Goal: Task Accomplishment & Management: Manage account settings

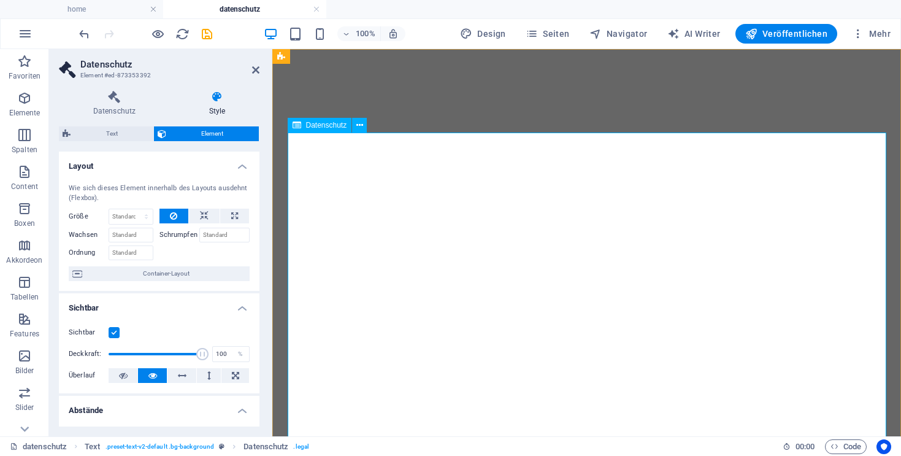
select select "px"
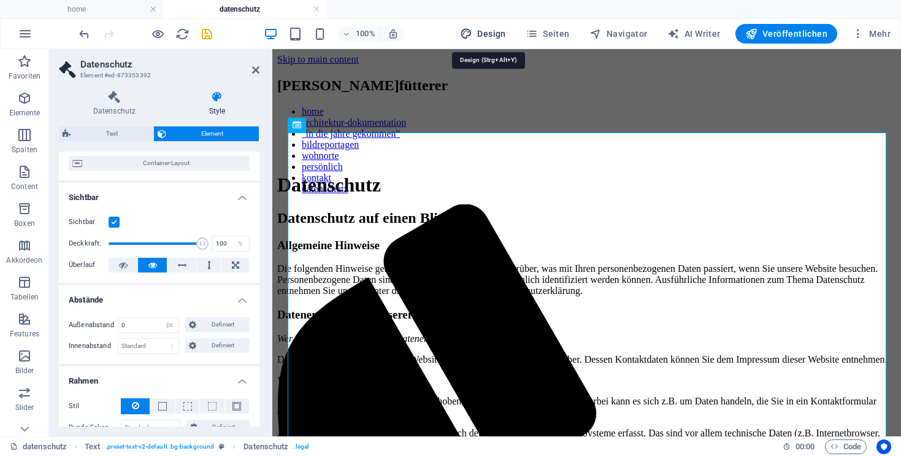
click at [484, 33] on span "Design" at bounding box center [483, 34] width 46 height 12
select select "px"
select select "300"
select select "px"
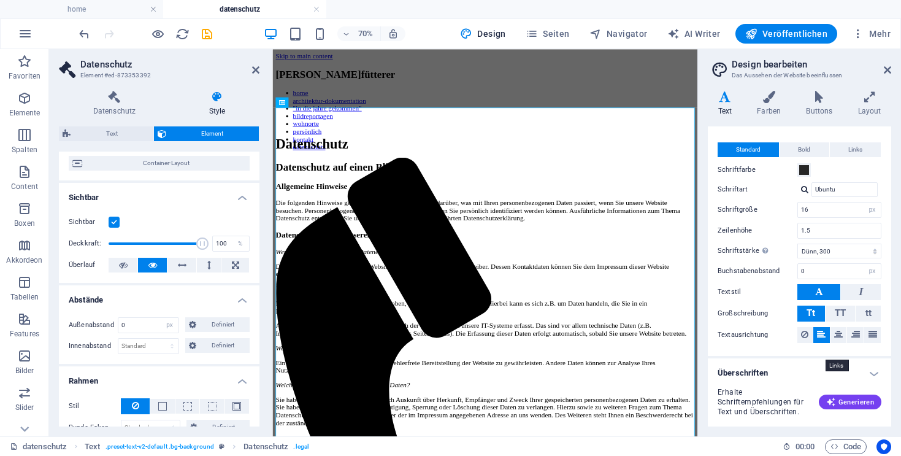
scroll to position [28, 0]
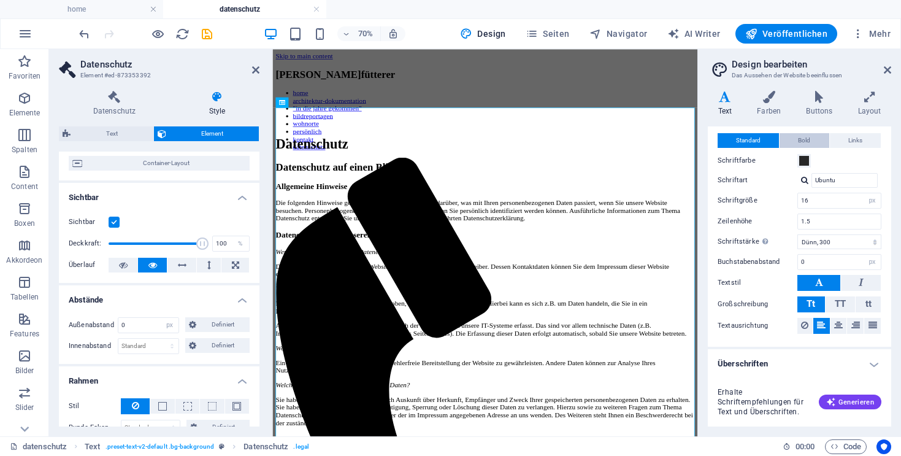
click at [807, 138] on span "Bold" at bounding box center [804, 140] width 12 height 15
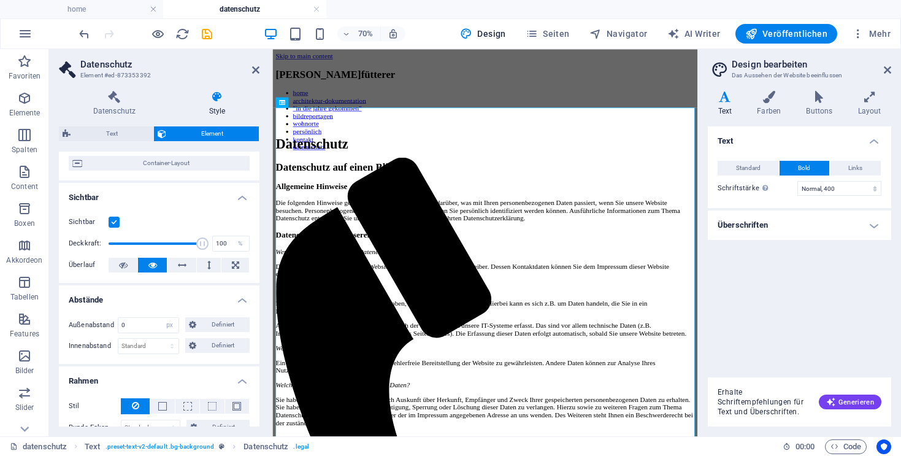
scroll to position [0, 0]
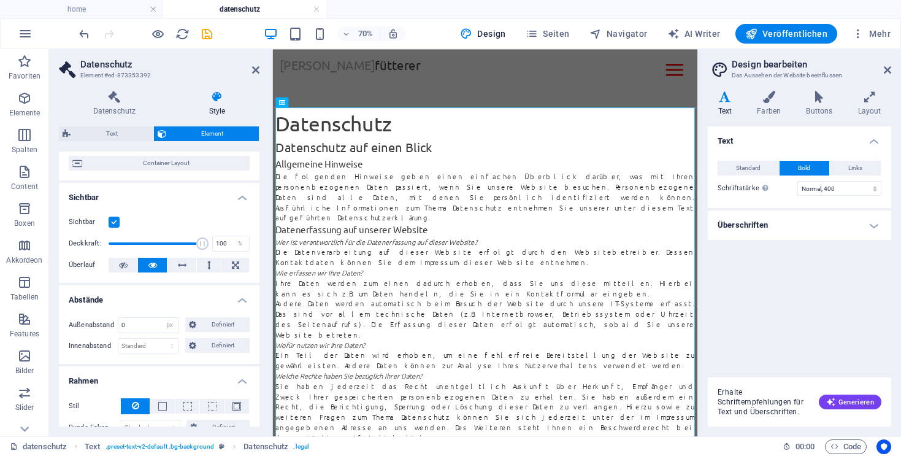
click at [793, 226] on h4 "Überschriften" at bounding box center [799, 224] width 183 height 29
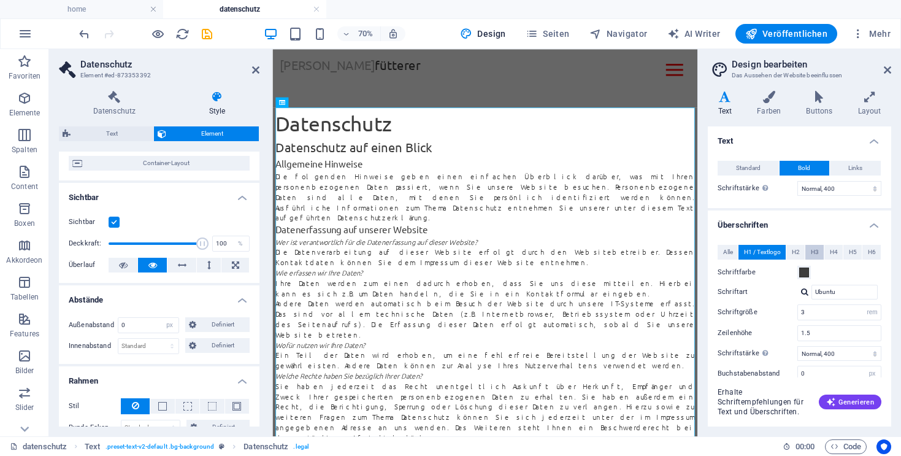
click at [814, 253] on span "H3" at bounding box center [815, 252] width 8 height 15
click at [796, 252] on span "H2" at bounding box center [796, 252] width 8 height 15
click at [774, 247] on span "H1 / Textlogo" at bounding box center [762, 252] width 37 height 15
click at [818, 252] on span "H3" at bounding box center [815, 252] width 8 height 15
drag, startPoint x: 822, startPoint y: 315, endPoint x: 785, endPoint y: 307, distance: 38.3
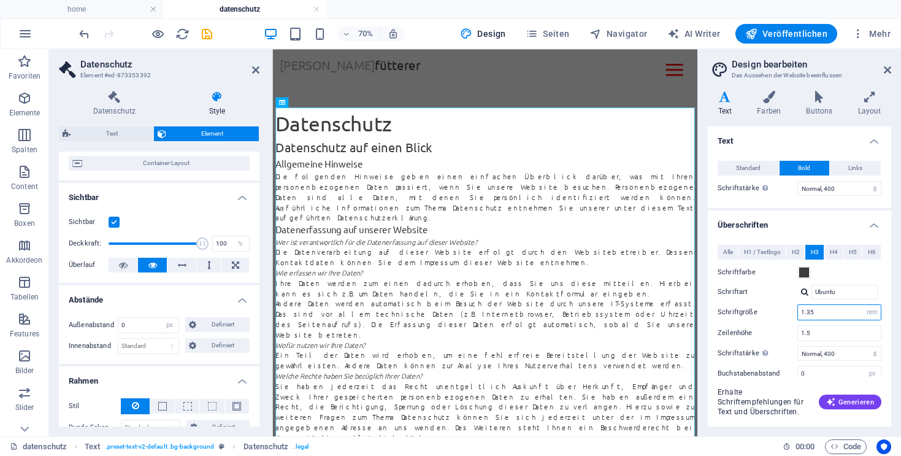
click at [798, 307] on input "1.35" at bounding box center [839, 312] width 83 height 15
click at [753, 250] on span "H1 / Textlogo" at bounding box center [762, 252] width 37 height 15
drag, startPoint x: 807, startPoint y: 311, endPoint x: 794, endPoint y: 306, distance: 13.8
click at [798, 306] on input "3" at bounding box center [839, 312] width 83 height 15
paste input "1.35"
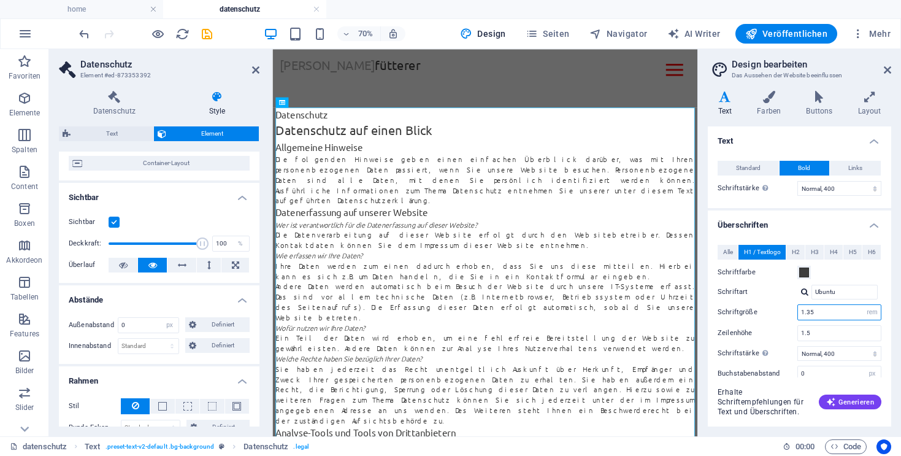
drag, startPoint x: 816, startPoint y: 314, endPoint x: 806, endPoint y: 312, distance: 10.0
click at [806, 312] on input "1.35" at bounding box center [839, 312] width 83 height 15
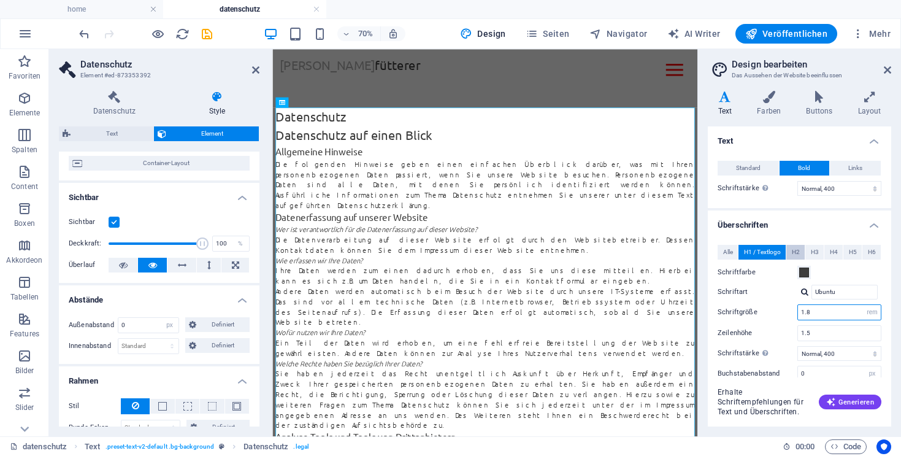
type input "1.8"
click at [796, 251] on span "H2" at bounding box center [796, 252] width 8 height 15
click at [752, 251] on span "H1 / Textlogo" at bounding box center [762, 252] width 37 height 15
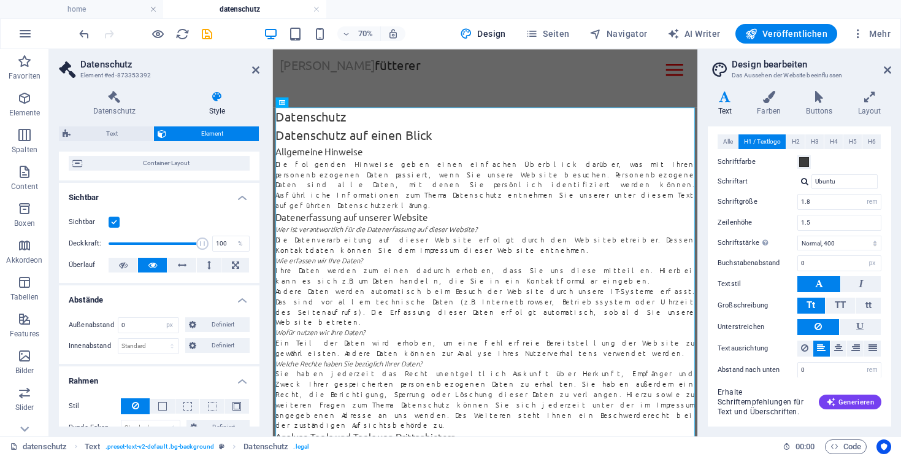
scroll to position [122, 0]
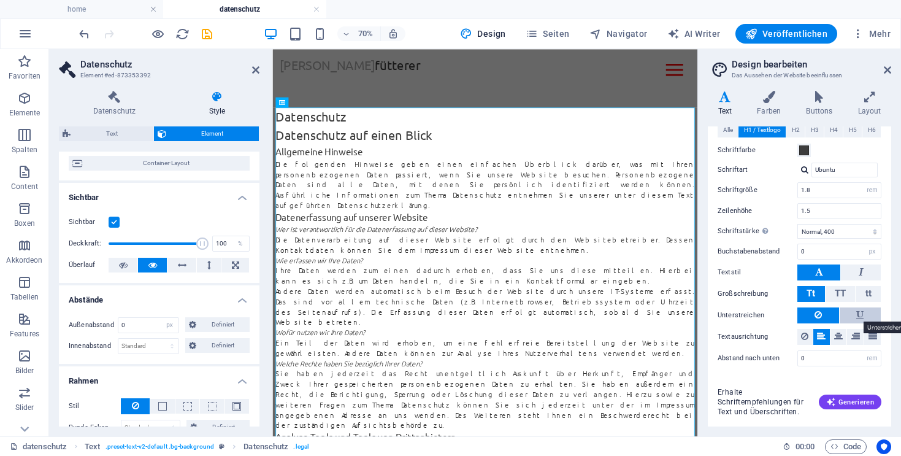
click at [858, 313] on icon at bounding box center [859, 314] width 7 height 15
click at [825, 313] on button at bounding box center [818, 315] width 42 height 16
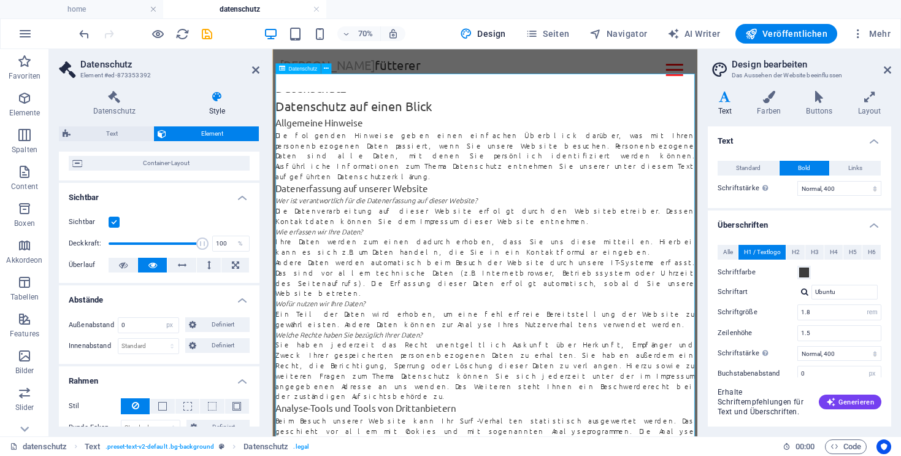
scroll to position [62, 0]
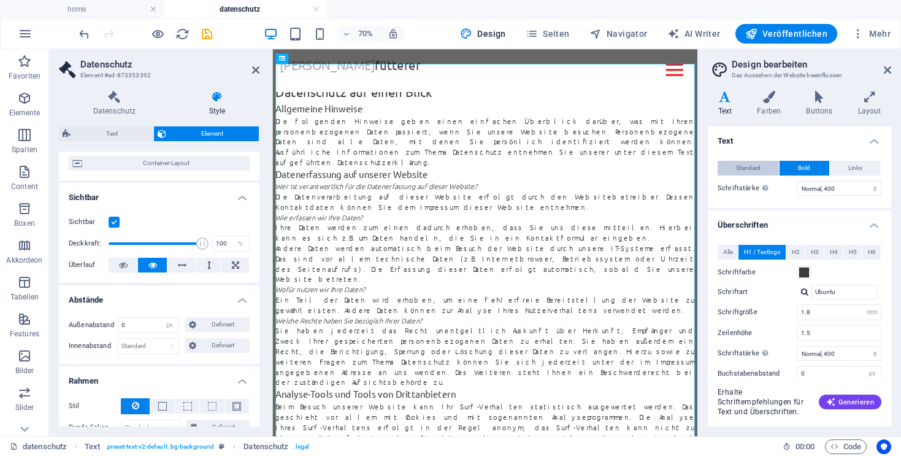
click at [750, 161] on span "Standard" at bounding box center [748, 168] width 25 height 15
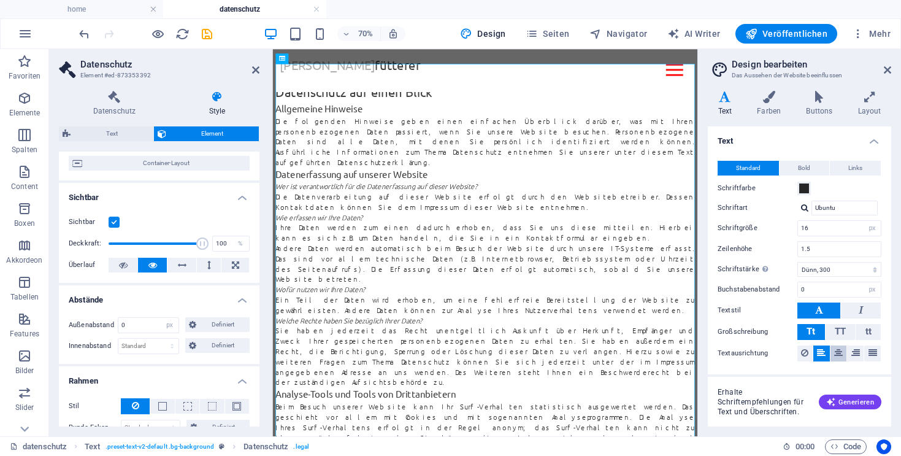
click at [837, 354] on icon at bounding box center [838, 352] width 9 height 15
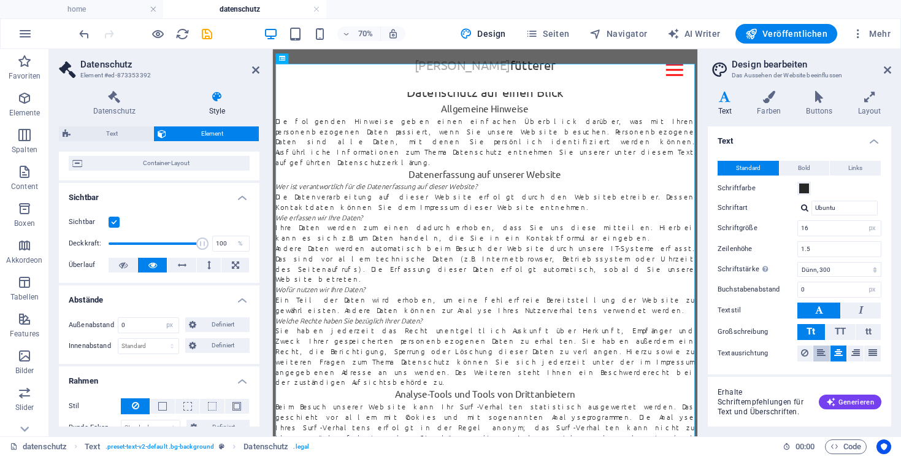
click at [824, 352] on icon at bounding box center [821, 352] width 9 height 15
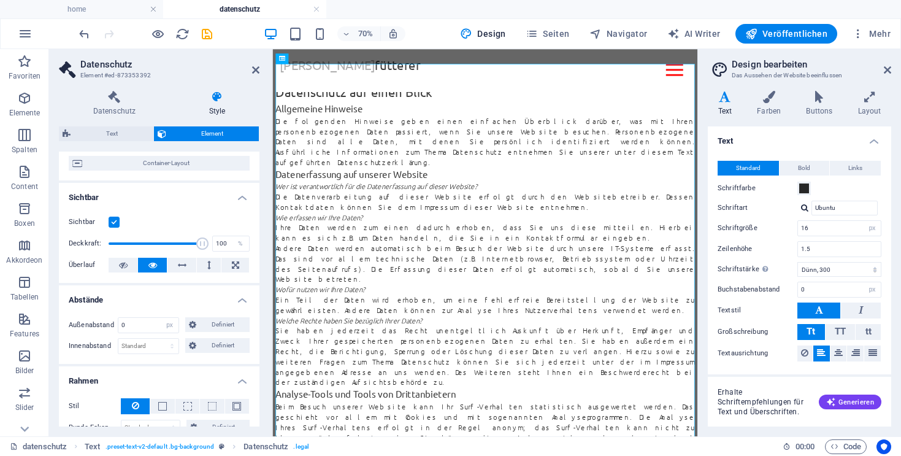
click at [105, 125] on div "Datenschutz Style Datenschutz Die Datenschutzrichtlinie wird automatisch generi…" at bounding box center [159, 259] width 201 height 336
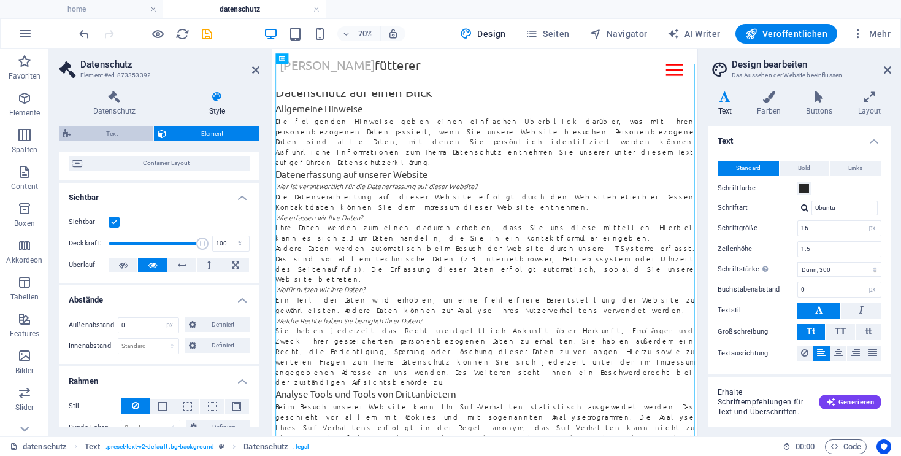
click at [121, 131] on span "Text" at bounding box center [111, 133] width 75 height 15
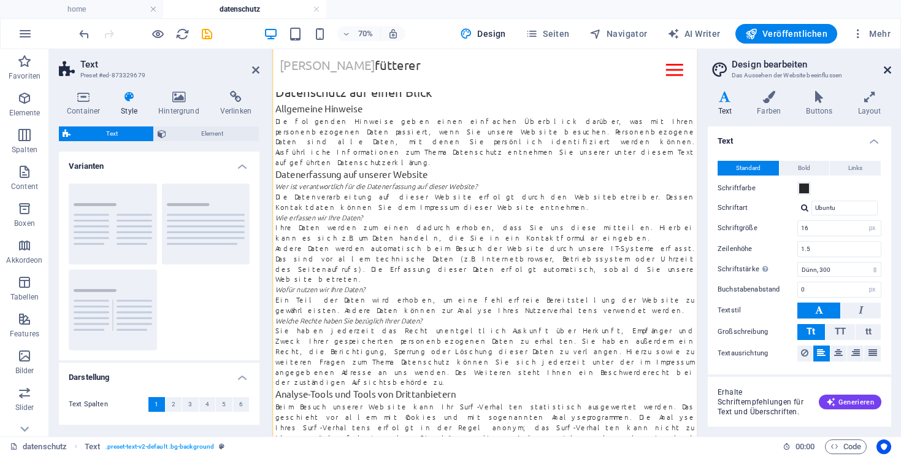
click at [889, 66] on icon at bounding box center [887, 70] width 7 height 10
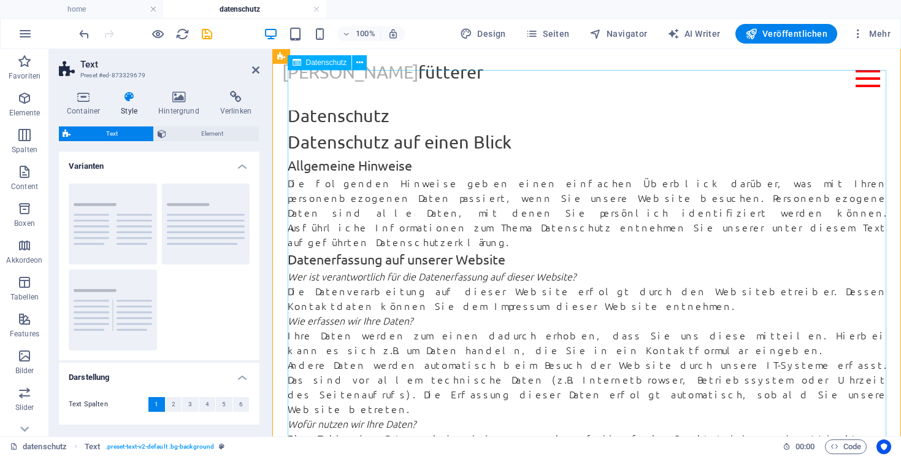
scroll to position [0, 0]
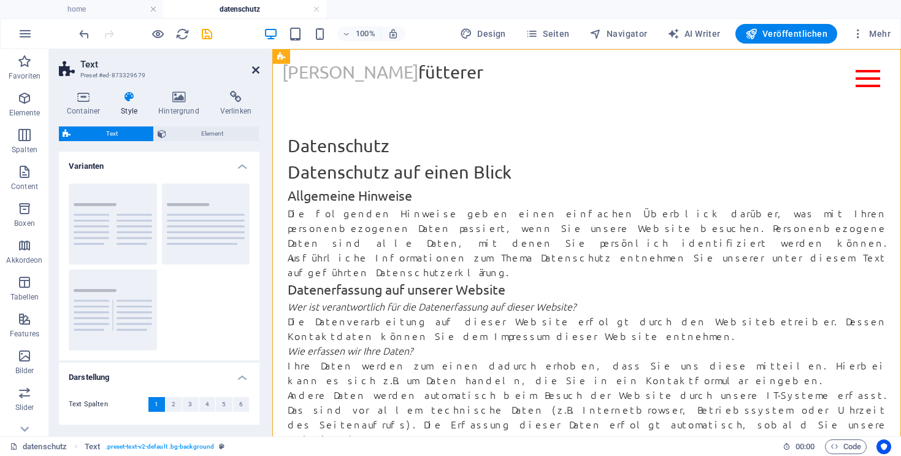
drag, startPoint x: 255, startPoint y: 70, endPoint x: 209, endPoint y: 21, distance: 67.2
click at [255, 70] on icon at bounding box center [255, 70] width 7 height 10
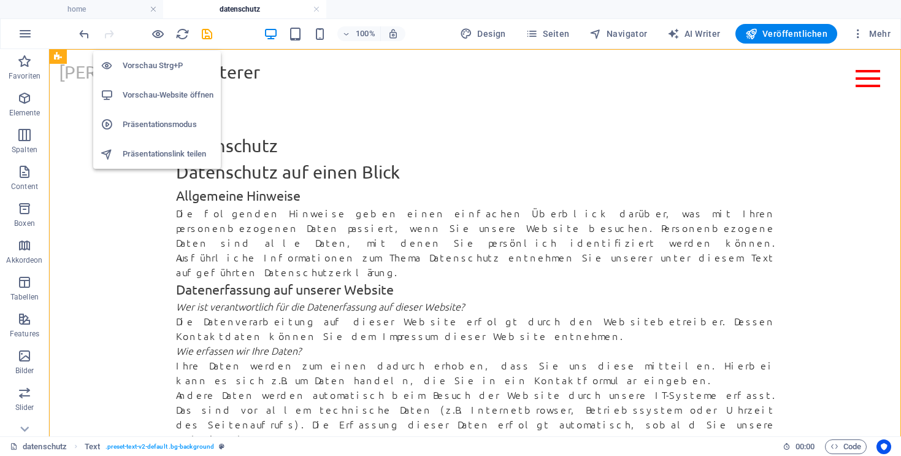
click at [155, 96] on h6 "Vorschau-Website öffnen" at bounding box center [168, 95] width 91 height 15
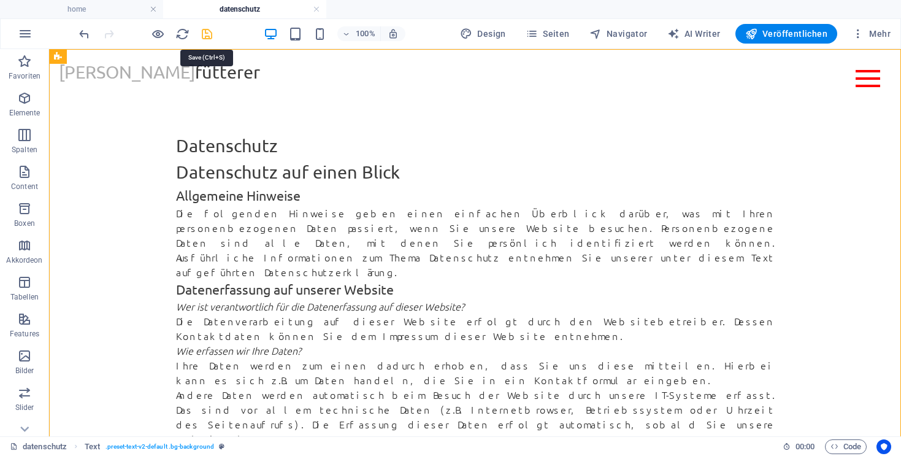
click at [209, 36] on icon "save" at bounding box center [207, 34] width 14 height 14
select select "px"
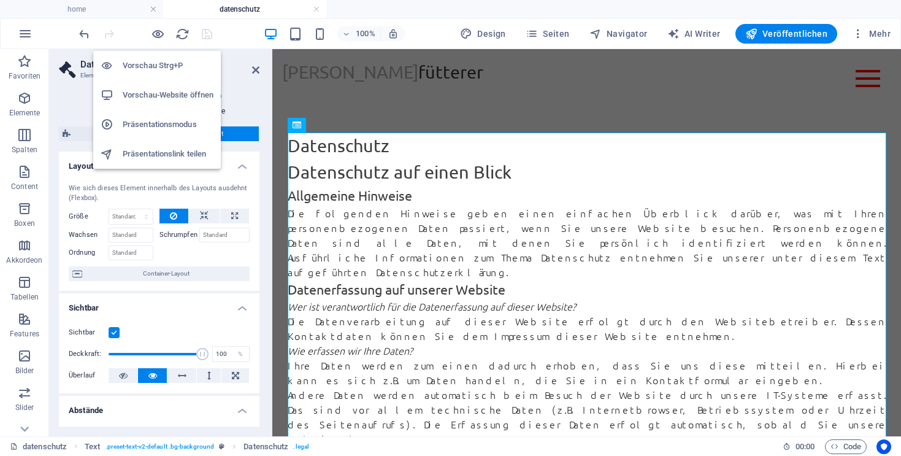
click at [163, 95] on h6 "Vorschau-Website öffnen" at bounding box center [168, 95] width 91 height 15
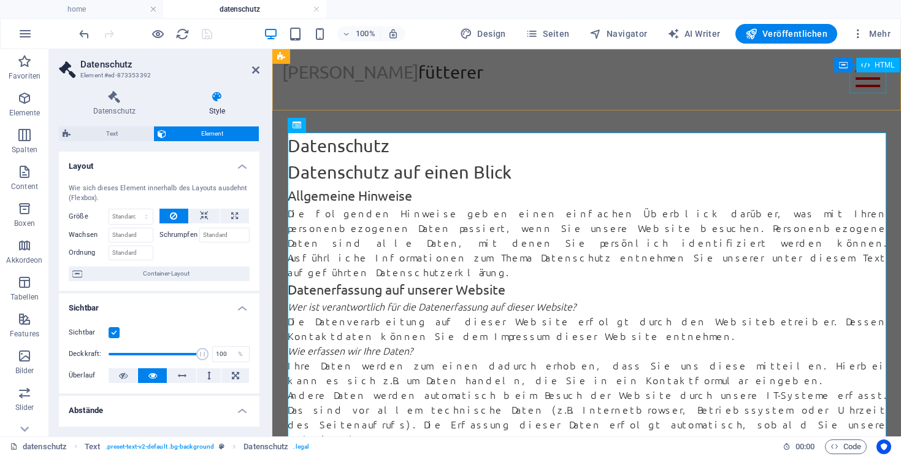
click at [855, 76] on div at bounding box center [868, 78] width 37 height 29
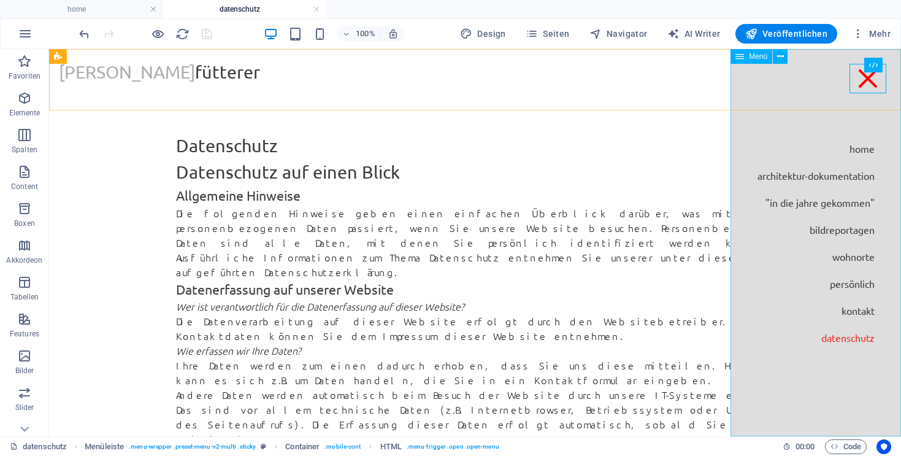
click at [850, 285] on nav "home architektur-dokumentation "in die jahre gekommen" bildreportagen wohnorte …" at bounding box center [816, 242] width 171 height 387
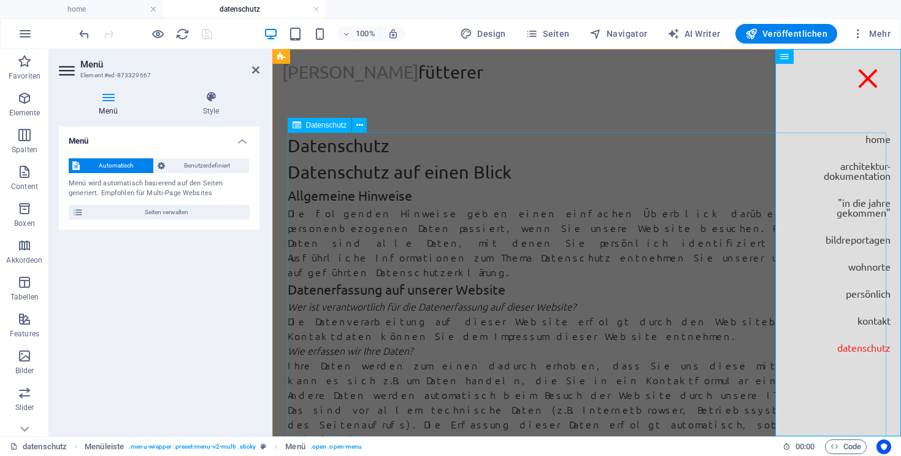
select select "px"
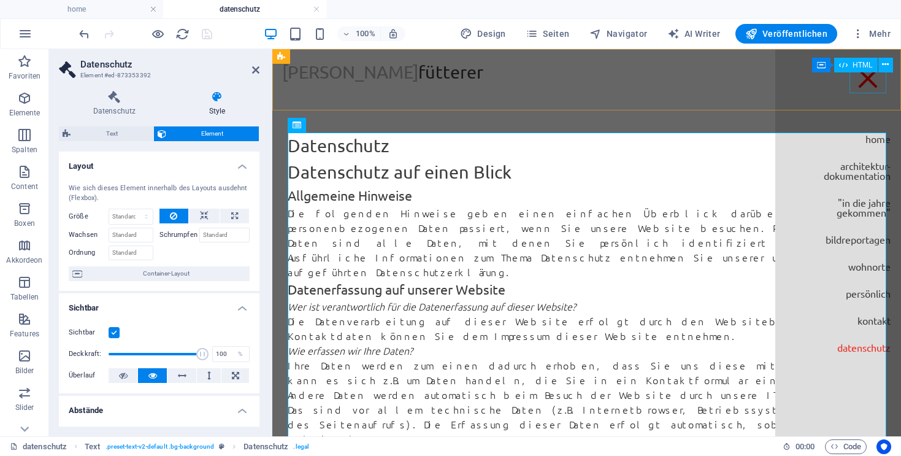
click at [864, 75] on div at bounding box center [868, 78] width 37 height 29
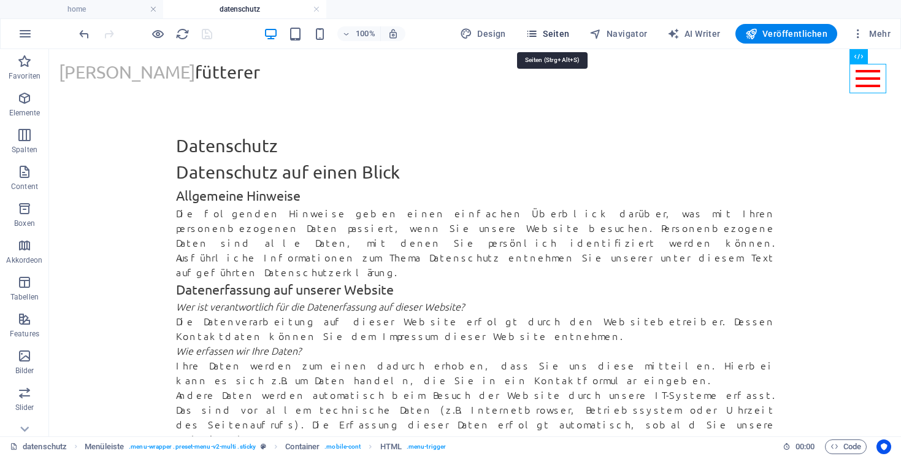
click at [553, 33] on span "Seiten" at bounding box center [548, 34] width 44 height 12
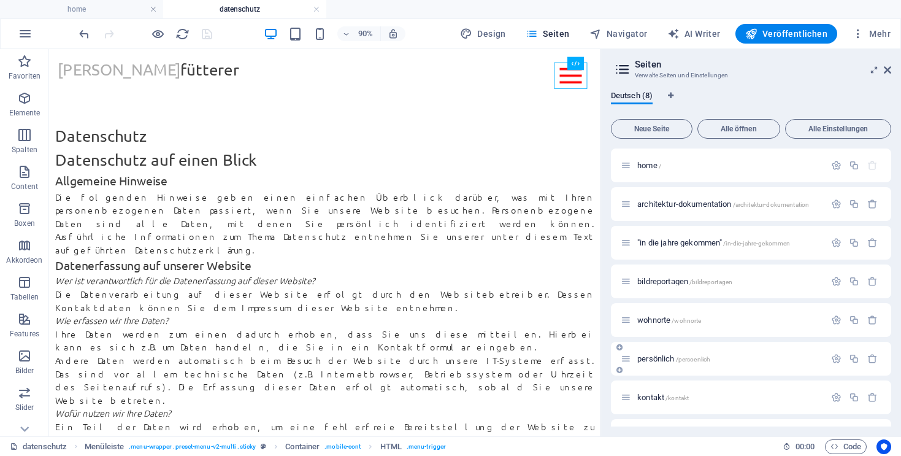
click at [660, 361] on span "persönlich /persoenlich" at bounding box center [673, 358] width 73 height 9
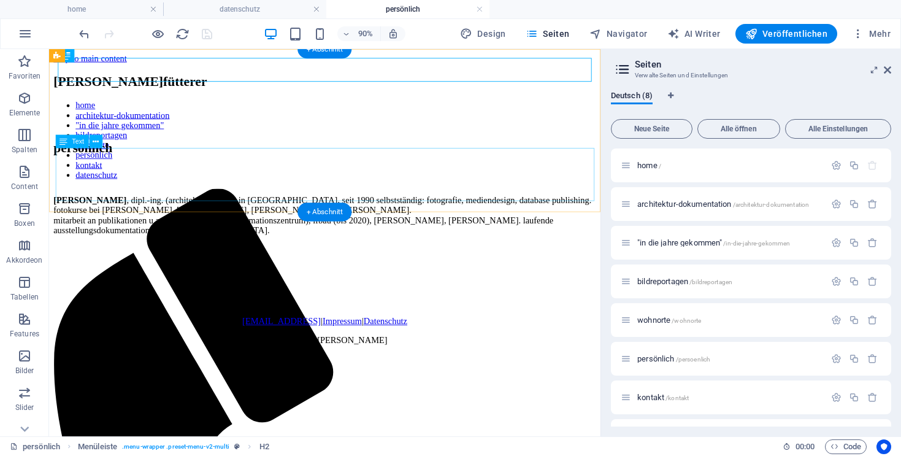
click at [321, 212] on div "[PERSON_NAME] , dipl.-ing. (architektur), *1964 in [GEOGRAPHIC_DATA], seit 1990…" at bounding box center [355, 234] width 603 height 44
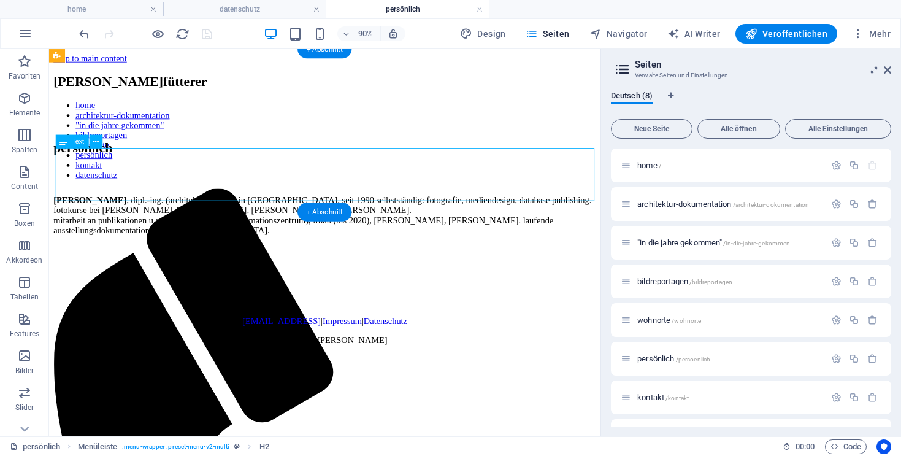
click at [321, 212] on div "[PERSON_NAME] , dipl.-ing. (architektur), *1964 in [GEOGRAPHIC_DATA], seit 1990…" at bounding box center [355, 234] width 603 height 44
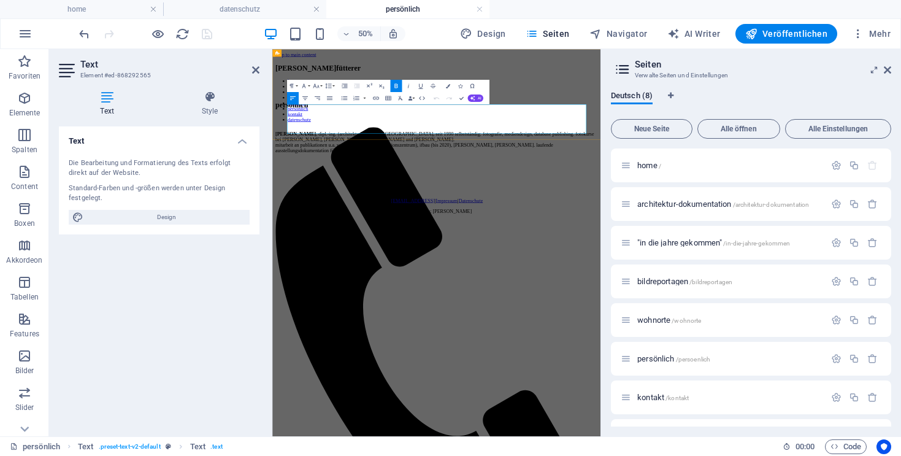
click at [677, 212] on p "[PERSON_NAME] , dipl.-ing. (architektur), *1964 in [GEOGRAPHIC_DATA], seit 1990…" at bounding box center [600, 234] width 647 height 44
click at [564, 212] on p "[PERSON_NAME] , dipl.-ing. (architektur), *1964 in [GEOGRAPHIC_DATA], seit 1990…" at bounding box center [600, 234] width 647 height 44
click at [588, 212] on p "[PERSON_NAME] , dipl.-ing. (architektur), *1964 in [GEOGRAPHIC_DATA], seit 1990…" at bounding box center [600, 234] width 647 height 44
click at [252, 65] on h2 "Text" at bounding box center [169, 64] width 179 height 11
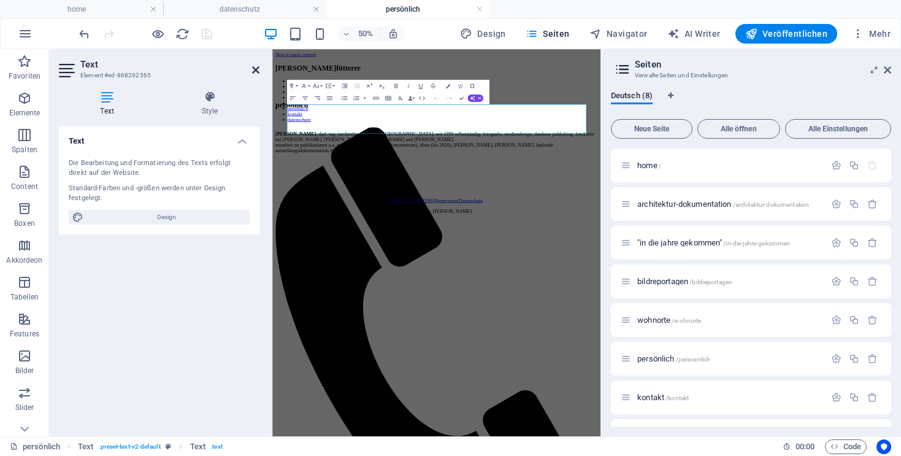
click at [258, 69] on icon at bounding box center [255, 70] width 7 height 10
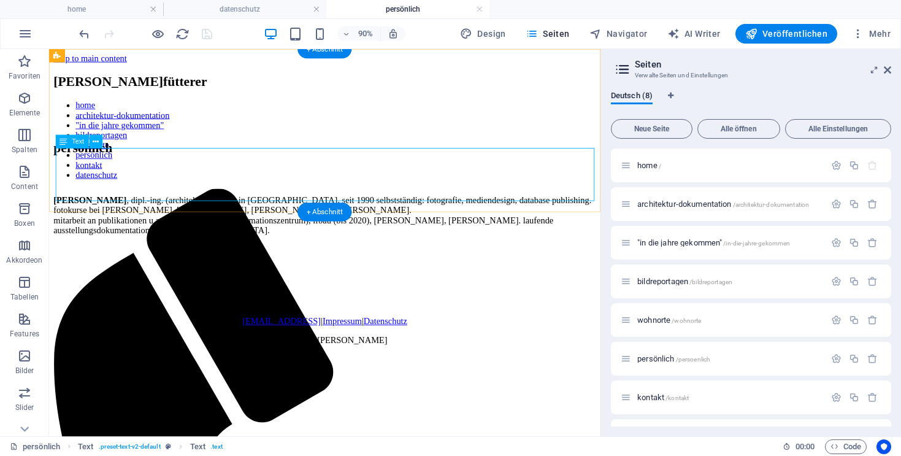
click at [318, 212] on div "[PERSON_NAME] , dipl.-ing. (architektur), *1964 in [GEOGRAPHIC_DATA], seit 1990…" at bounding box center [355, 234] width 603 height 44
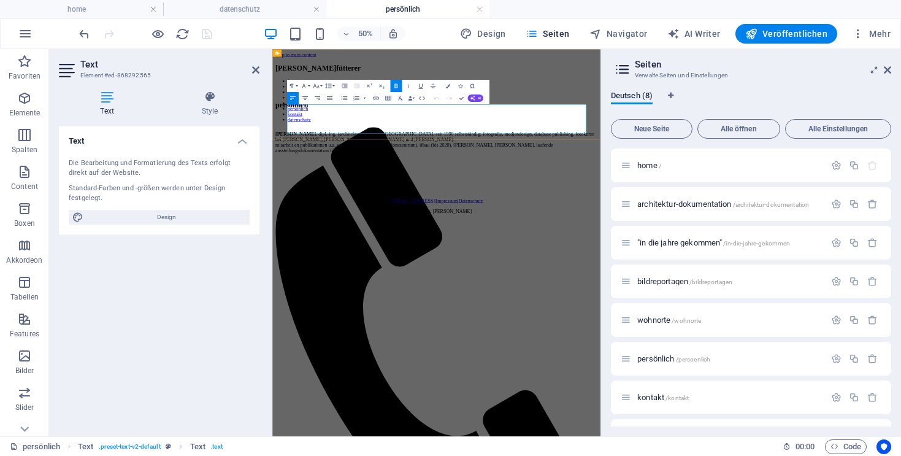
click at [564, 212] on p "[PERSON_NAME] , dipl.-ing. (architektur), *1964 in [GEOGRAPHIC_DATA], seit 1990…" at bounding box center [600, 234] width 647 height 44
click at [562, 212] on p "[PERSON_NAME] , dipl.-ing. (architektur), *1964 in [GEOGRAPHIC_DATA], seit 1990…" at bounding box center [600, 234] width 647 height 44
click at [259, 71] on icon at bounding box center [255, 70] width 7 height 10
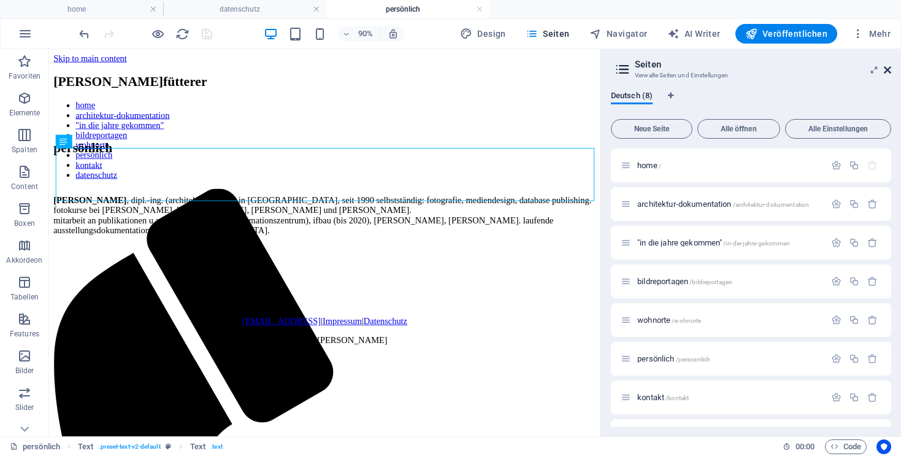
click at [889, 71] on icon at bounding box center [887, 70] width 7 height 10
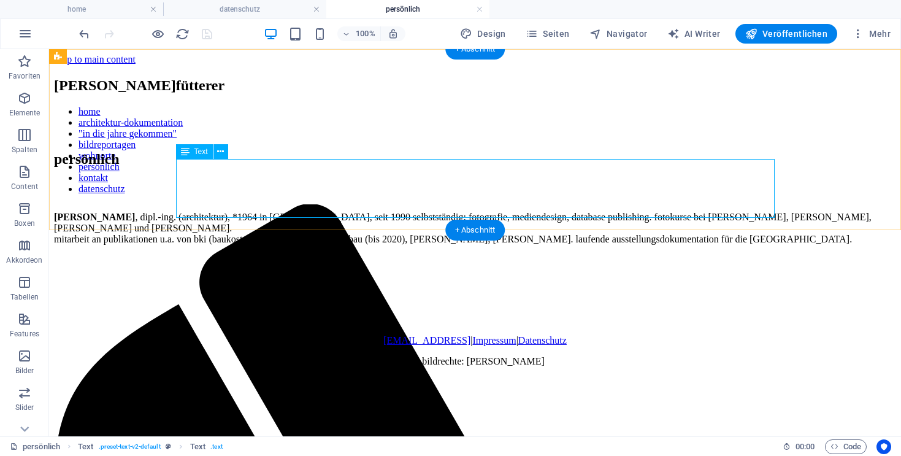
click at [533, 212] on div "[PERSON_NAME] , dipl.-ing. (architektur), *1964 in [GEOGRAPHIC_DATA], seit 1990…" at bounding box center [475, 228] width 842 height 33
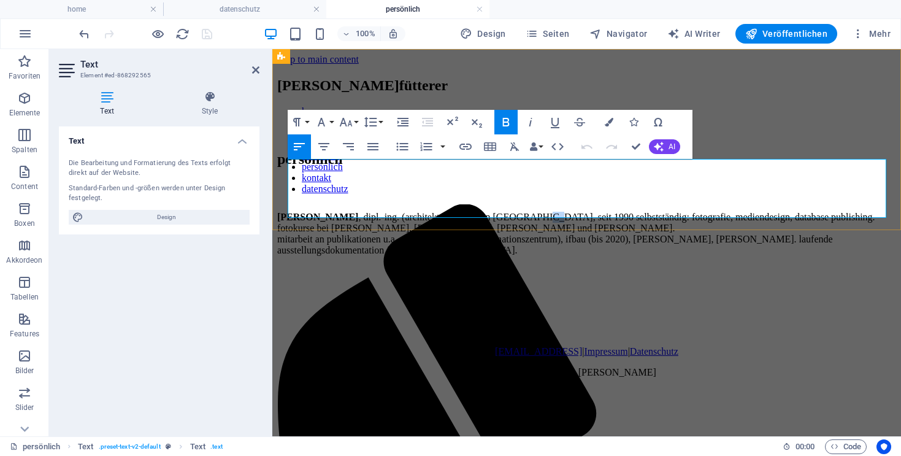
click at [547, 212] on p "[PERSON_NAME] , dipl.-ing. (architektur), *1964 in [GEOGRAPHIC_DATA], seit 1990…" at bounding box center [586, 234] width 619 height 44
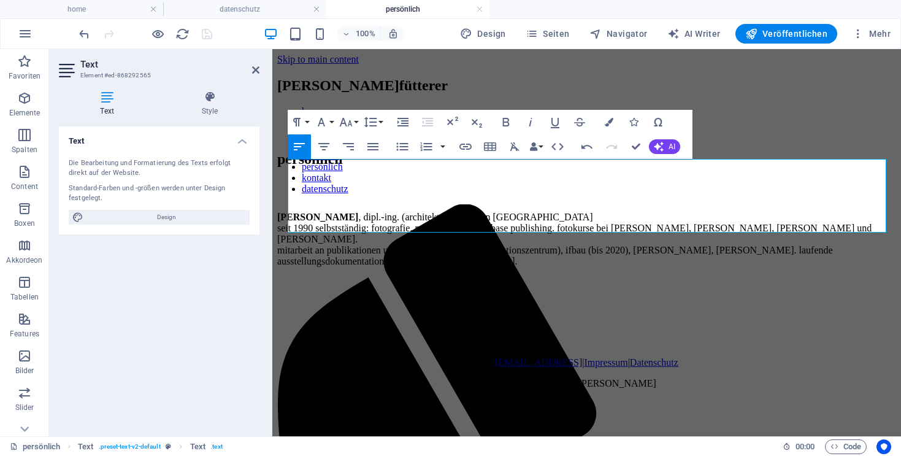
click at [141, 348] on div "Text Die Bearbeitung und Formatierung des Texts erfolgt direkt auf der Website.…" at bounding box center [159, 276] width 201 height 300
click at [141, 347] on div "Text Die Bearbeitung und Formatierung des Texts erfolgt direkt auf der Website.…" at bounding box center [159, 276] width 201 height 300
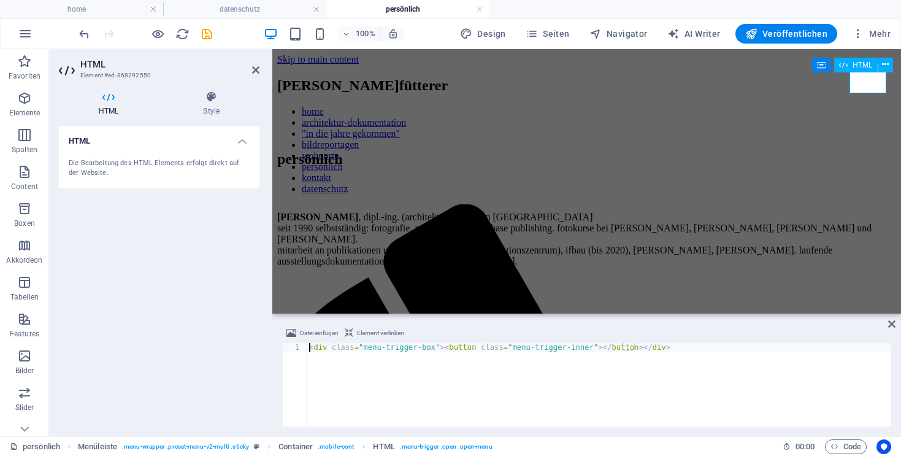
click at [894, 320] on icon at bounding box center [891, 324] width 7 height 10
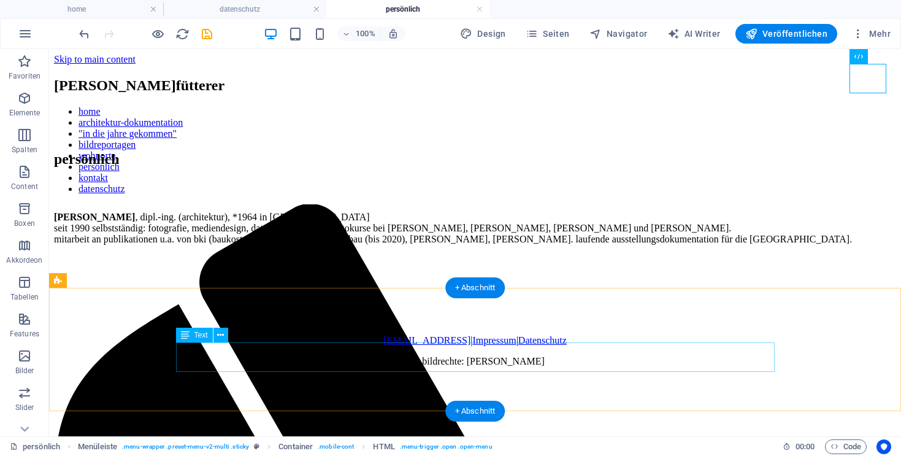
click at [583, 350] on div "[EMAIL_ADDRESS] | Impressum | Datenschutz alle bildrechte: [PERSON_NAME]" at bounding box center [475, 351] width 842 height 32
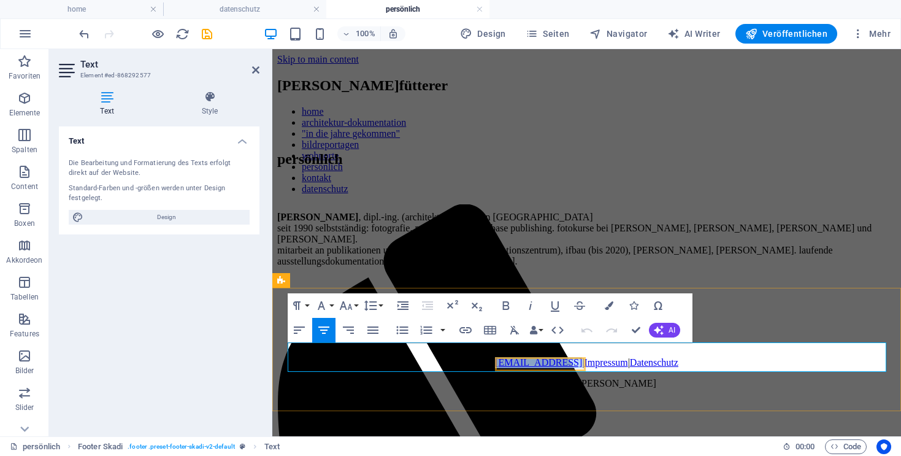
drag, startPoint x: 639, startPoint y: 350, endPoint x: 482, endPoint y: 353, distance: 156.5
click at [482, 357] on p "[EMAIL_ADDRESS] | Impressum | Datenschutz" at bounding box center [586, 362] width 619 height 11
click at [532, 357] on p "| Impressum | Datenschutz" at bounding box center [586, 362] width 619 height 11
click at [542, 357] on link "Impressum" at bounding box center [564, 362] width 44 height 10
click at [593, 357] on link "Datenschutz" at bounding box center [609, 362] width 48 height 10
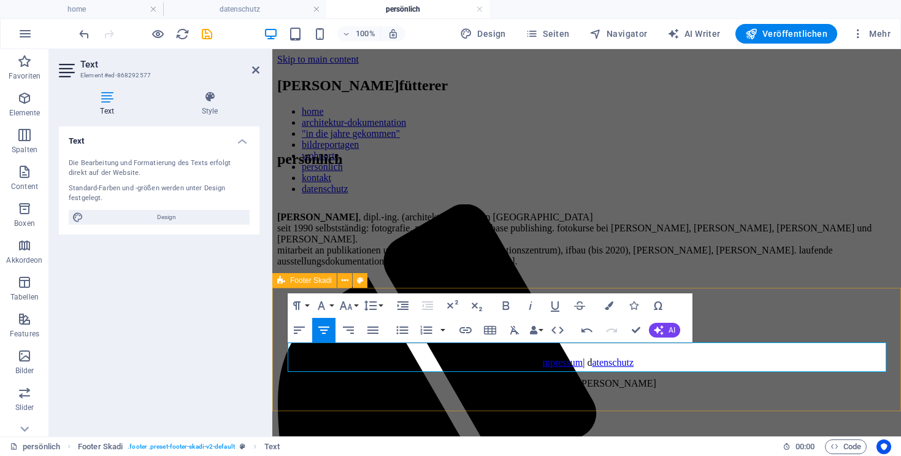
click at [709, 389] on div "i mpressum | d atenschutz alle bildrechte: [PERSON_NAME]" at bounding box center [586, 360] width 619 height 57
drag, startPoint x: 711, startPoint y: 394, endPoint x: 951, endPoint y: 397, distance: 240.5
click at [896, 389] on div "i mpressum | d atenschutz alle bildrechte: [PERSON_NAME]" at bounding box center [586, 360] width 619 height 57
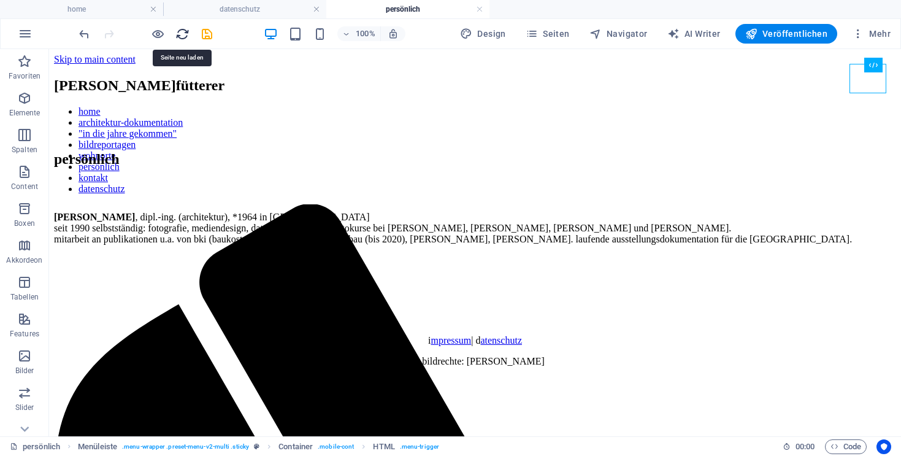
click at [182, 36] on icon "reload" at bounding box center [182, 34] width 14 height 14
click at [206, 31] on icon "save" at bounding box center [207, 34] width 14 height 14
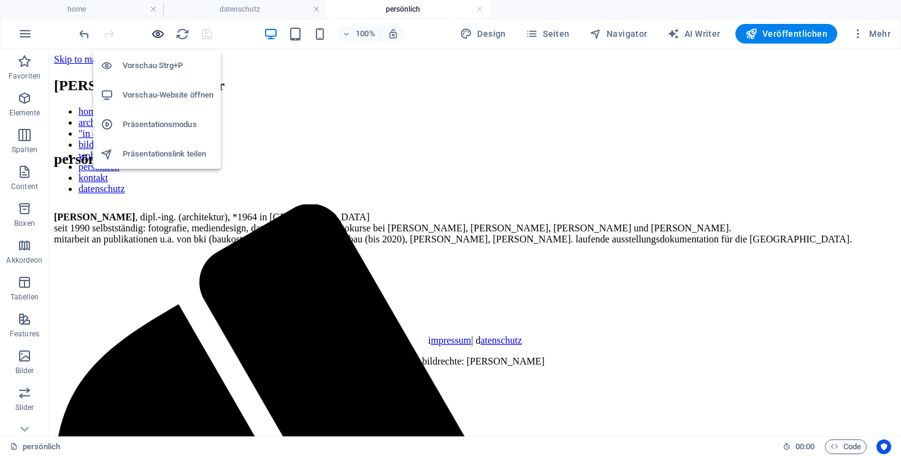
click at [157, 35] on icon "button" at bounding box center [158, 34] width 14 height 14
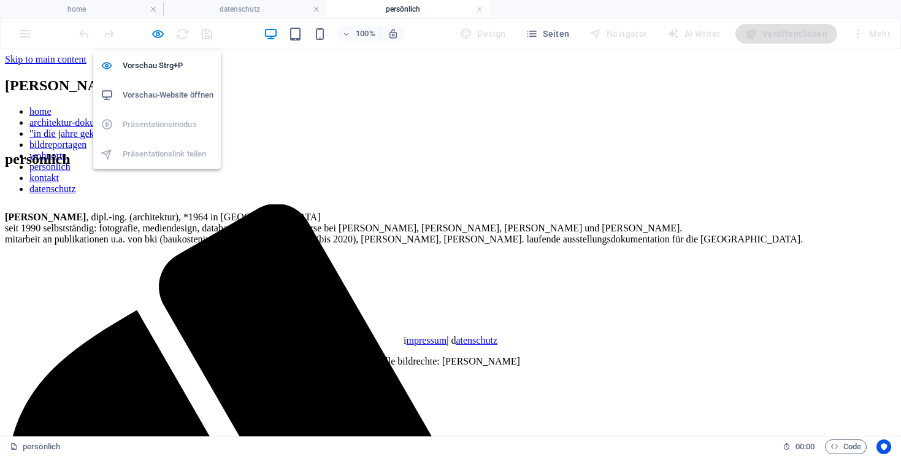
click at [171, 96] on h6 "Vorschau-Website öffnen" at bounding box center [168, 95] width 91 height 15
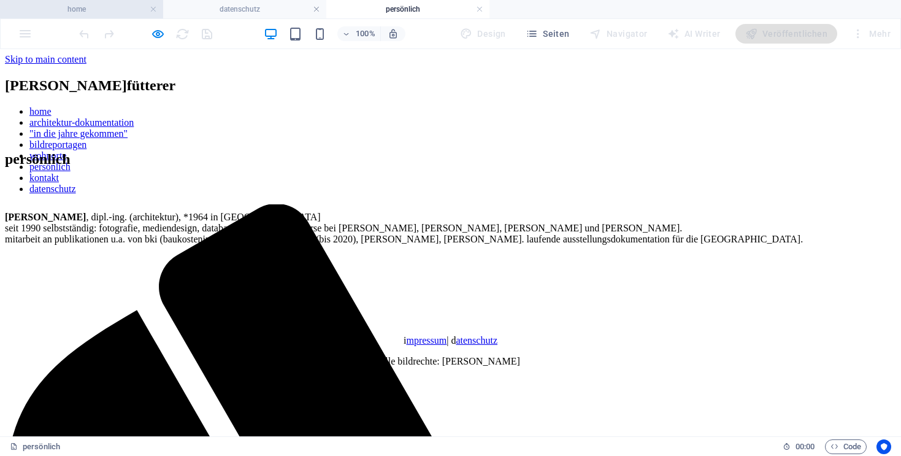
click at [120, 9] on h4 "home" at bounding box center [81, 8] width 163 height 13
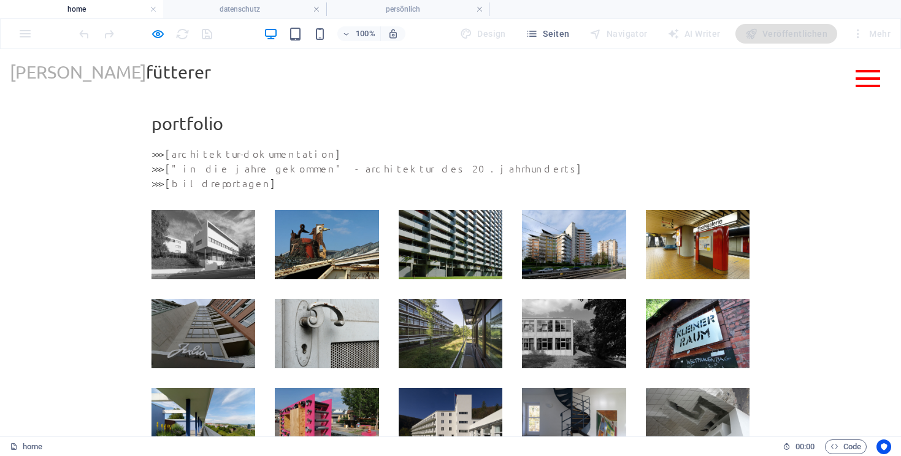
scroll to position [231, 0]
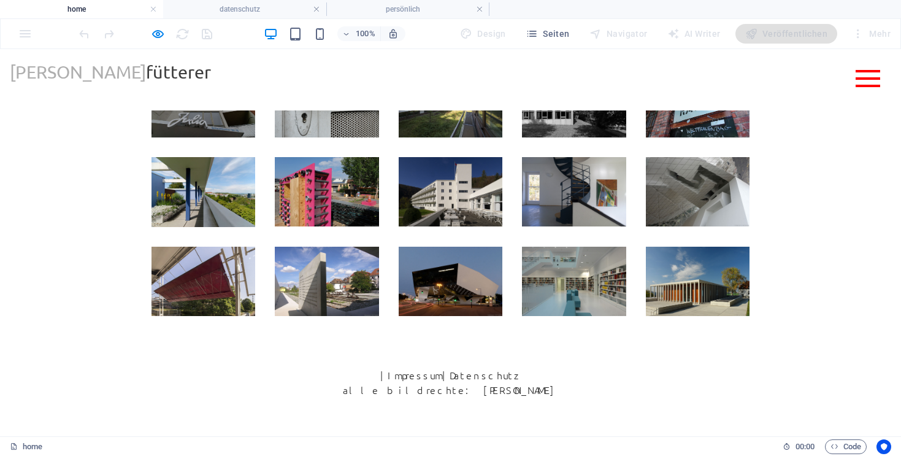
click at [36, 95] on header "[PERSON_NAME] home architektur-dokumentation "in die jahre gekommen" bildreport…" at bounding box center [450, 72] width 901 height 46
click at [66, 172] on div "portfolio >>> [ architektur-dokumentation ] >>> [ "in die jahre gekommen" - arc…" at bounding box center [450, 73] width 901 height 510
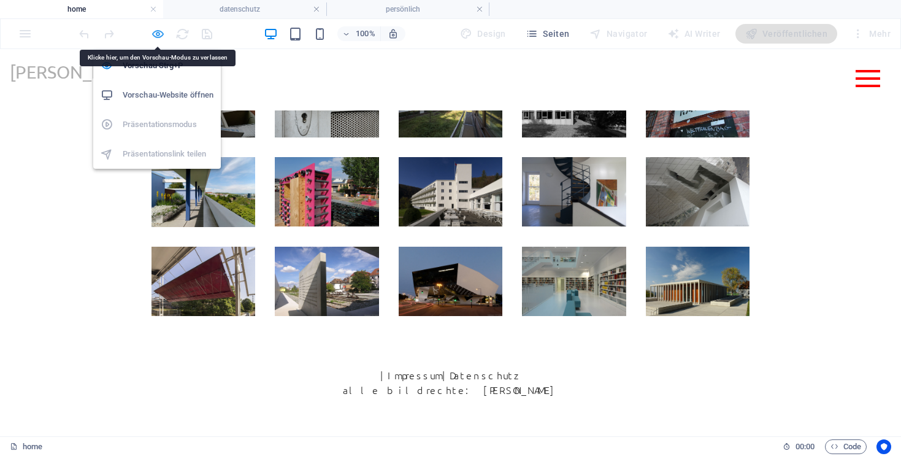
click at [163, 33] on icon "button" at bounding box center [158, 34] width 14 height 14
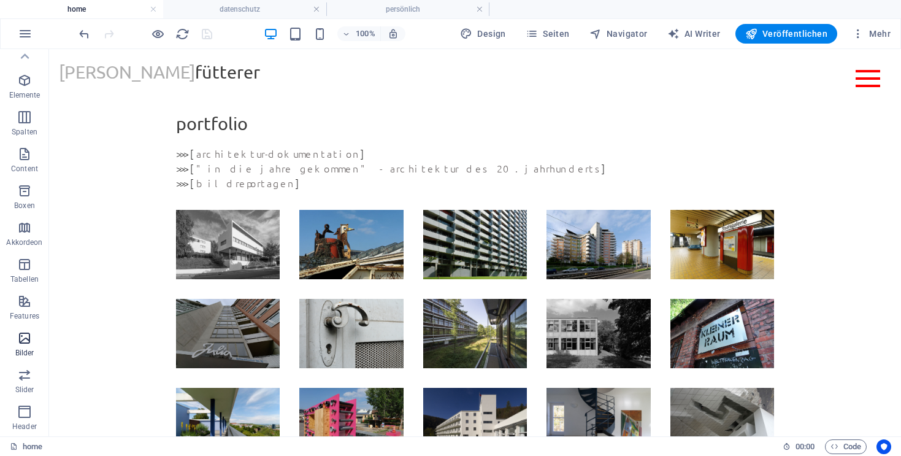
scroll to position [0, 0]
click at [24, 174] on icon "button" at bounding box center [24, 171] width 15 height 15
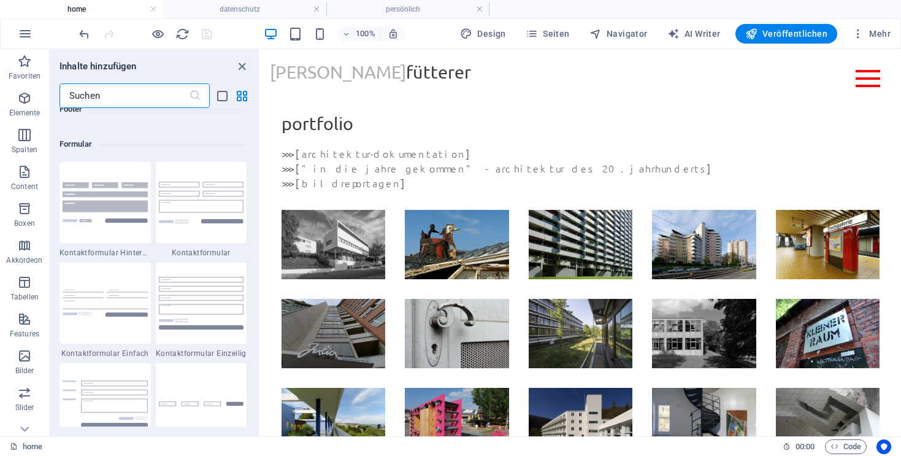
scroll to position [8496, 0]
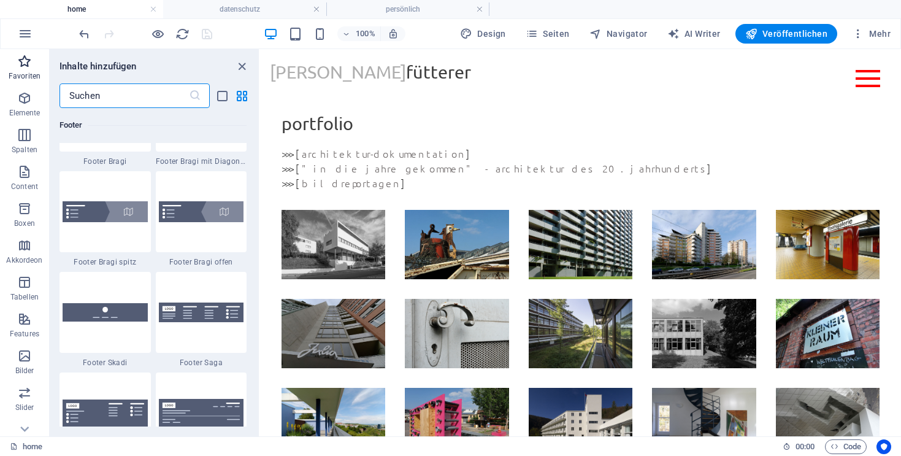
click at [25, 58] on icon "button" at bounding box center [24, 61] width 15 height 15
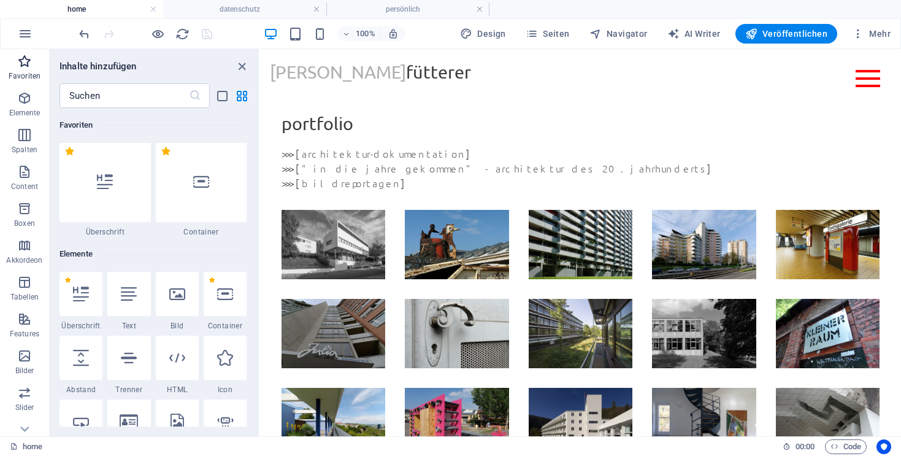
scroll to position [0, 0]
click at [205, 186] on icon at bounding box center [201, 183] width 16 height 16
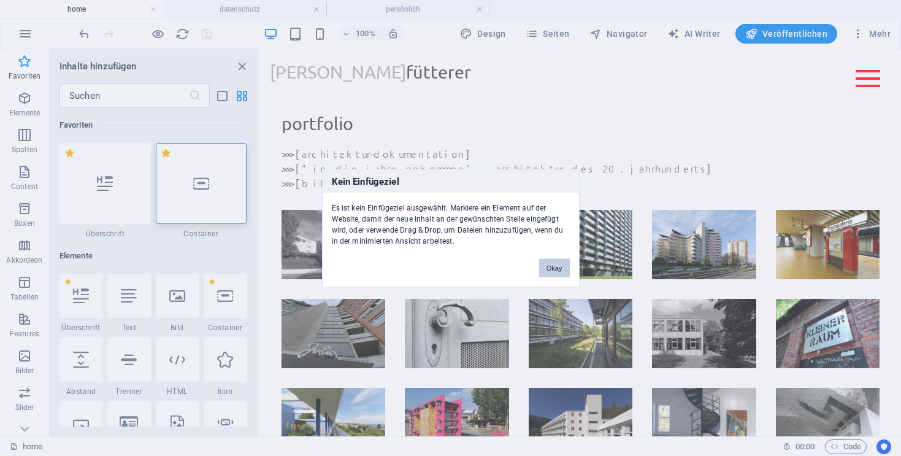
click at [551, 266] on button "Okay" at bounding box center [554, 267] width 31 height 18
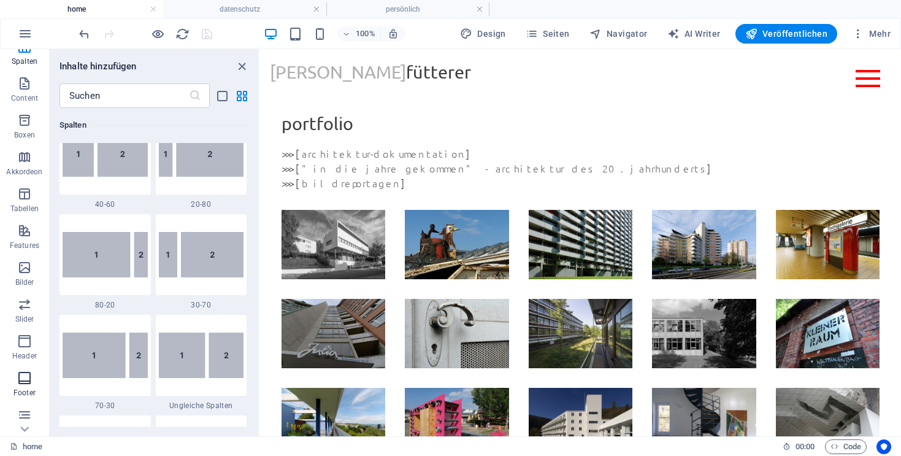
scroll to position [165, 0]
click at [23, 34] on icon "button" at bounding box center [25, 33] width 15 height 15
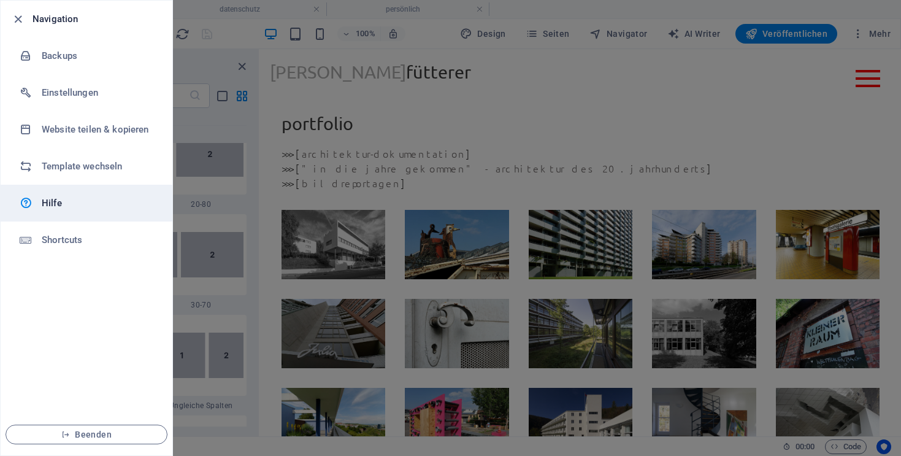
click at [46, 201] on h6 "Hilfe" at bounding box center [98, 203] width 113 height 15
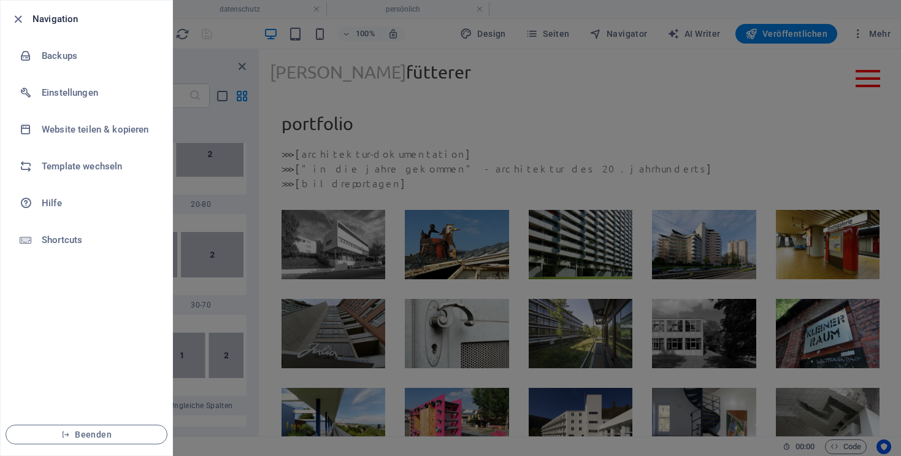
click at [91, 317] on ul "Navigation Backups Einstellungen Website teilen & kopieren Template wechseln Hi…" at bounding box center [87, 228] width 172 height 455
click at [277, 142] on div at bounding box center [450, 228] width 901 height 456
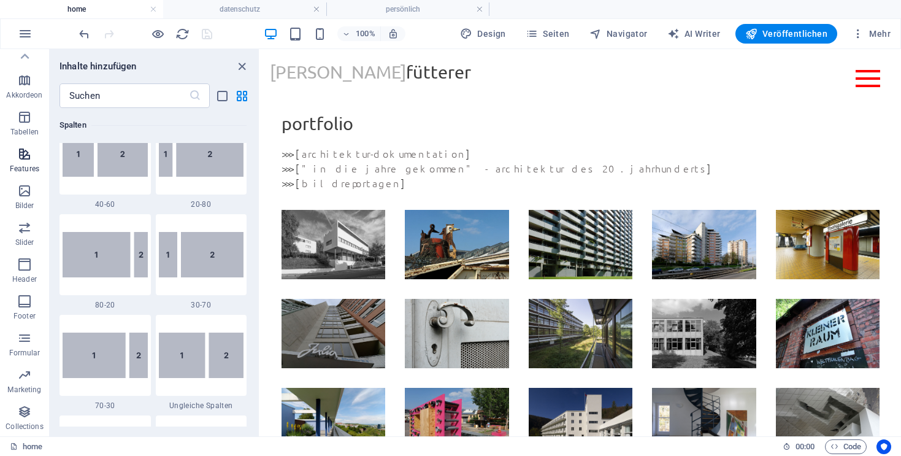
click at [24, 158] on icon "button" at bounding box center [24, 154] width 15 height 15
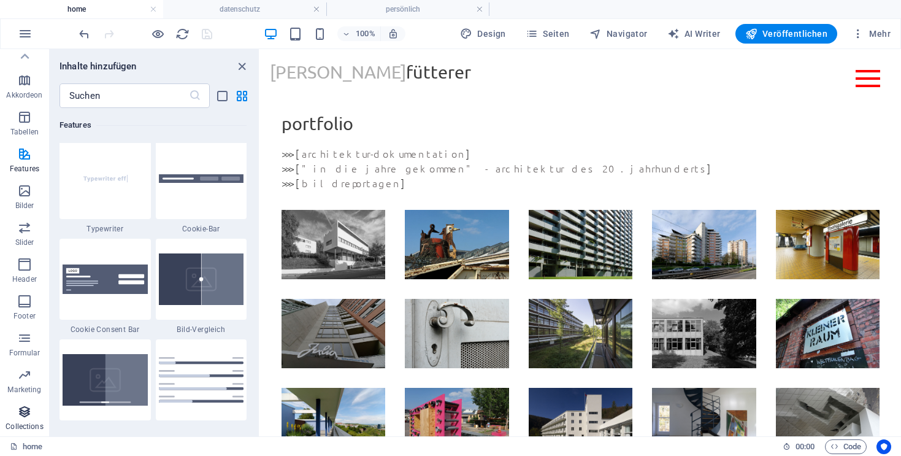
scroll to position [4892, 0]
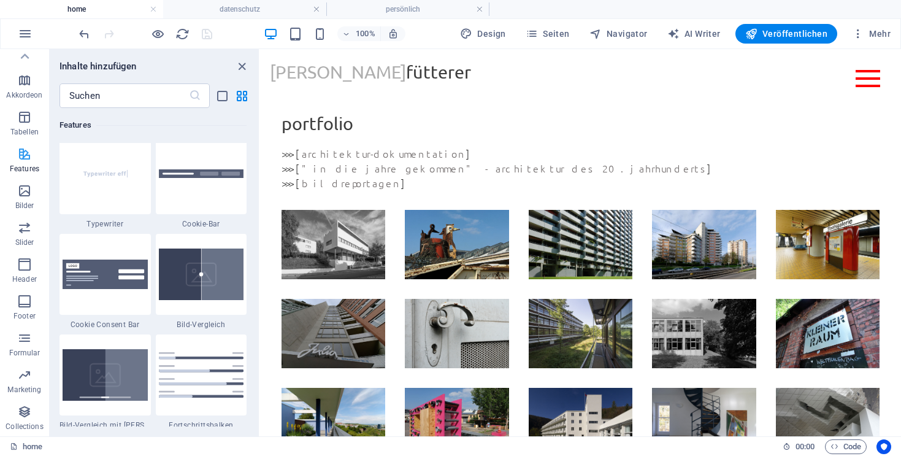
click at [23, 153] on icon "button" at bounding box center [24, 154] width 15 height 15
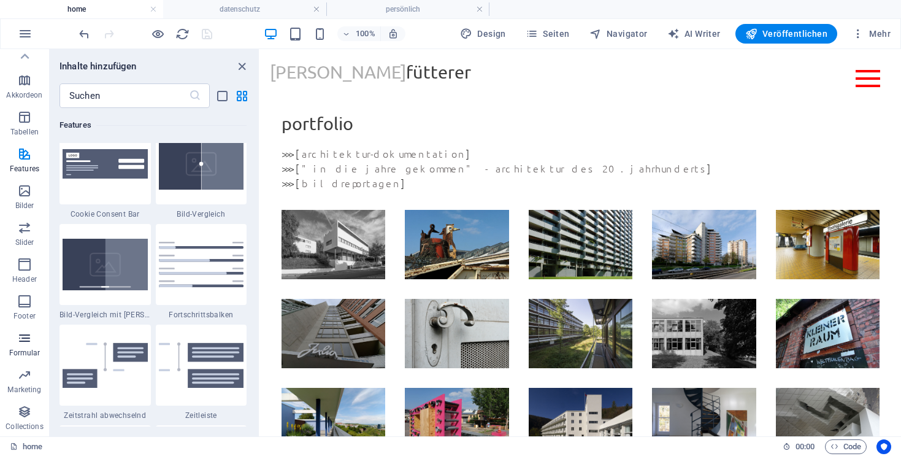
scroll to position [0, 0]
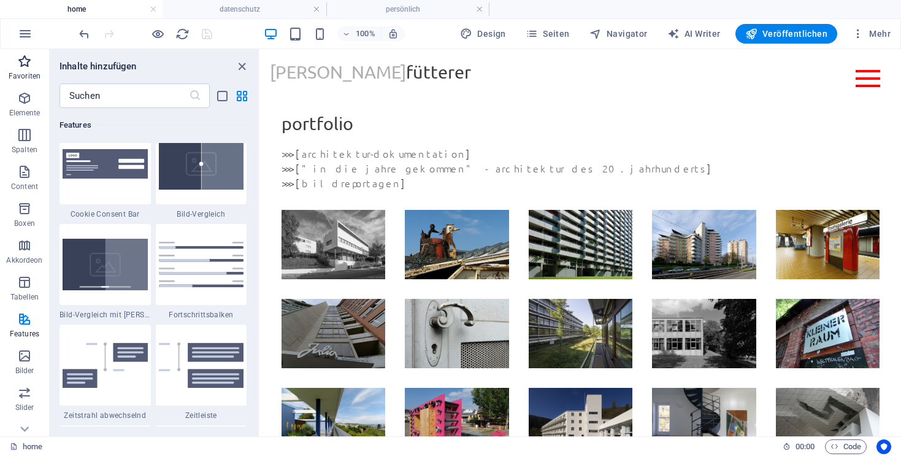
click at [23, 61] on icon "button" at bounding box center [24, 61] width 15 height 15
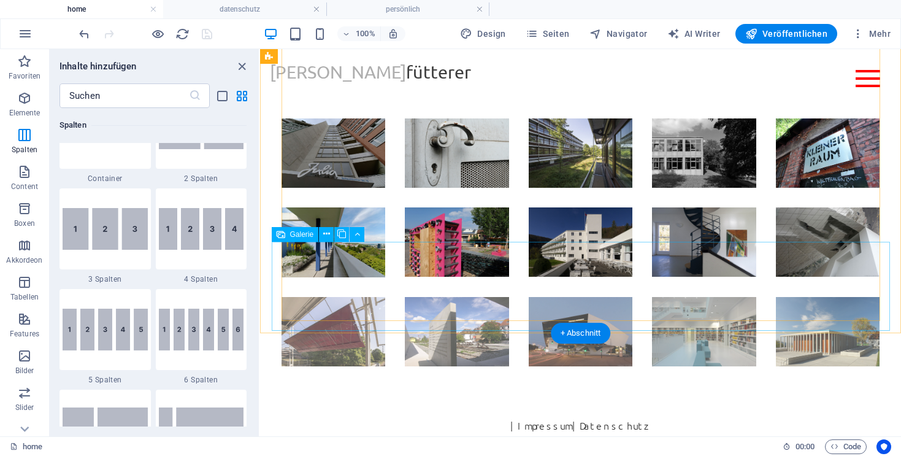
scroll to position [231, 0]
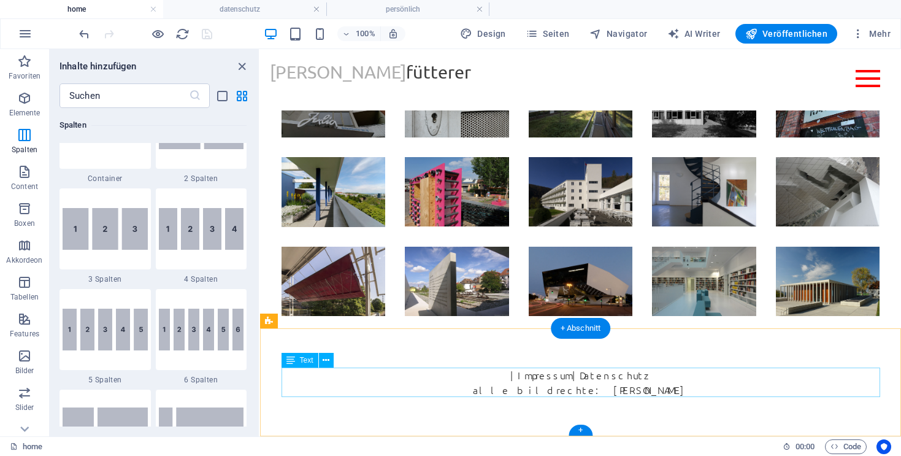
click at [501, 382] on div "| Impressum | Datenschutz alle bildrechte: [PERSON_NAME]" at bounding box center [581, 381] width 599 height 29
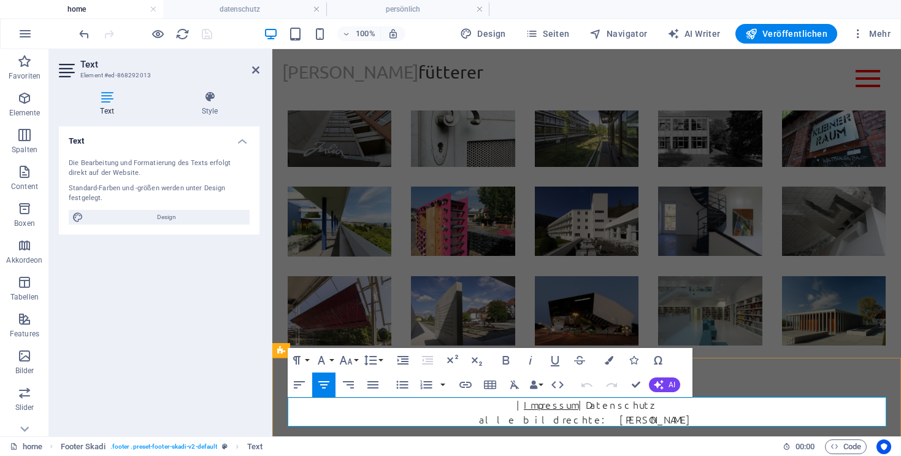
click at [536, 404] on link "Impressum" at bounding box center [551, 404] width 55 height 13
click at [533, 408] on p "| i mpressum | Datenschutz" at bounding box center [587, 404] width 599 height 15
click at [591, 407] on link "Datenschutz" at bounding box center [617, 404] width 71 height 13
click at [491, 409] on p "i mpressum | d atenschutz" at bounding box center [587, 404] width 599 height 15
click at [560, 405] on link "mpressum" at bounding box center [545, 404] width 48 height 13
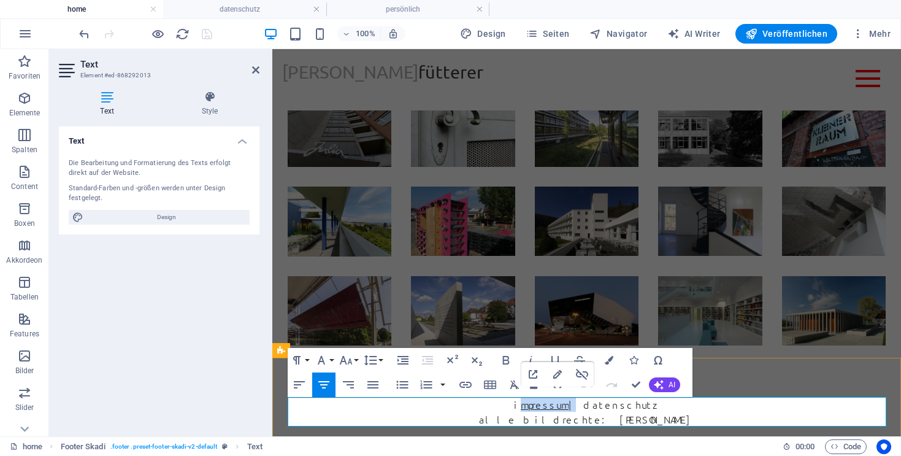
click at [560, 405] on link "mpressum" at bounding box center [545, 404] width 48 height 13
click at [464, 380] on icon "button" at bounding box center [465, 384] width 15 height 15
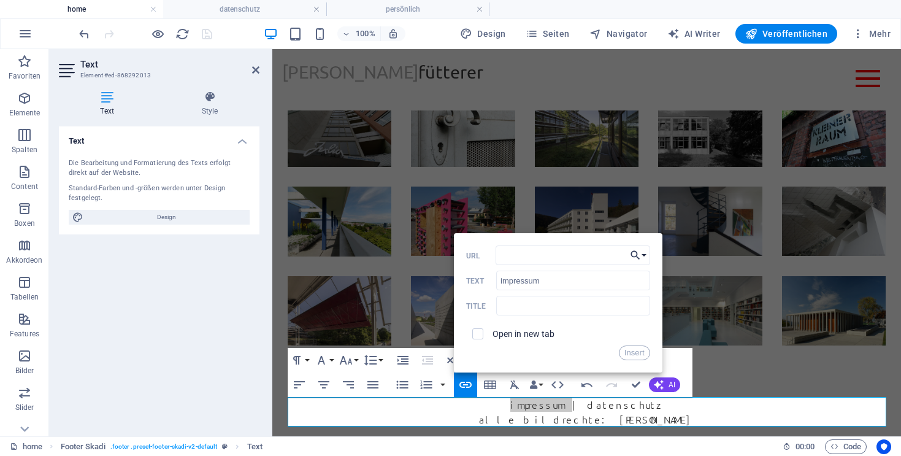
click at [642, 255] on button "Choose Link" at bounding box center [638, 255] width 23 height 20
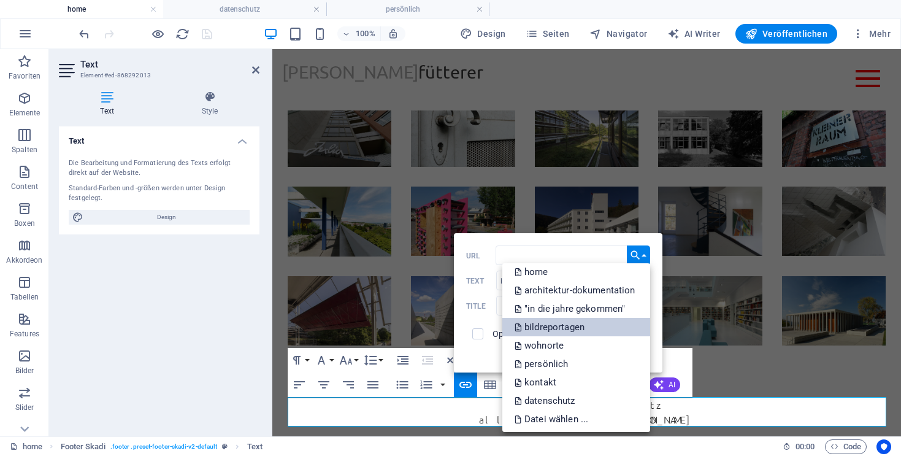
scroll to position [7, 0]
click at [656, 253] on div "Back Choose Link home architektur-dokumentation "in die jahre gekommen" bildrep…" at bounding box center [558, 302] width 209 height 139
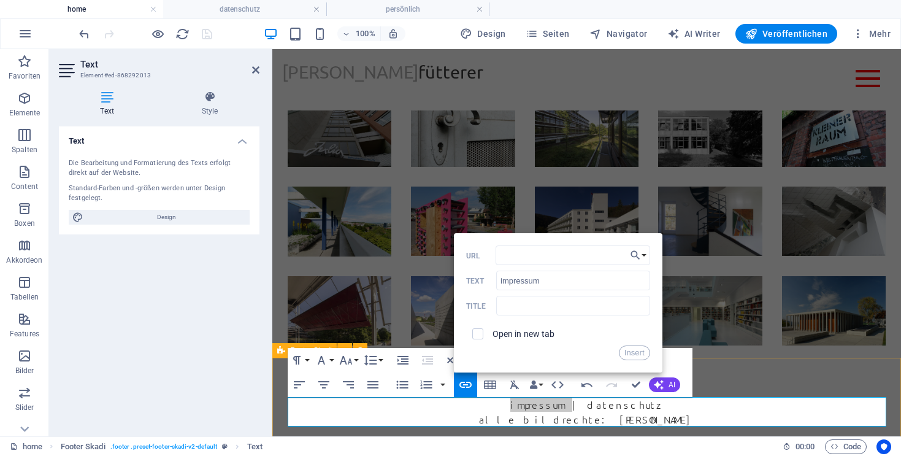
click at [748, 377] on div "​ i mpressum ​ | d atenschutz alle bildrechte: [PERSON_NAME]" at bounding box center [586, 412] width 629 height 108
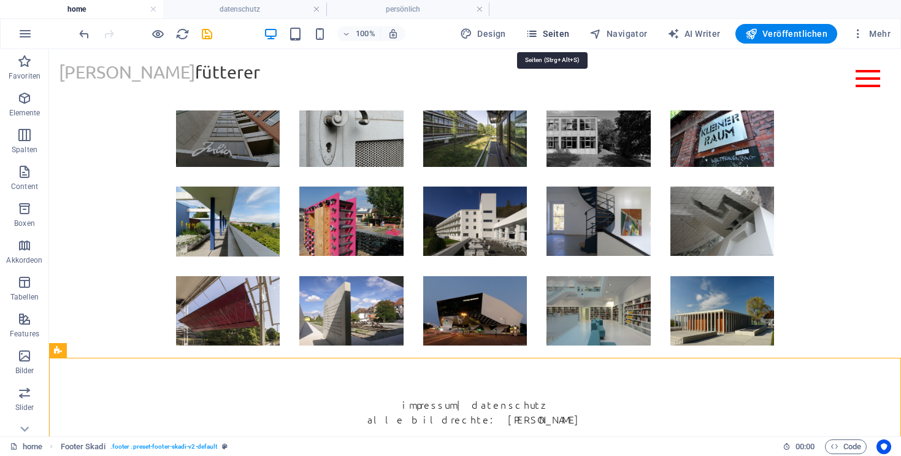
click at [555, 32] on span "Seiten" at bounding box center [548, 34] width 44 height 12
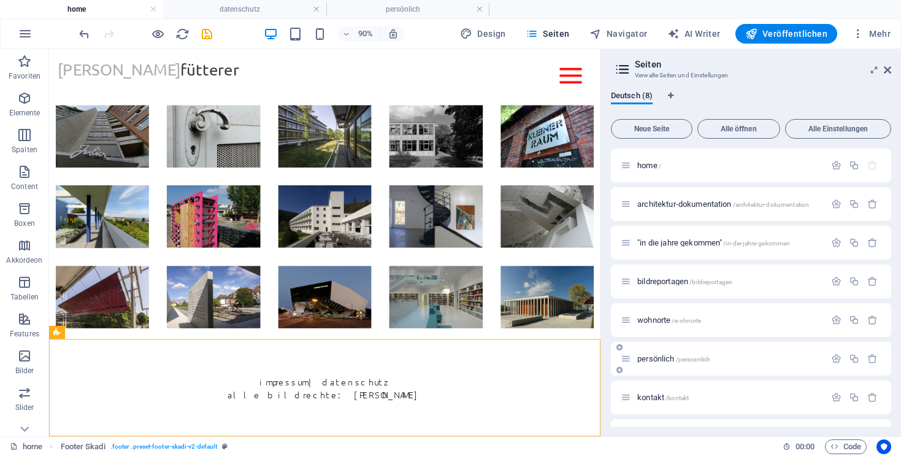
scroll to position [31, 0]
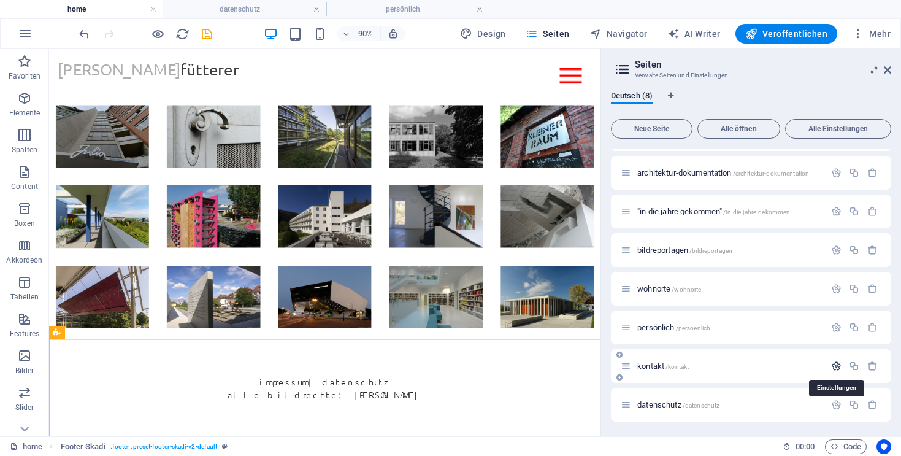
click at [836, 364] on icon "button" at bounding box center [836, 366] width 10 height 10
type input "k"
type input "/"
type input "imp"
type input "/im"
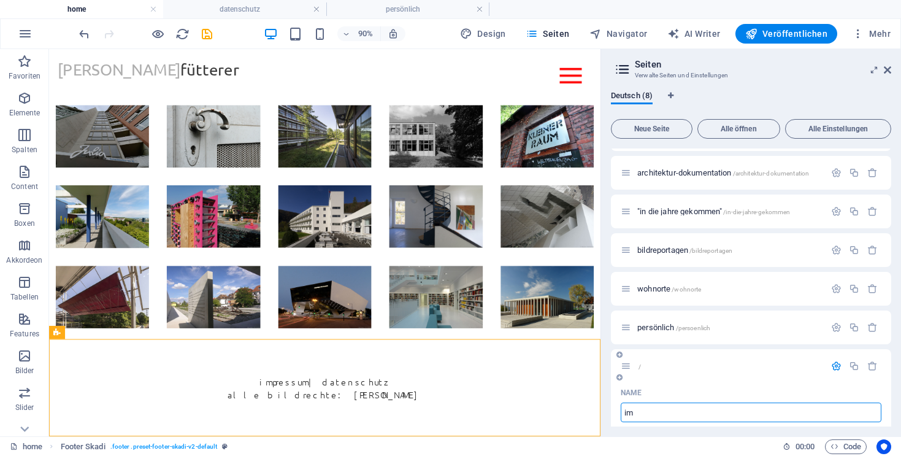
type input "im"
type input "impress"
type input "/impress"
type input "impress"
type input "impressum"
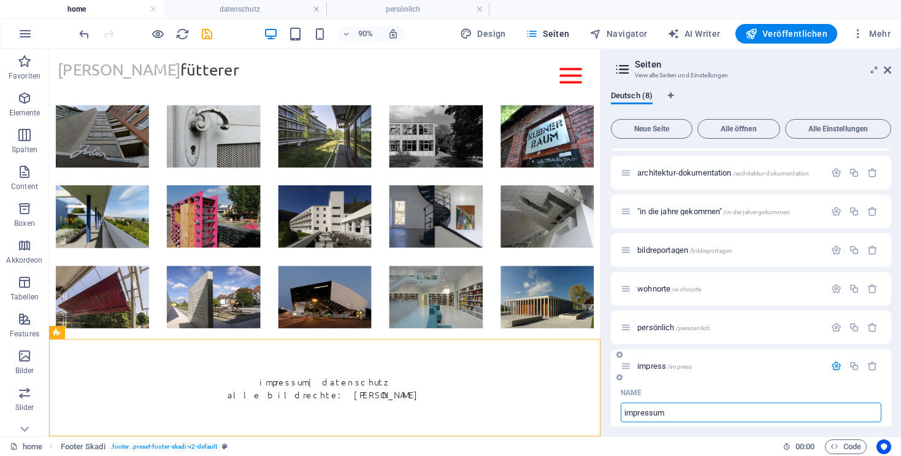
type input "/impressum"
type input "impressum"
click at [768, 366] on p "impressum /impressum" at bounding box center [729, 366] width 184 height 8
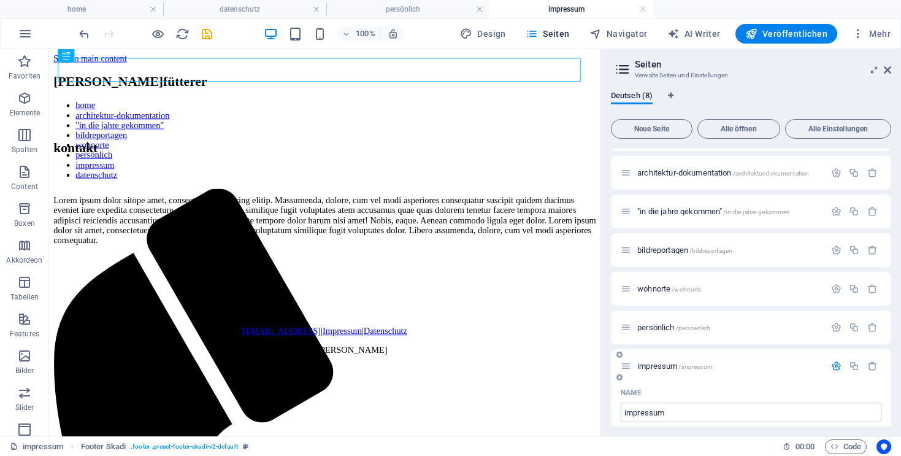
scroll to position [0, 0]
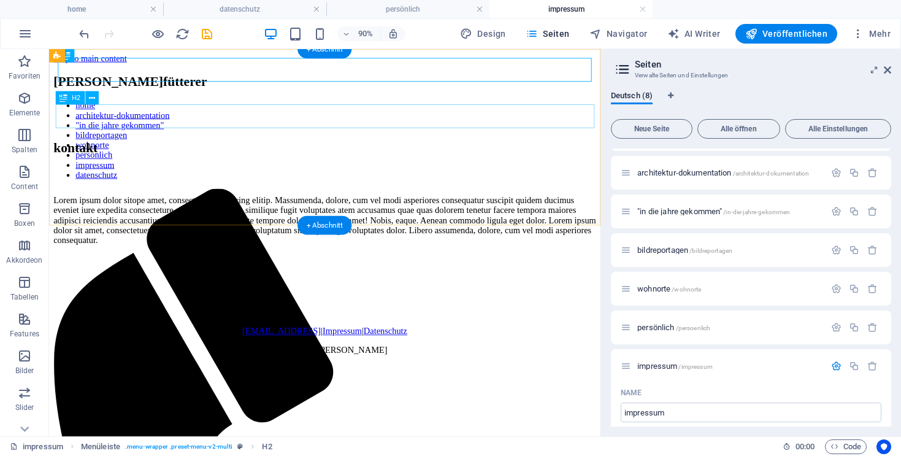
click at [134, 151] on div "kontakt" at bounding box center [355, 159] width 603 height 17
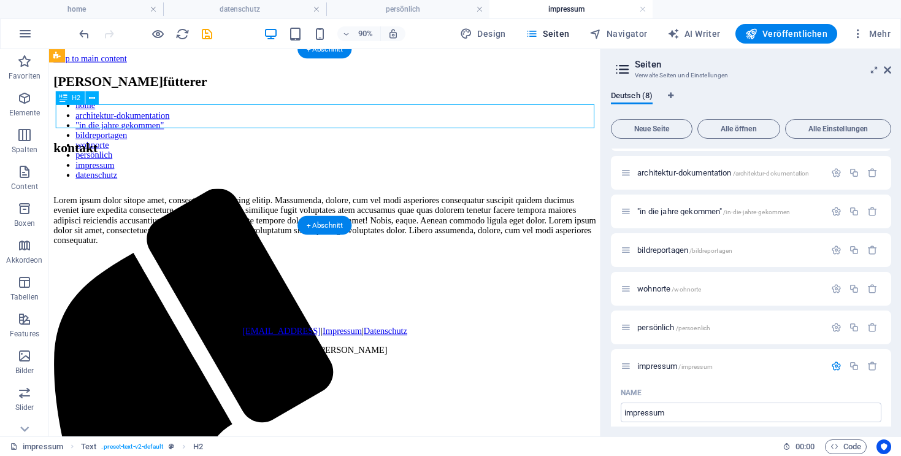
click at [134, 151] on div "kontakt" at bounding box center [355, 159] width 603 height 17
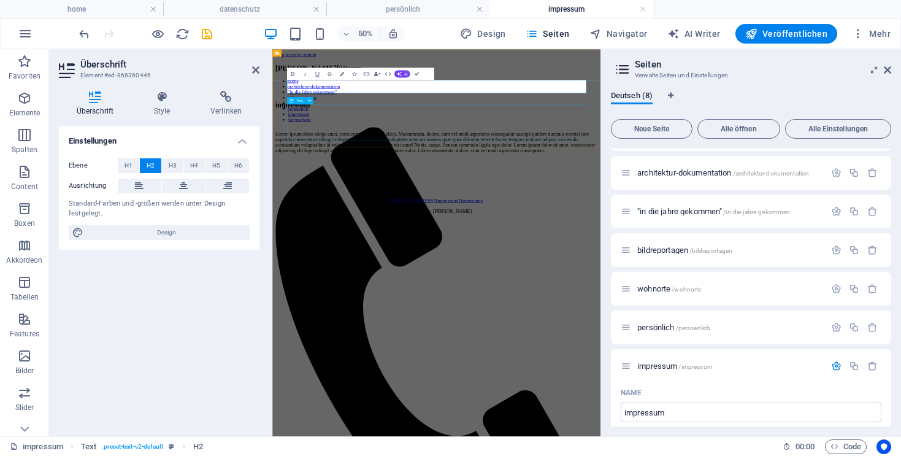
click at [454, 212] on div "Lorem ipsum dolor sitope amet, consectetur adipisicing elitip. Massumenda, dolo…" at bounding box center [600, 234] width 647 height 44
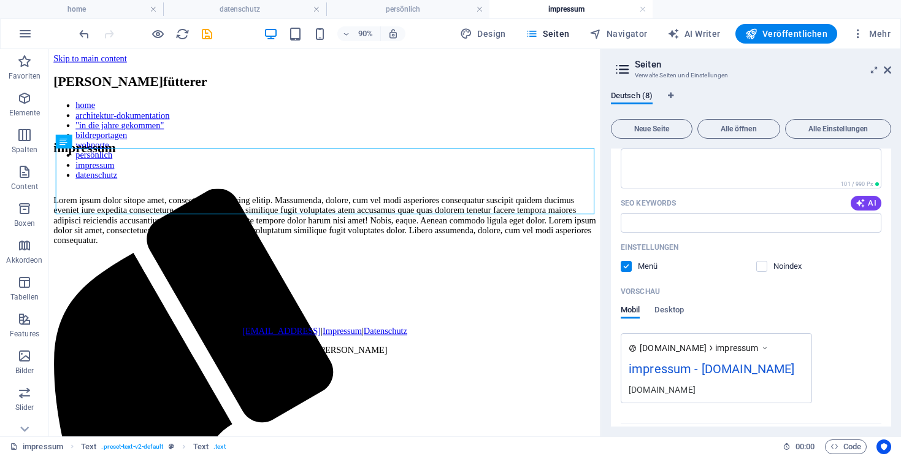
scroll to position [473, 0]
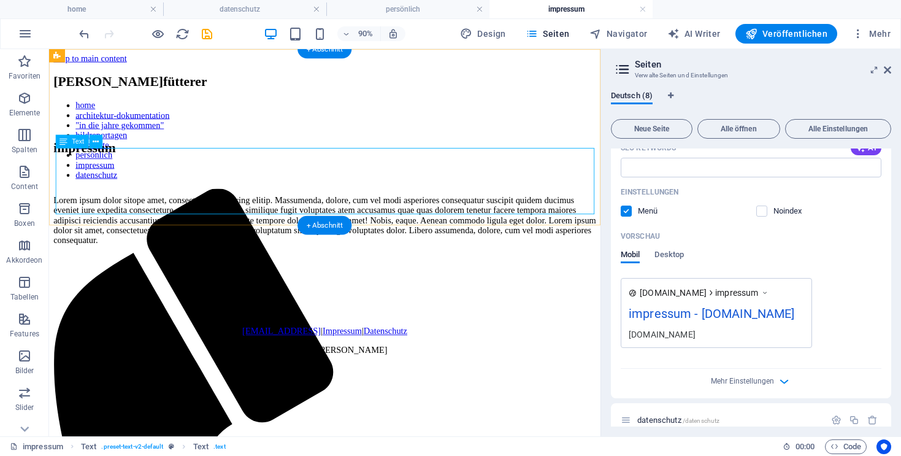
click at [485, 218] on div "Lorem ipsum dolor sitope amet, consectetur adipisicing elitip. Massumenda, dolo…" at bounding box center [355, 239] width 603 height 55
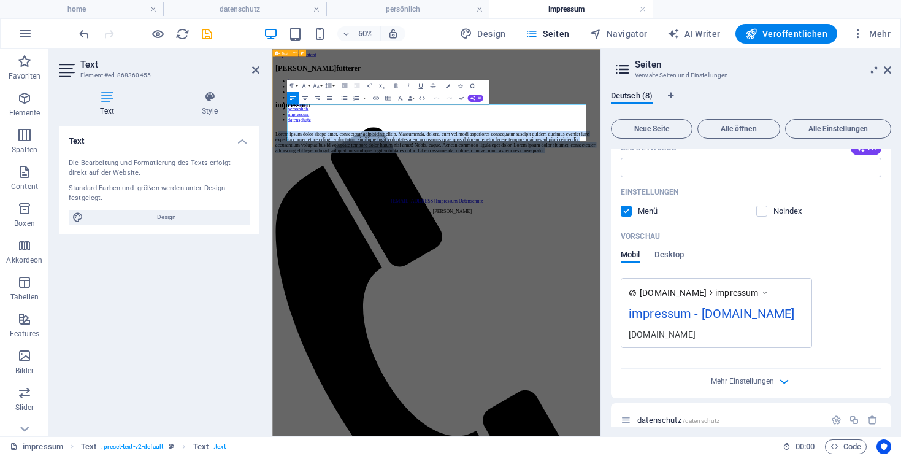
drag, startPoint x: 701, startPoint y: 223, endPoint x: 292, endPoint y: 163, distance: 413.0
click at [292, 163] on div "impressum Lorem ipsum dolor sitope amet, consectetur adipisicing elitip. [PERSO…" at bounding box center [600, 214] width 647 height 127
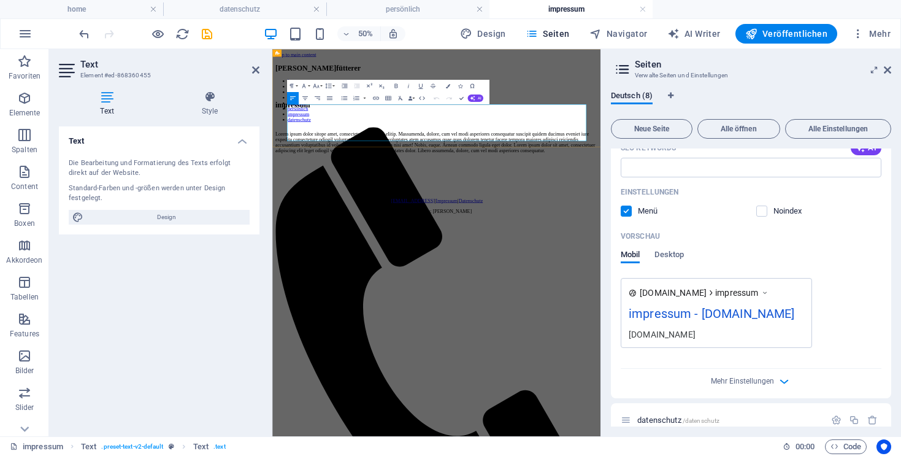
click at [669, 228] on p "Lorem ipsum dolor sitope amet, consectetur adipisicing elitip. Massumenda, dolo…" at bounding box center [600, 234] width 647 height 44
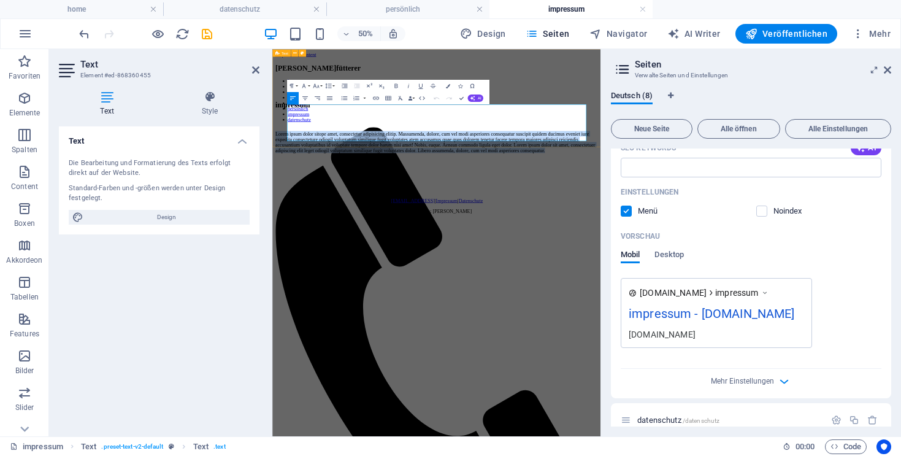
drag, startPoint x: 665, startPoint y: 226, endPoint x: 299, endPoint y: 169, distance: 369.9
click at [299, 169] on div "impressum Lorem ipsum dolor sitope amet, consectetur adipisicing elitip. [PERSO…" at bounding box center [600, 214] width 647 height 127
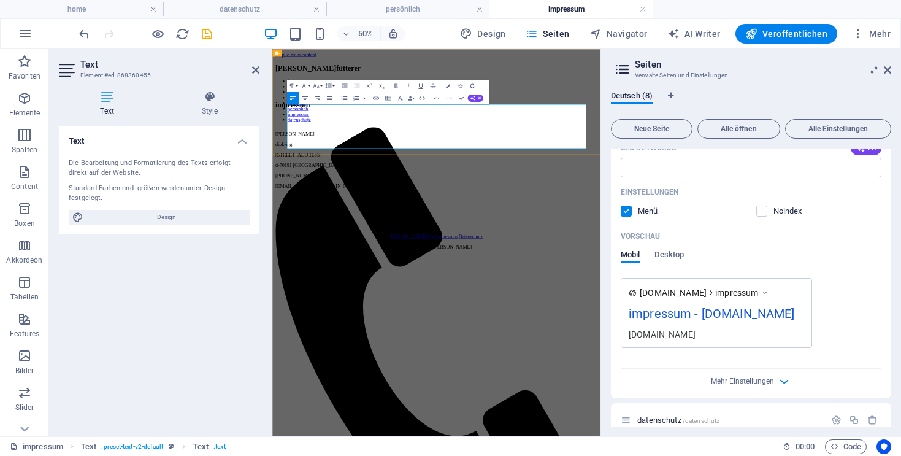
click at [337, 316] on p "[EMAIL_ADDRESS][DOMAIN_NAME]" at bounding box center [600, 321] width 647 height 11
click at [336, 316] on p "[EMAIL_ADDRESS][DOMAIN_NAME]" at bounding box center [600, 321] width 647 height 11
click at [375, 96] on icon "button" at bounding box center [375, 97] width 7 height 7
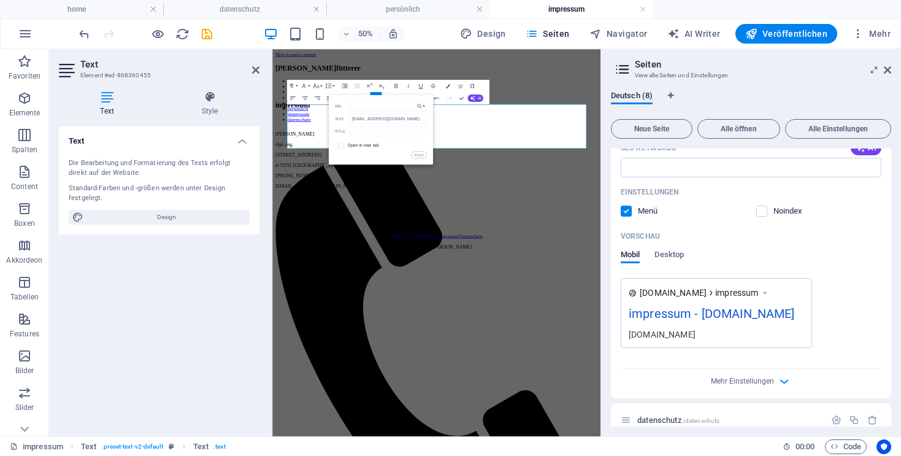
click at [557, 455] on html "Skip to main content [PERSON_NAME] home architektur-dokumentation "in die jahre…" at bounding box center [600, 254] width 656 height 410
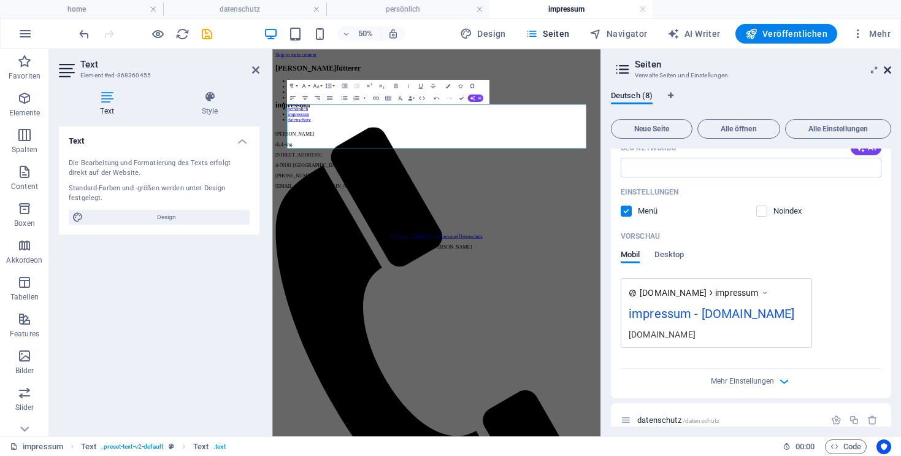
click at [888, 71] on icon at bounding box center [887, 70] width 7 height 10
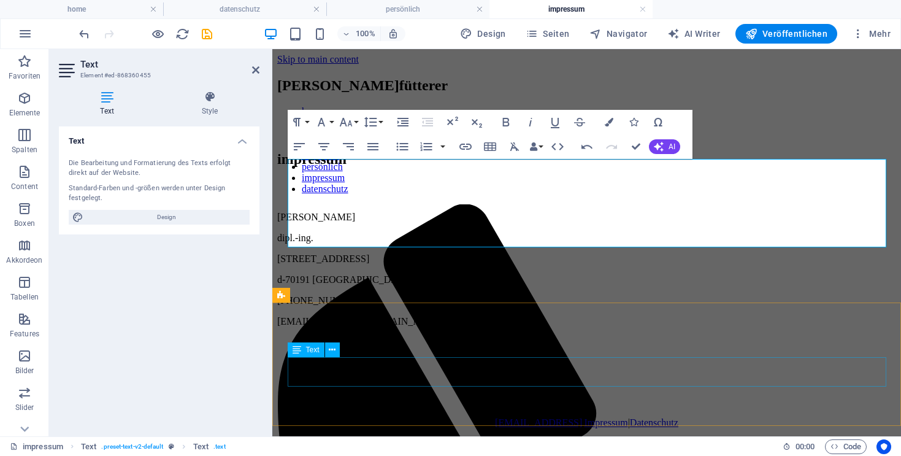
click at [383, 417] on div "[EMAIL_ADDRESS] | Impressum | Datenschutz alle bildrechte: [PERSON_NAME]" at bounding box center [586, 433] width 619 height 32
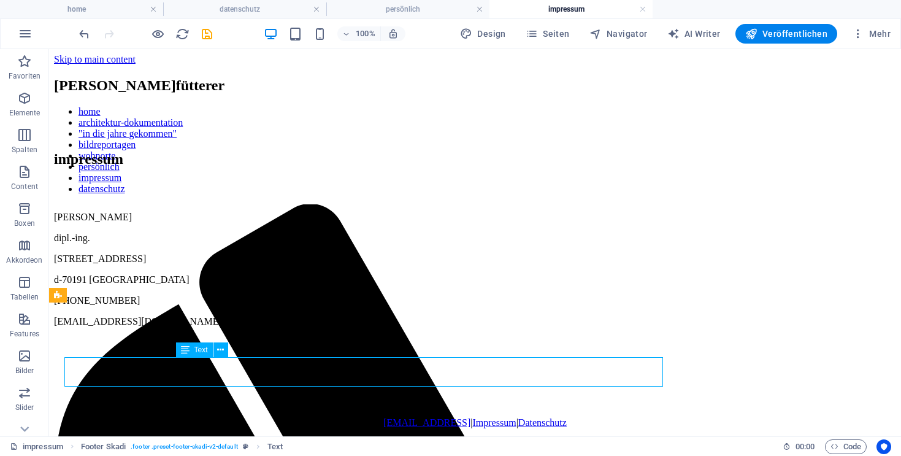
click at [383, 417] on div "[EMAIL_ADDRESS] | Impressum | Datenschutz alle bildrechte: [PERSON_NAME]" at bounding box center [475, 433] width 842 height 32
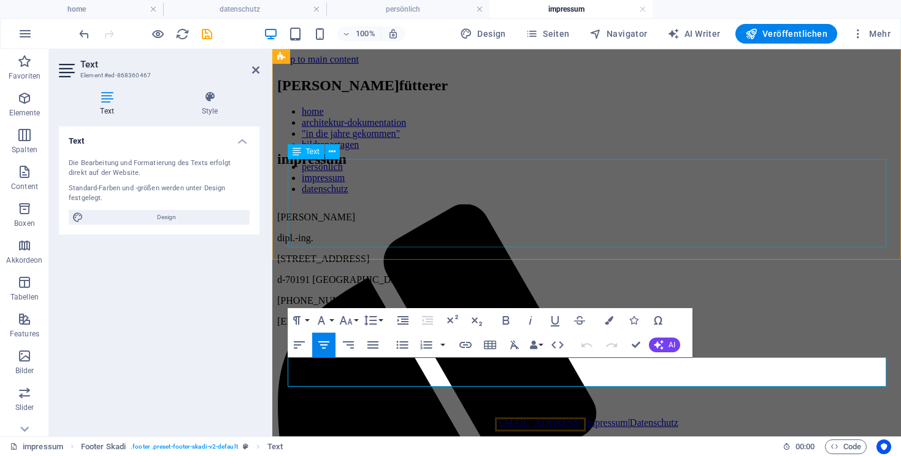
click at [434, 242] on div "[PERSON_NAME] dipl.-ing. [STREET_ADDRESS] [PHONE_NUMBER] [EMAIL_ADDRESS][DOMAIN…" at bounding box center [586, 269] width 619 height 115
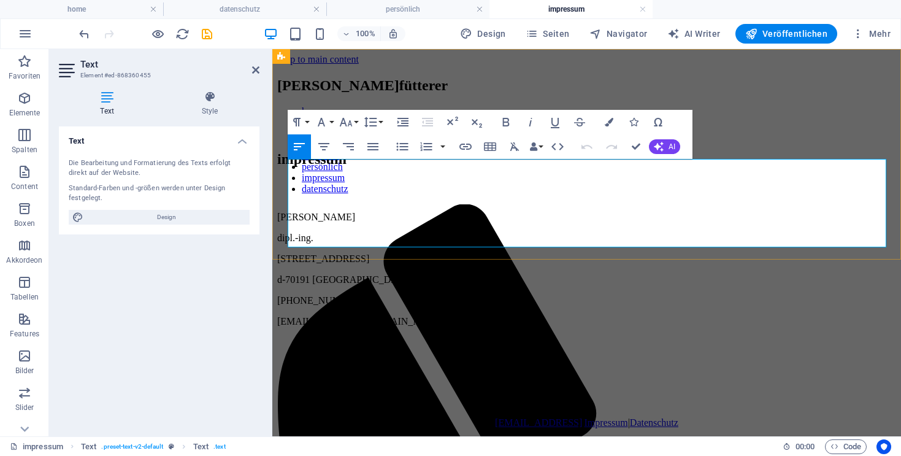
click at [432, 316] on p "[EMAIL_ADDRESS][DOMAIN_NAME]" at bounding box center [586, 321] width 619 height 11
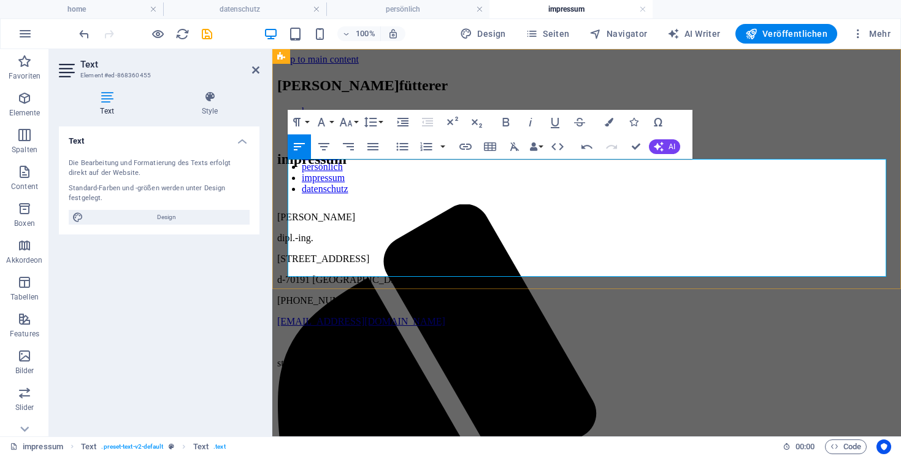
click at [341, 212] on p "[PERSON_NAME]" at bounding box center [586, 217] width 619 height 11
click at [340, 212] on p "[PERSON_NAME]" at bounding box center [586, 217] width 619 height 11
click at [507, 118] on icon "button" at bounding box center [506, 122] width 15 height 15
click at [536, 274] on p "d-70191 [GEOGRAPHIC_DATA]" at bounding box center [586, 279] width 619 height 11
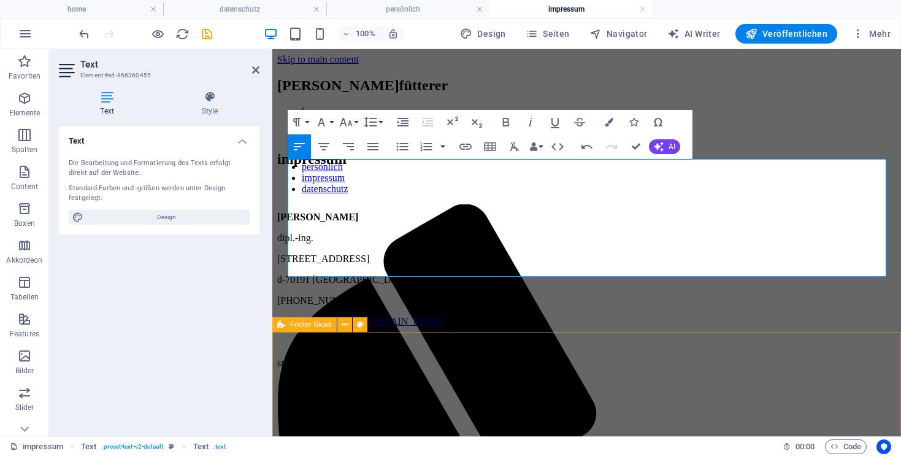
click at [659, 434] on div "[EMAIL_ADDRESS] | Impressum | Datenschutz alle bildrechte: [PERSON_NAME]" at bounding box center [586, 462] width 619 height 57
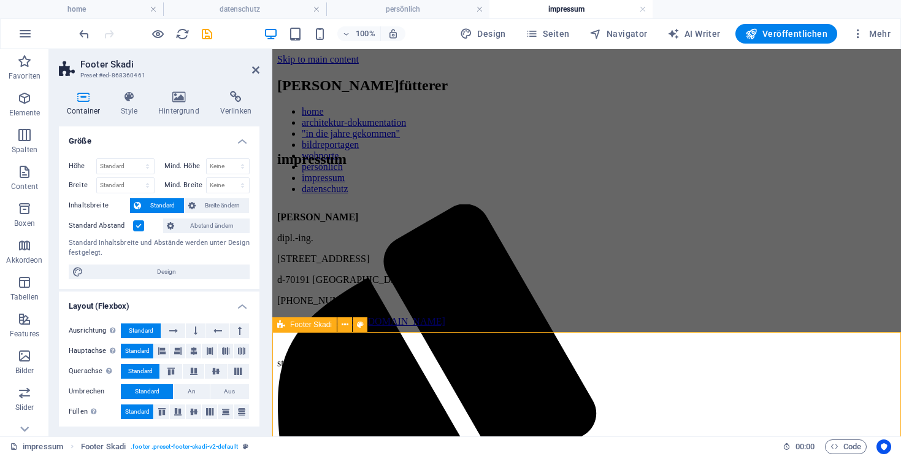
click at [659, 434] on div "[EMAIL_ADDRESS] | Impressum | Datenschutz alle bildrechte: [PERSON_NAME]" at bounding box center [586, 462] width 619 height 57
click at [631, 245] on div "[PERSON_NAME] dipl.-ing. [STREET_ADDRESS] [PHONE_NUMBER] [EMAIL_ADDRESS][DOMAIN…" at bounding box center [586, 290] width 619 height 157
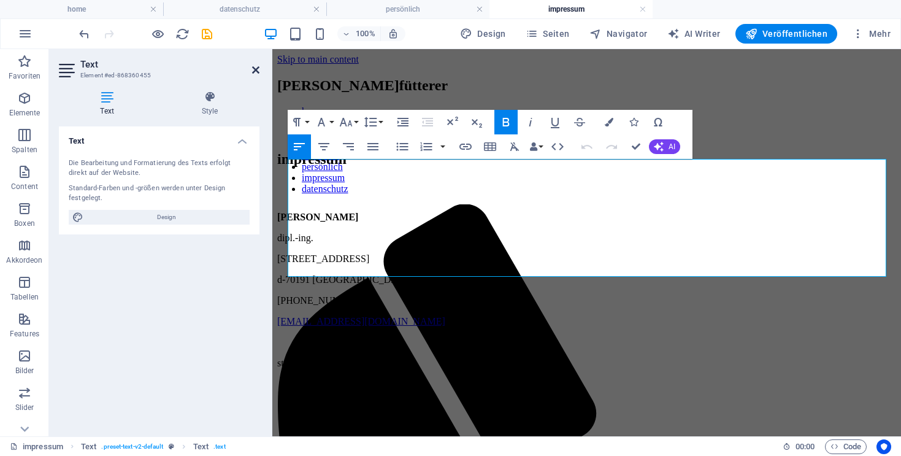
click at [255, 67] on icon at bounding box center [255, 70] width 7 height 10
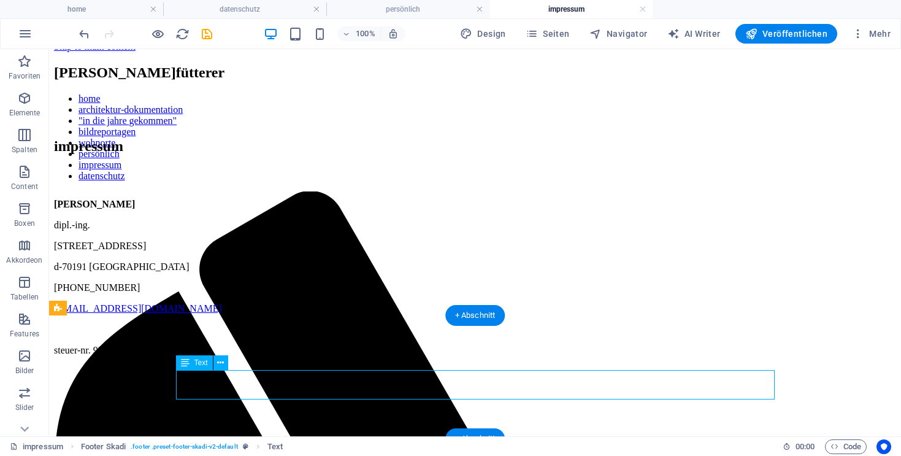
scroll to position [19, 0]
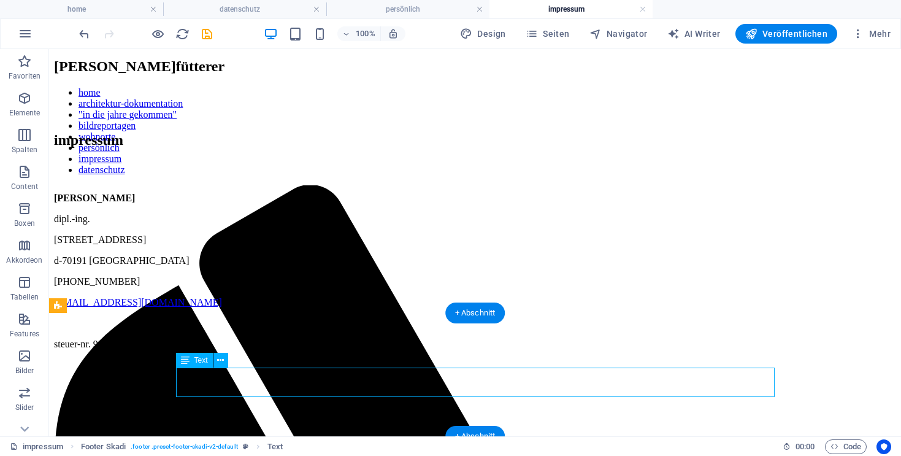
drag, startPoint x: 281, startPoint y: 393, endPoint x: 405, endPoint y: 388, distance: 124.6
click at [405, 440] on div "[EMAIL_ADDRESS] | Impressum | Datenschutz alle bildrechte: [PERSON_NAME]" at bounding box center [475, 456] width 842 height 32
click at [292, 415] on div at bounding box center [475, 422] width 842 height 15
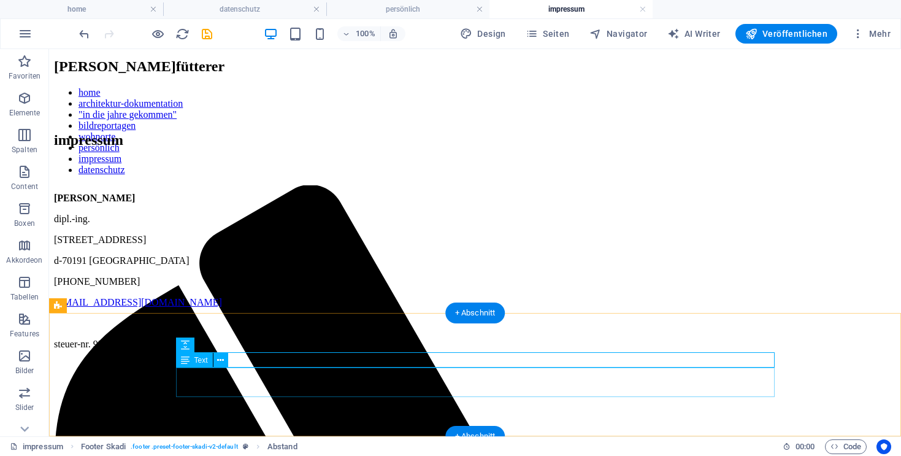
click at [291, 440] on div "[EMAIL_ADDRESS] | Impressum | Datenschutz alle bildrechte: [PERSON_NAME]" at bounding box center [475, 456] width 842 height 32
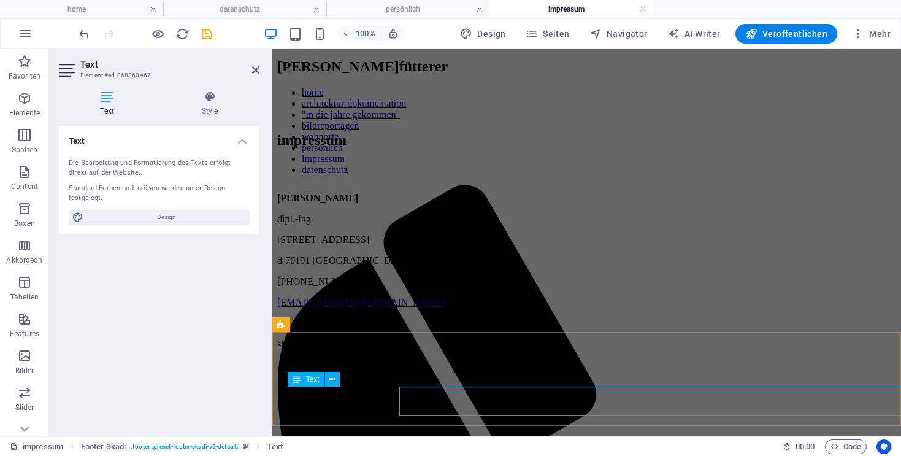
scroll to position [0, 0]
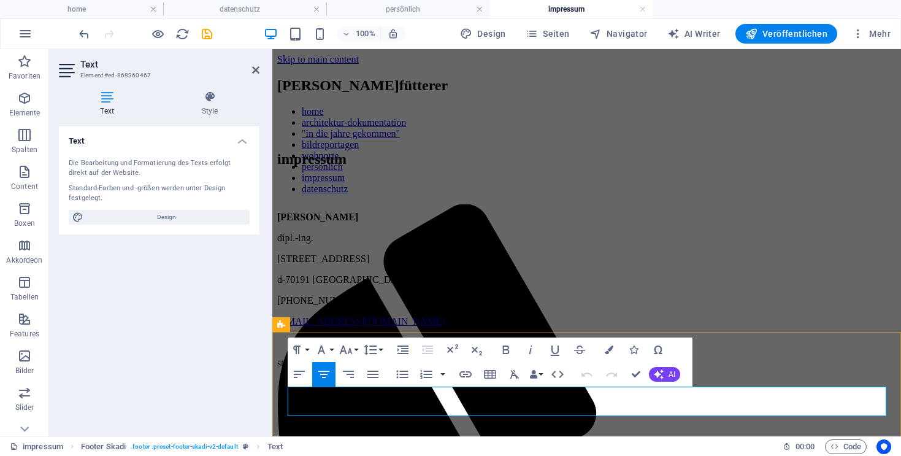
click at [386, 455] on p "[EMAIL_ADDRESS] | Impressum | Datenschutz" at bounding box center [586, 464] width 619 height 11
drag, startPoint x: 383, startPoint y: 391, endPoint x: 646, endPoint y: 398, distance: 262.6
click at [646, 455] on p "[EMAIL_ADDRESS] | Impressum | Datenschutz" at bounding box center [586, 464] width 619 height 11
click at [592, 455] on link "Datenschutz" at bounding box center [609, 464] width 48 height 10
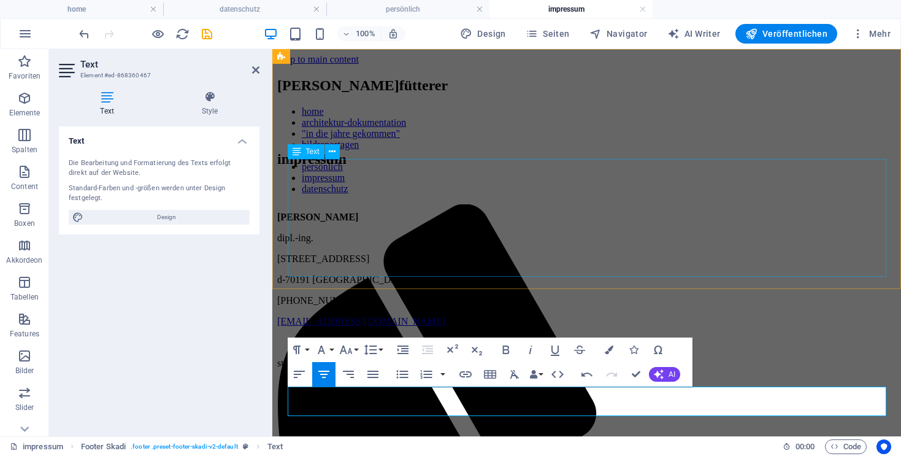
click at [503, 266] on div "[PERSON_NAME] dipl.-ing. [STREET_ADDRESS] [PHONE_NUMBER] [EMAIL_ADDRESS][DOMAIN…" at bounding box center [586, 290] width 619 height 157
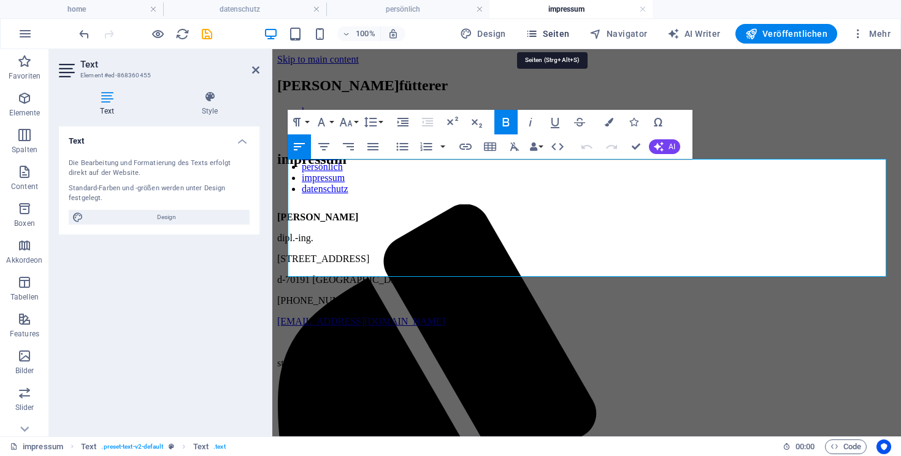
click at [560, 34] on span "Seiten" at bounding box center [548, 34] width 44 height 12
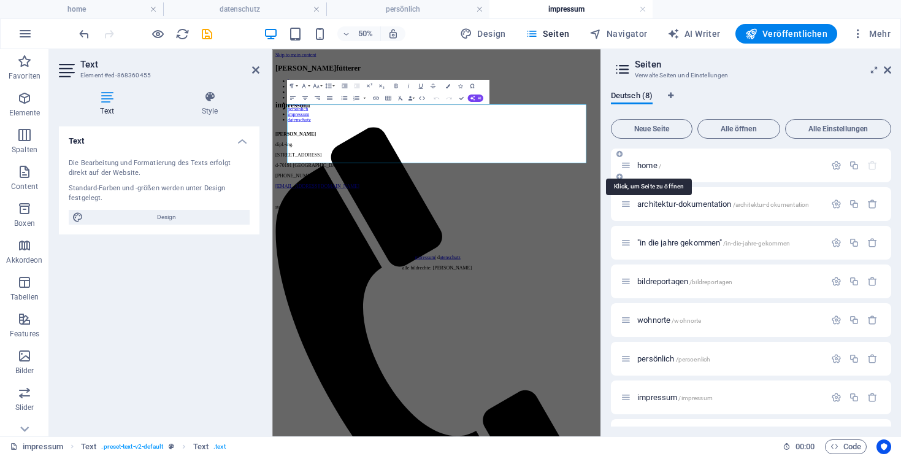
click at [650, 164] on span "home /" at bounding box center [649, 165] width 24 height 9
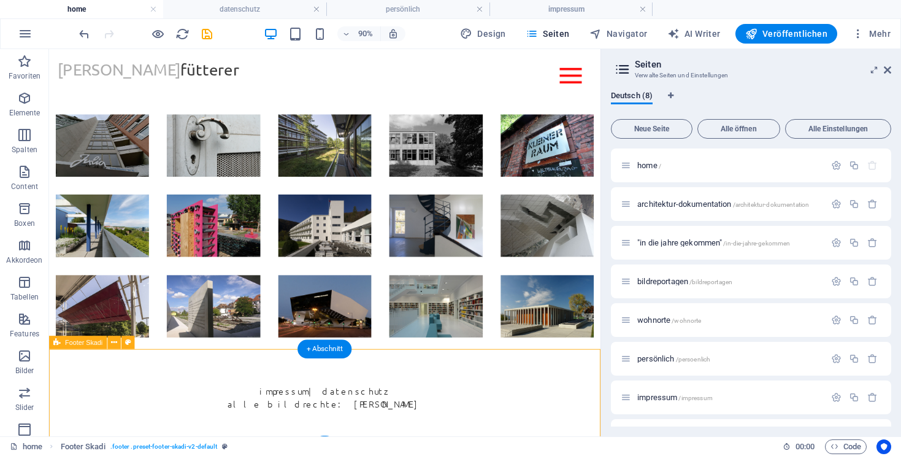
scroll to position [188, 0]
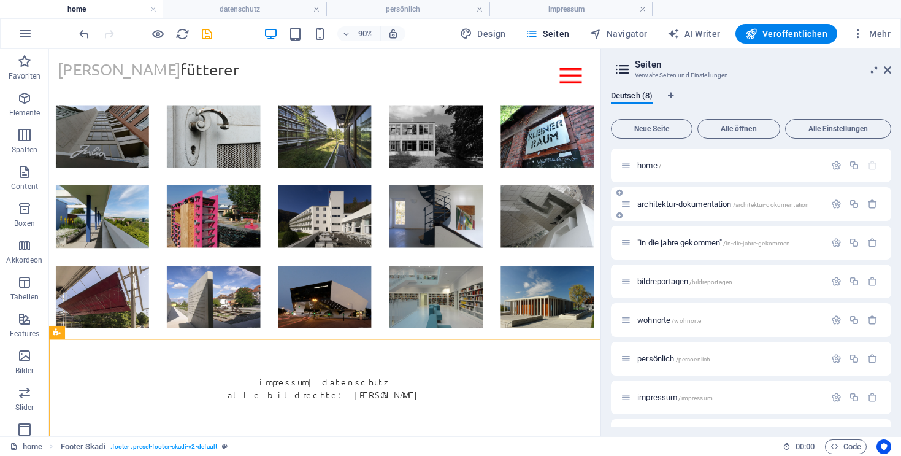
click at [666, 206] on span "architektur-dokumentation /architektur-dokumentation" at bounding box center [723, 203] width 172 height 9
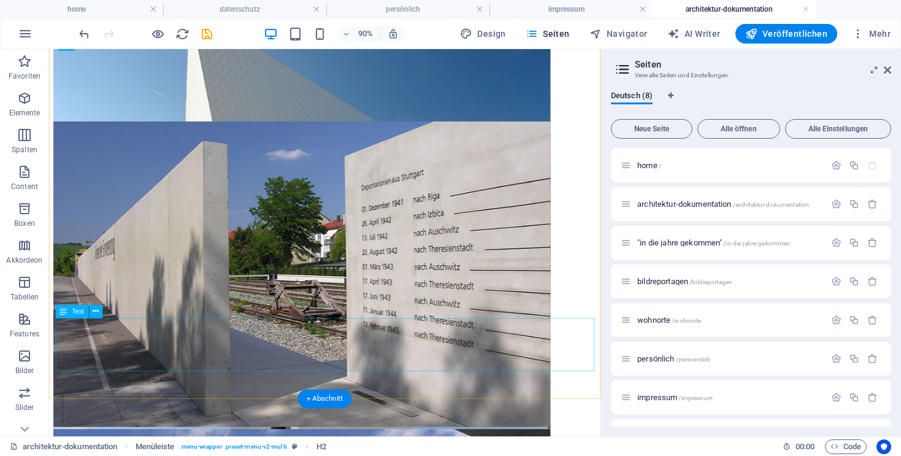
scroll to position [2780, 0]
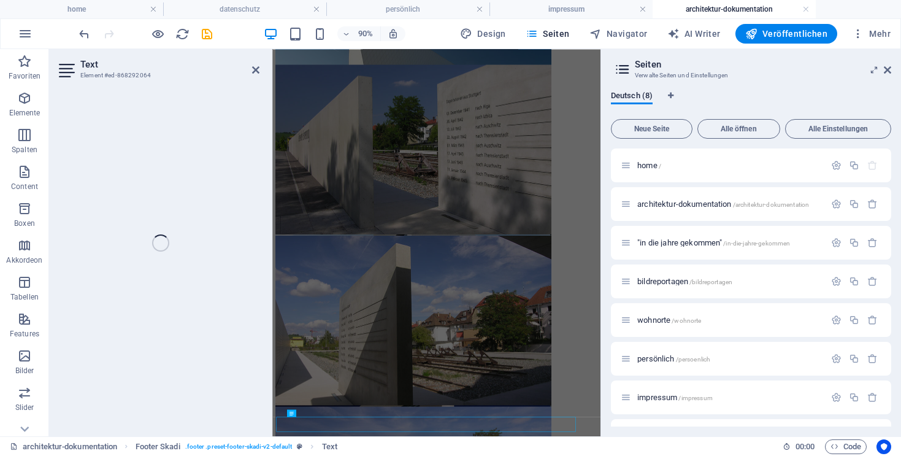
scroll to position [2406, 0]
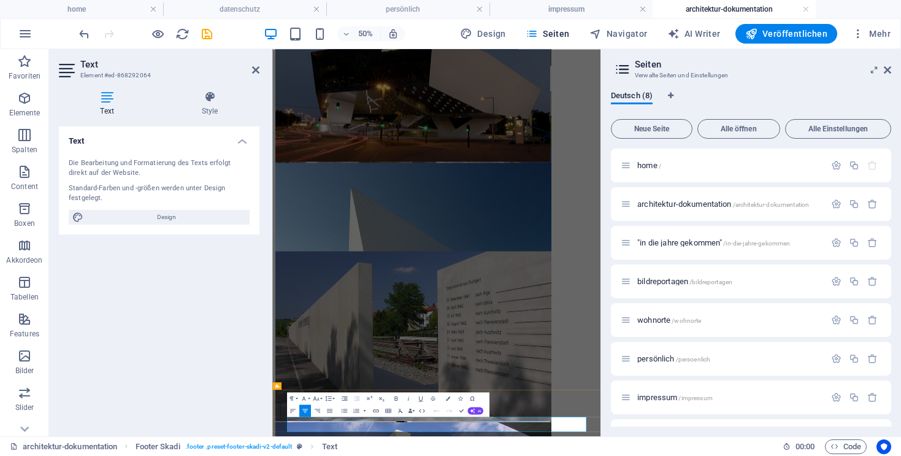
click at [259, 71] on icon at bounding box center [255, 70] width 7 height 10
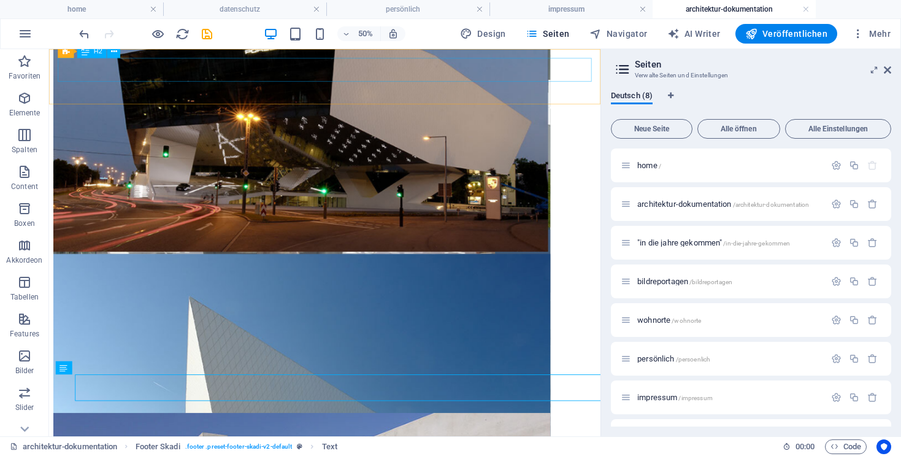
scroll to position [2780, 0]
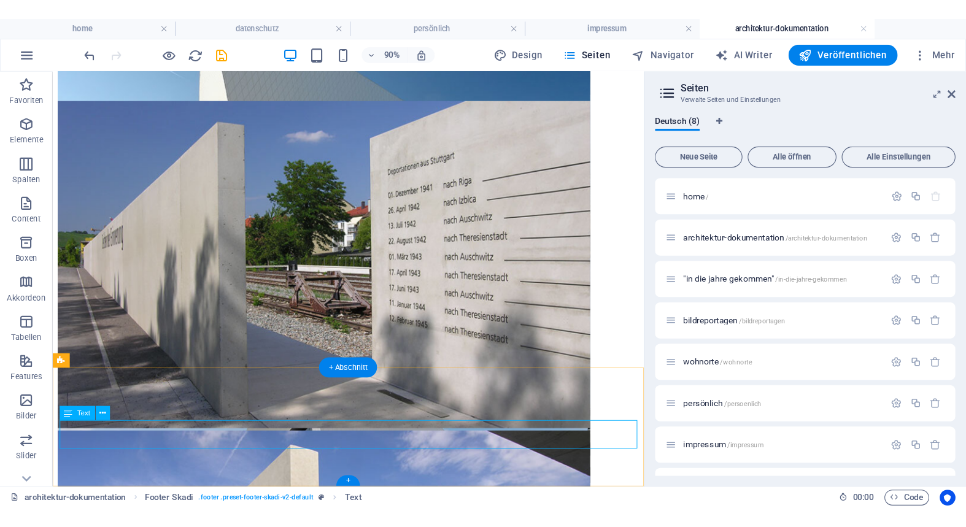
scroll to position [2406, 0]
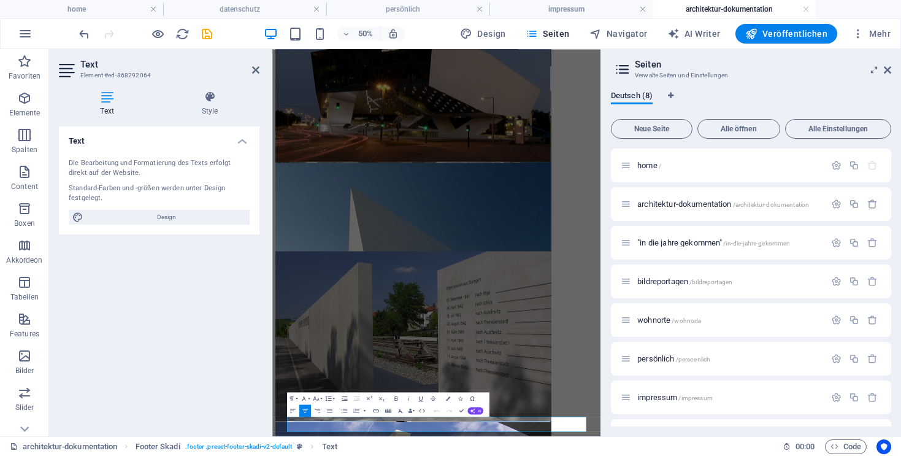
drag, startPoint x: 271, startPoint y: 300, endPoint x: 134, endPoint y: 299, distance: 137.4
click at [134, 299] on aside "Text Element #ed-868292064 Text Style Text Die Bearbeitung und Formatierung des…" at bounding box center [160, 242] width 223 height 387
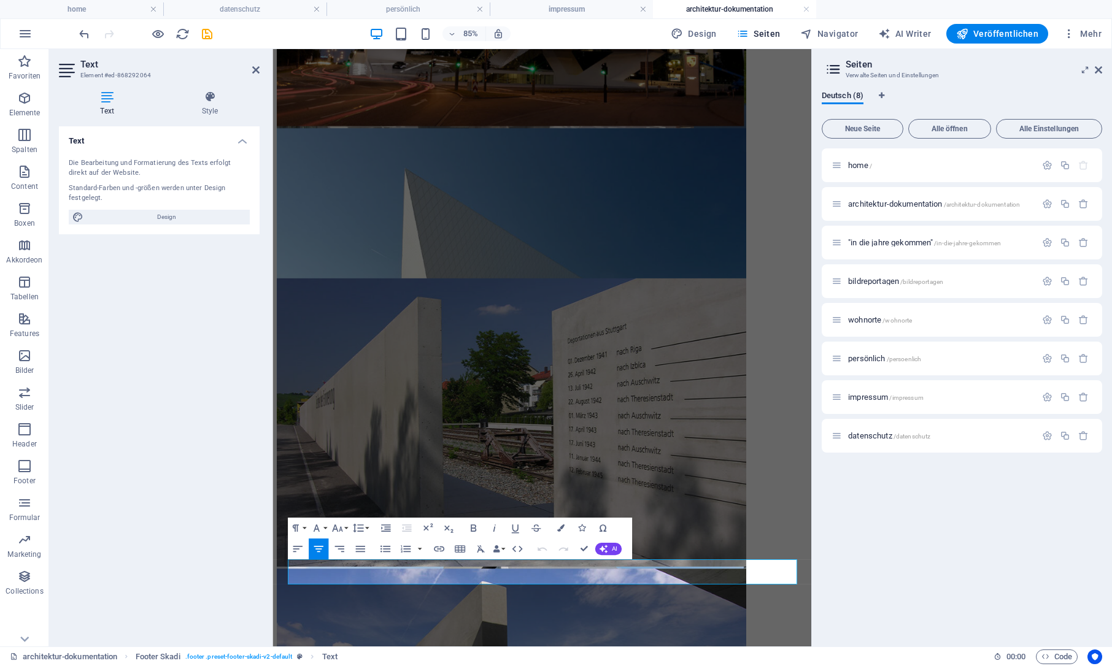
scroll to position [2507, 0]
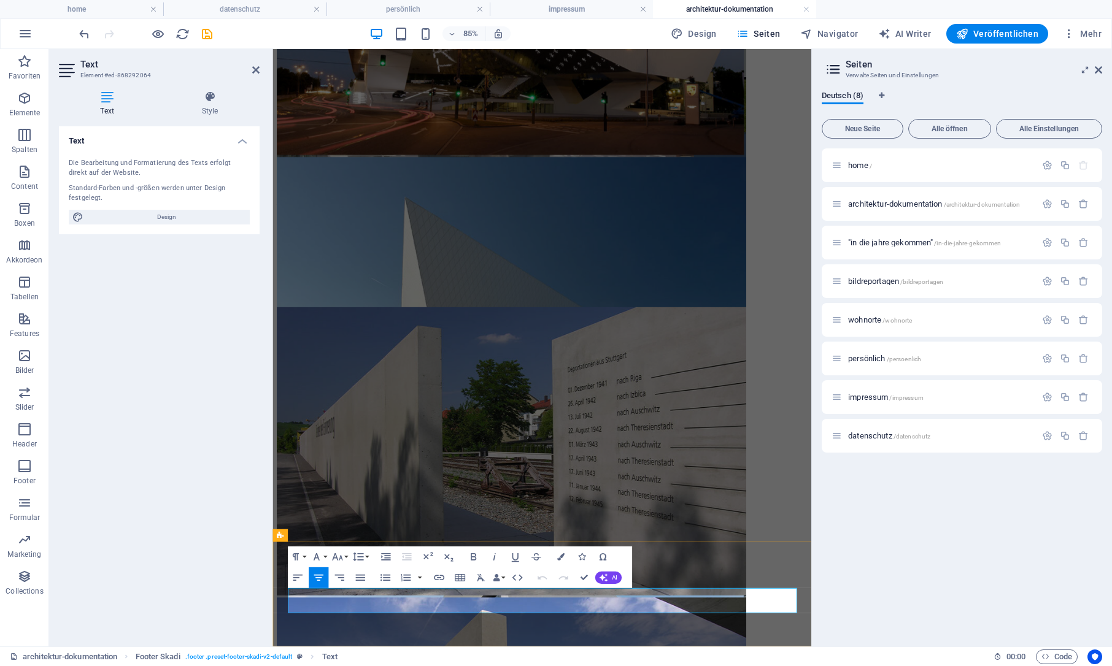
drag, startPoint x: 645, startPoint y: 691, endPoint x: 417, endPoint y: 686, distance: 228.3
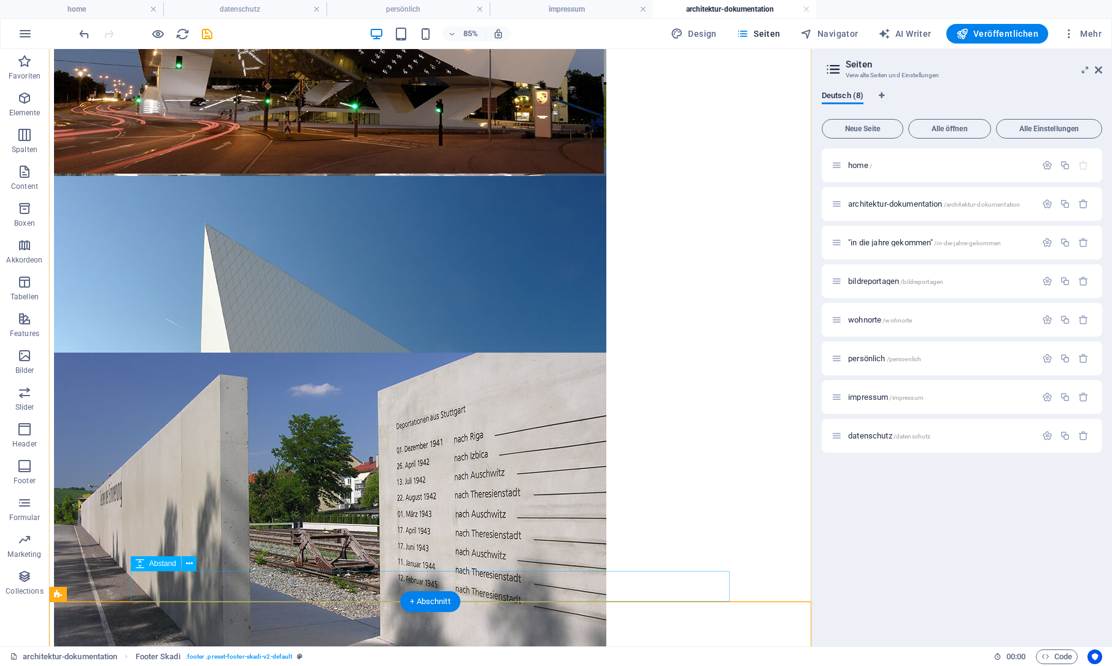
scroll to position [2612, 0]
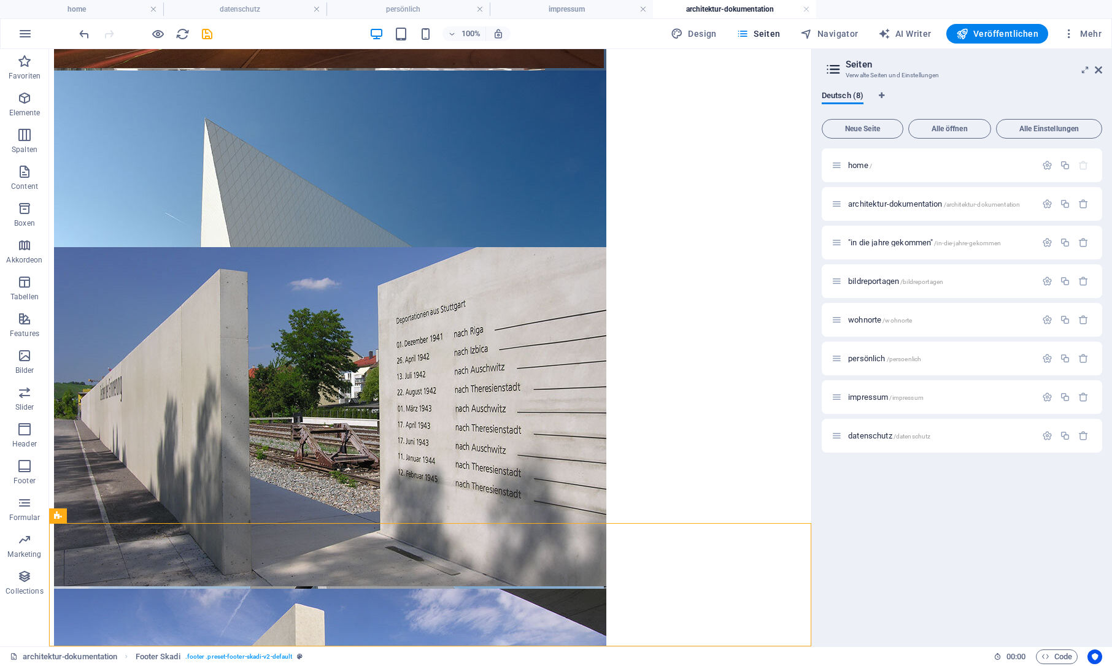
click at [901, 455] on div "home / architektur-dokumentation /architektur-dokumentation "in die jahre gekom…" at bounding box center [961, 392] width 280 height 488
click at [901, 242] on span ""in die jahre gekommen" /in-die-jahre-gekommen" at bounding box center [924, 242] width 153 height 9
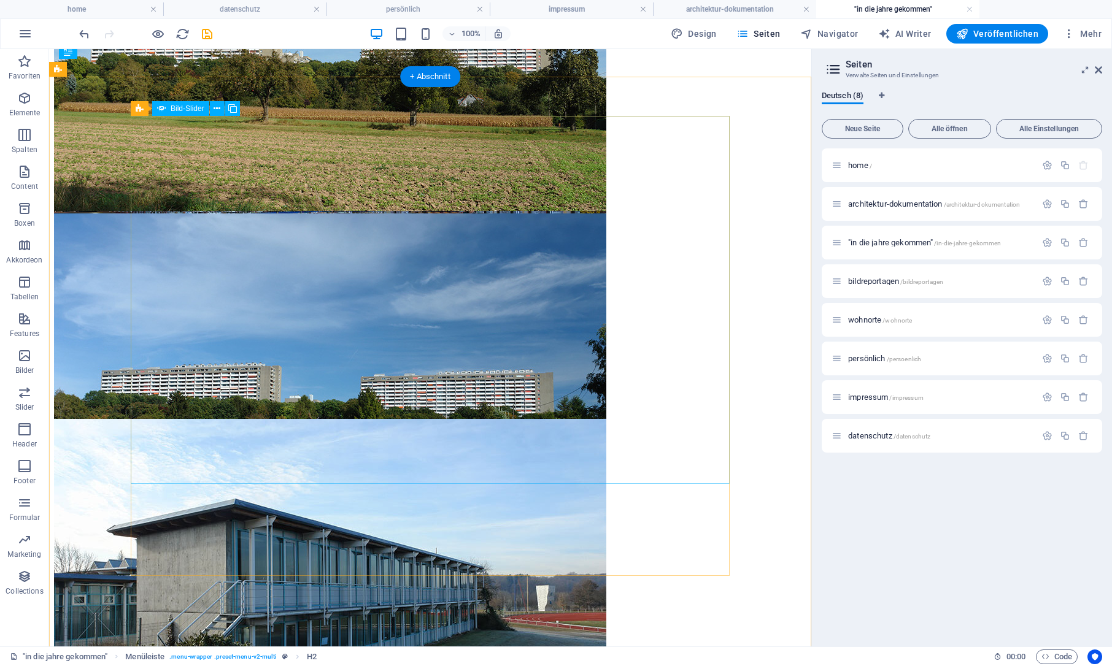
scroll to position [4644, 0]
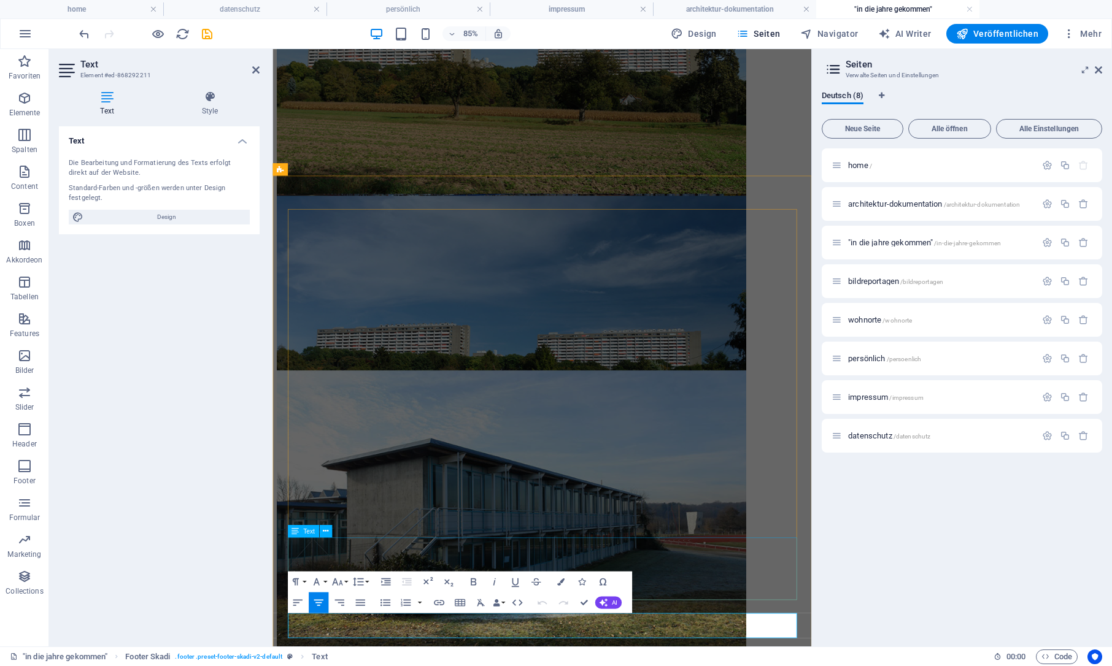
scroll to position [4509, 0]
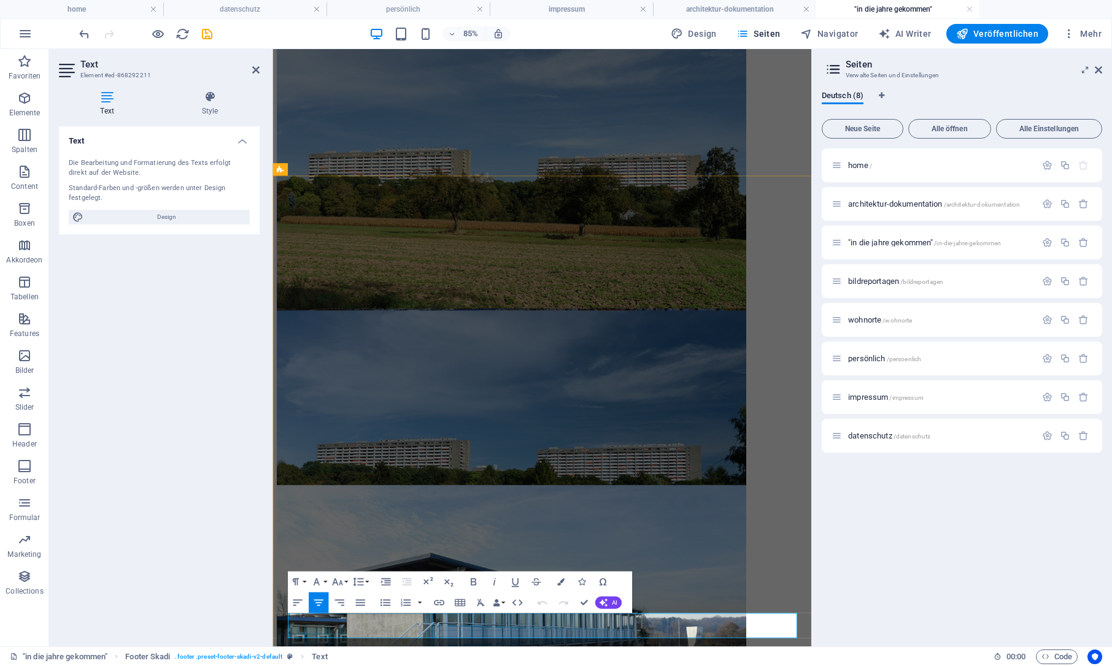
drag, startPoint x: 642, startPoint y: 723, endPoint x: 617, endPoint y: 721, distance: 25.2
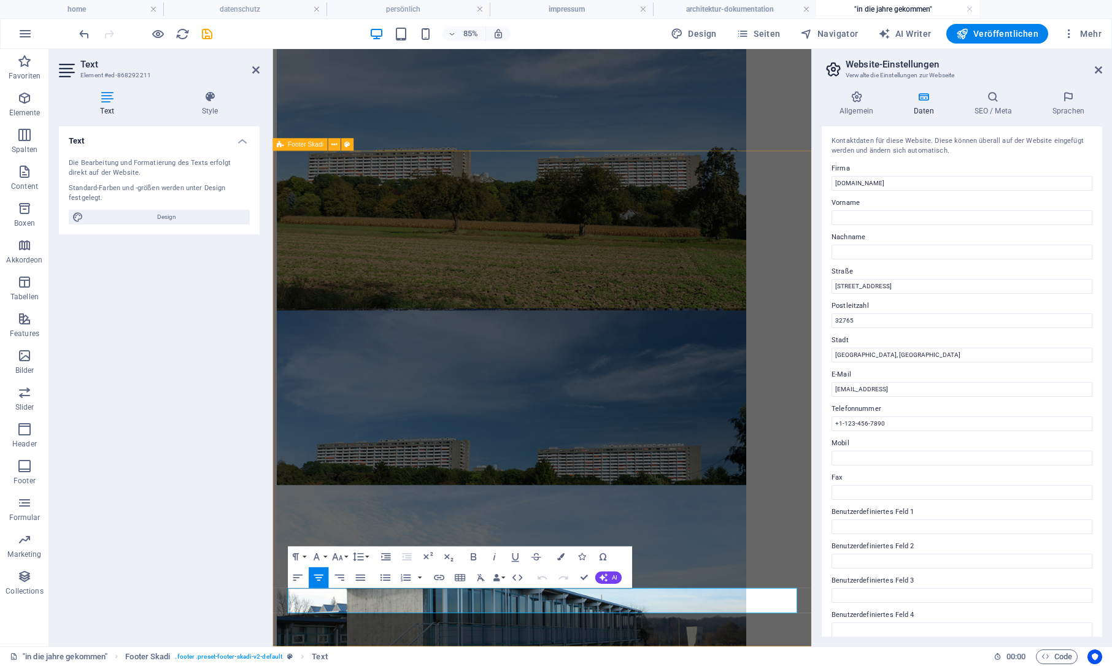
scroll to position [4538, 0]
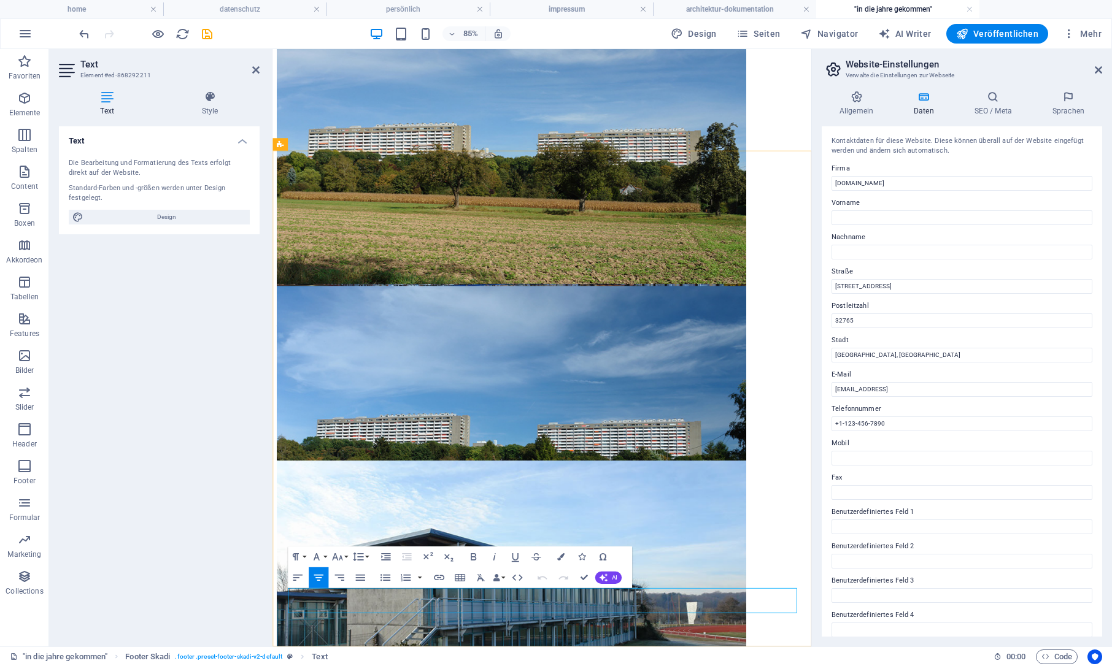
drag, startPoint x: 644, startPoint y: 691, endPoint x: 413, endPoint y: 684, distance: 230.8
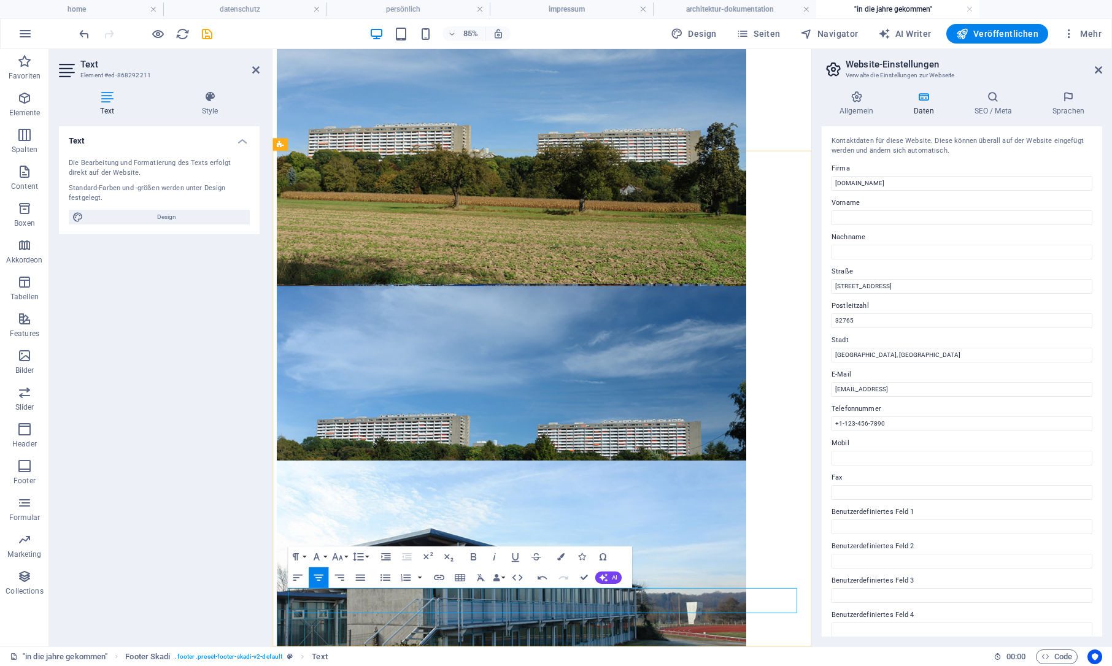
drag, startPoint x: 898, startPoint y: 286, endPoint x: 821, endPoint y: 276, distance: 77.3
click at [831, 279] on input "[STREET_ADDRESS]" at bounding box center [961, 286] width 261 height 15
drag, startPoint x: 854, startPoint y: 322, endPoint x: 824, endPoint y: 321, distance: 29.5
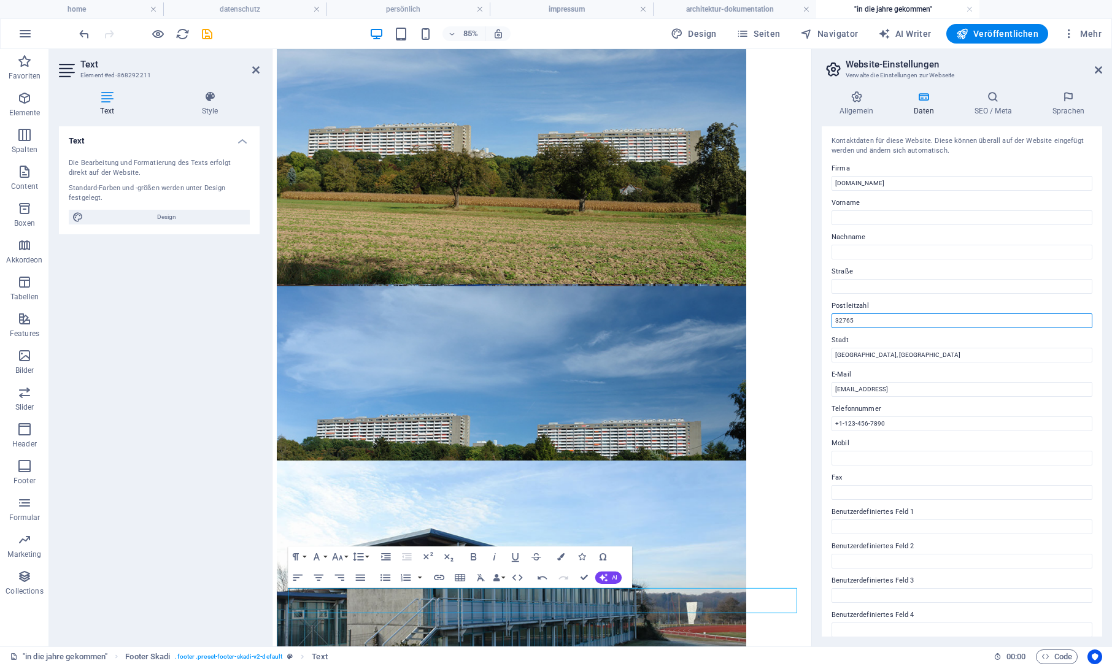
click at [831, 321] on input "32765" at bounding box center [961, 320] width 261 height 15
drag, startPoint x: 867, startPoint y: 356, endPoint x: 823, endPoint y: 355, distance: 44.2
click at [831, 355] on input "[GEOGRAPHIC_DATA], [GEOGRAPHIC_DATA]" at bounding box center [961, 355] width 261 height 15
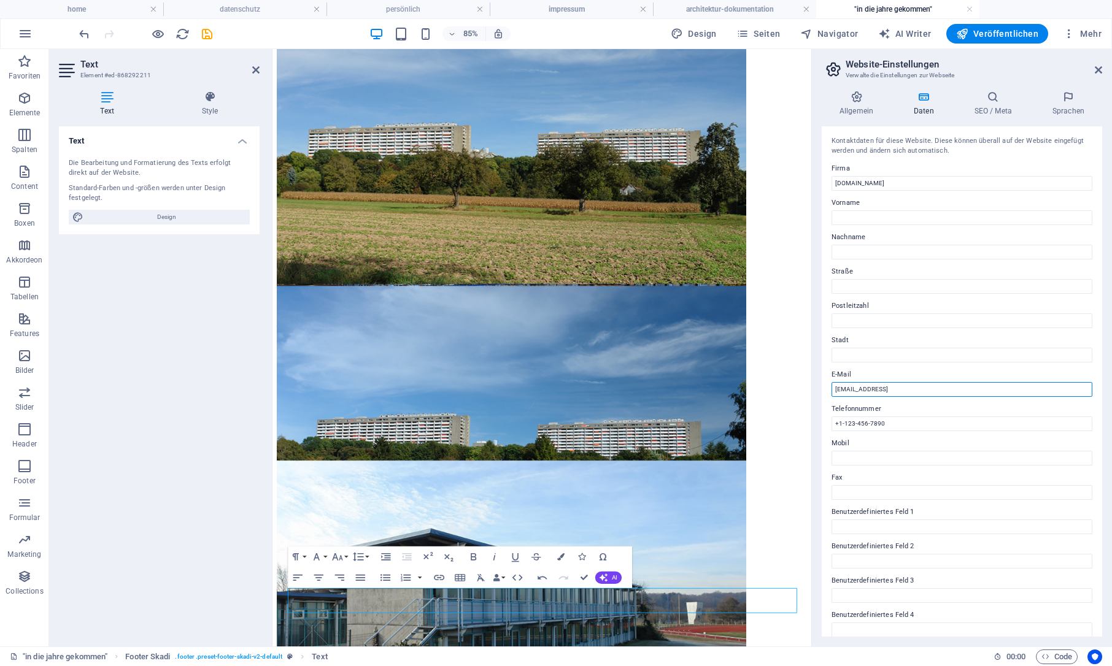
drag, startPoint x: 981, startPoint y: 390, endPoint x: 829, endPoint y: 379, distance: 152.5
click at [831, 382] on input "[EMAIL_ADDRESS]" at bounding box center [961, 389] width 261 height 15
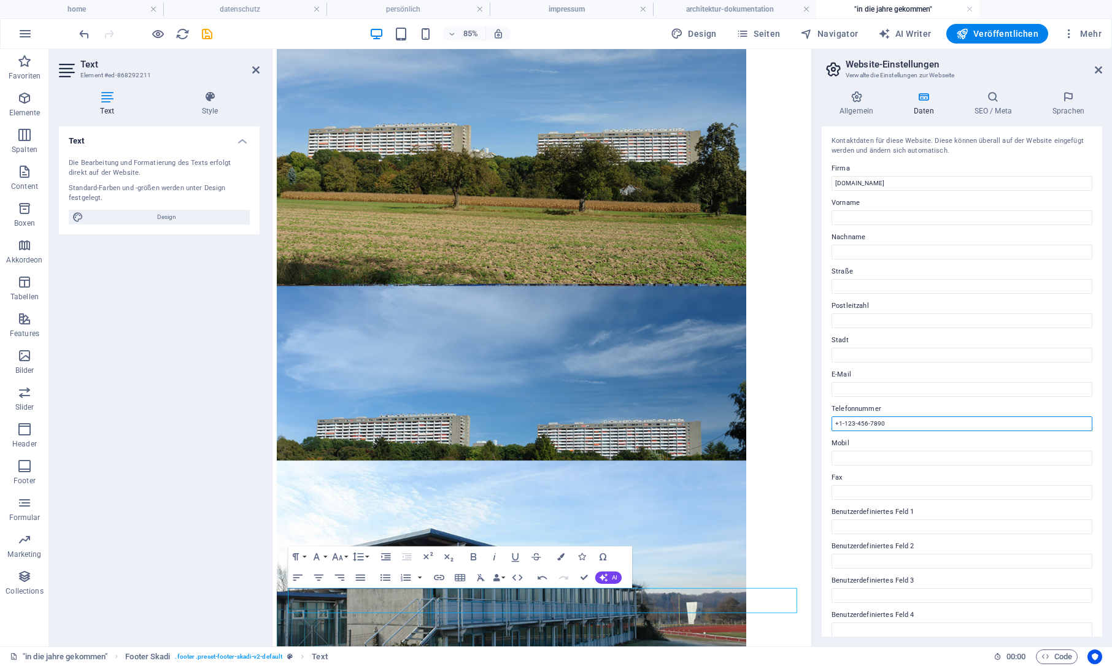
click at [893, 420] on input "+1-123-456-7890" at bounding box center [961, 424] width 261 height 15
drag, startPoint x: 892, startPoint y: 422, endPoint x: 828, endPoint y: 415, distance: 64.8
click at [831, 417] on input "+1-123-456-7890" at bounding box center [961, 424] width 261 height 15
click at [901, 455] on div "Kontaktdaten für diese Website. Diese können überall auf der Website eingefügt …" at bounding box center [961, 381] width 280 height 510
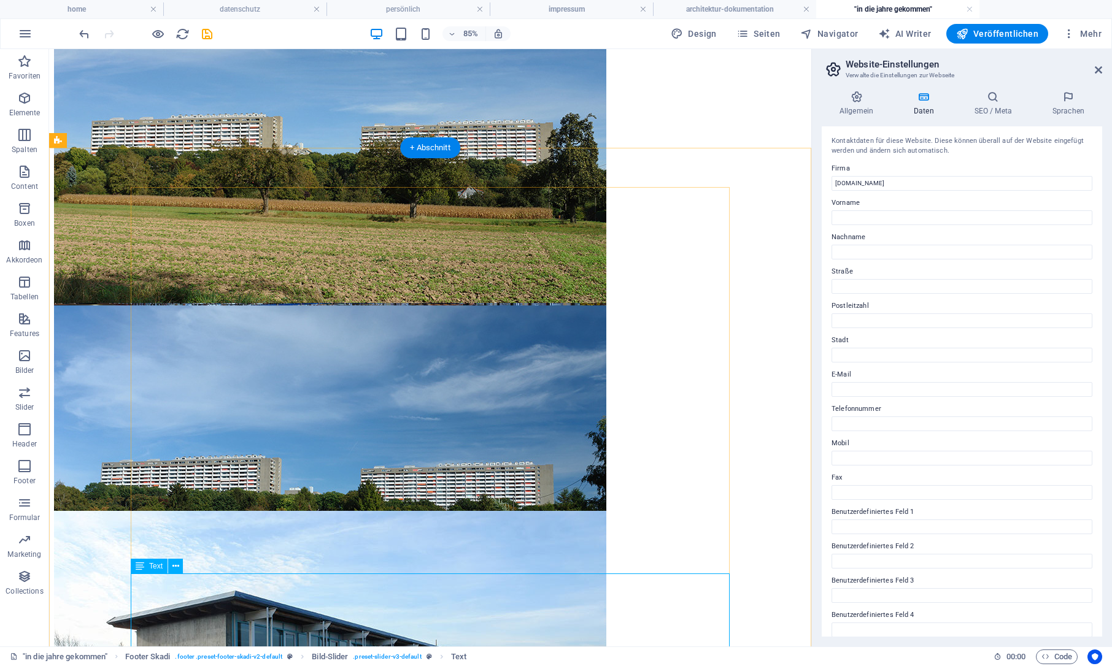
scroll to position [4644, 0]
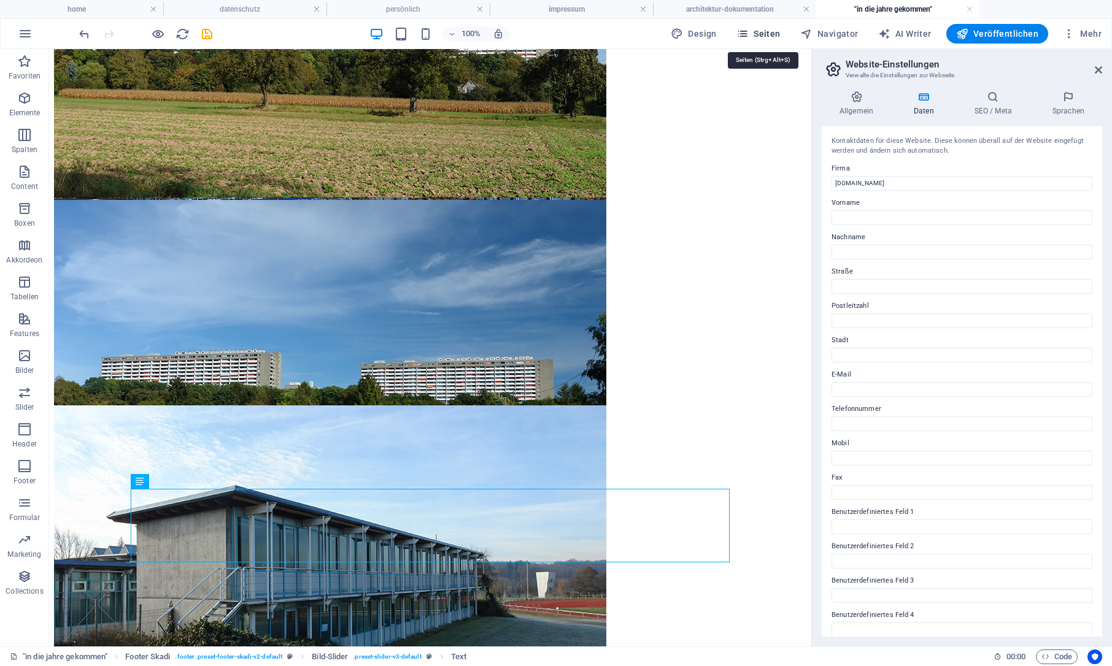
click at [775, 40] on button "Seiten" at bounding box center [758, 34] width 54 height 20
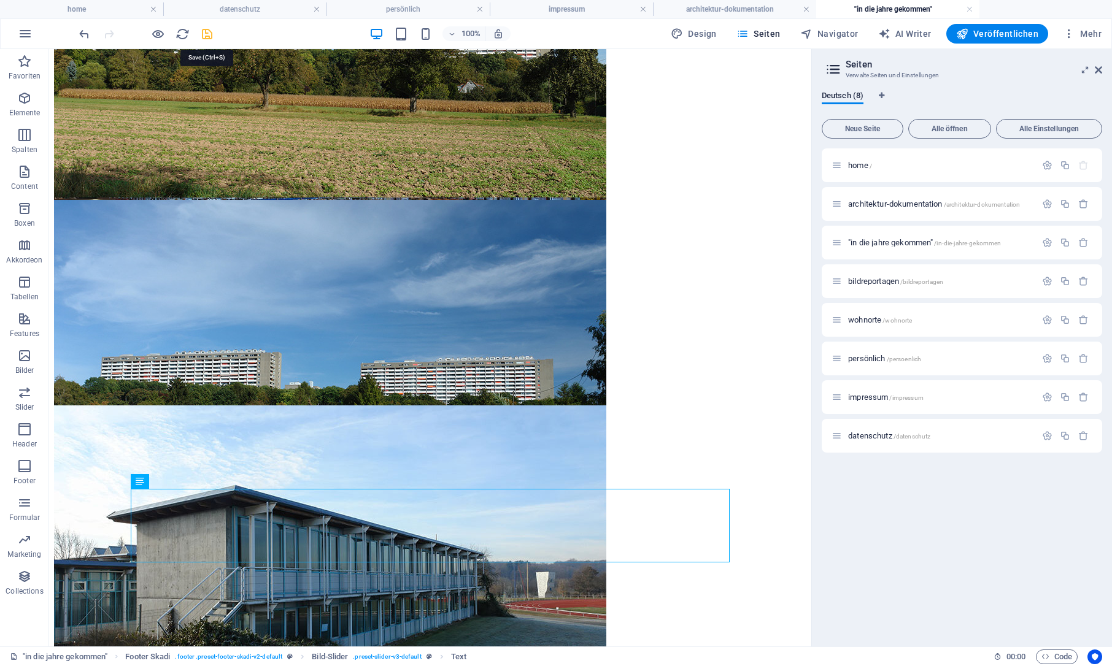
click at [206, 33] on icon "save" at bounding box center [207, 34] width 14 height 14
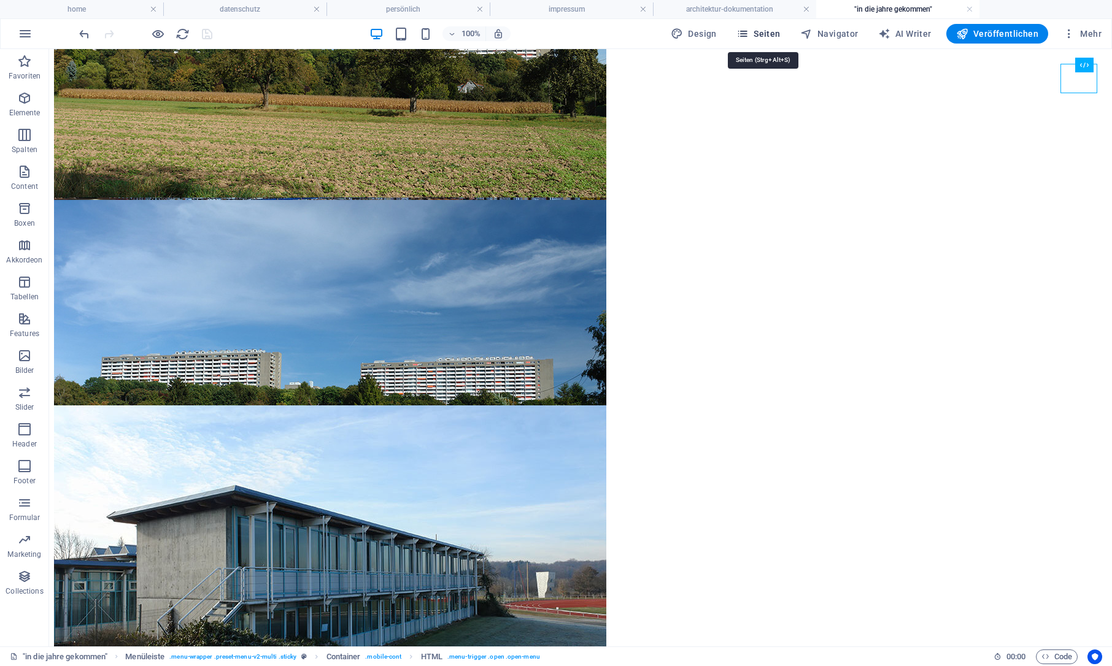
click at [761, 31] on span "Seiten" at bounding box center [758, 34] width 44 height 12
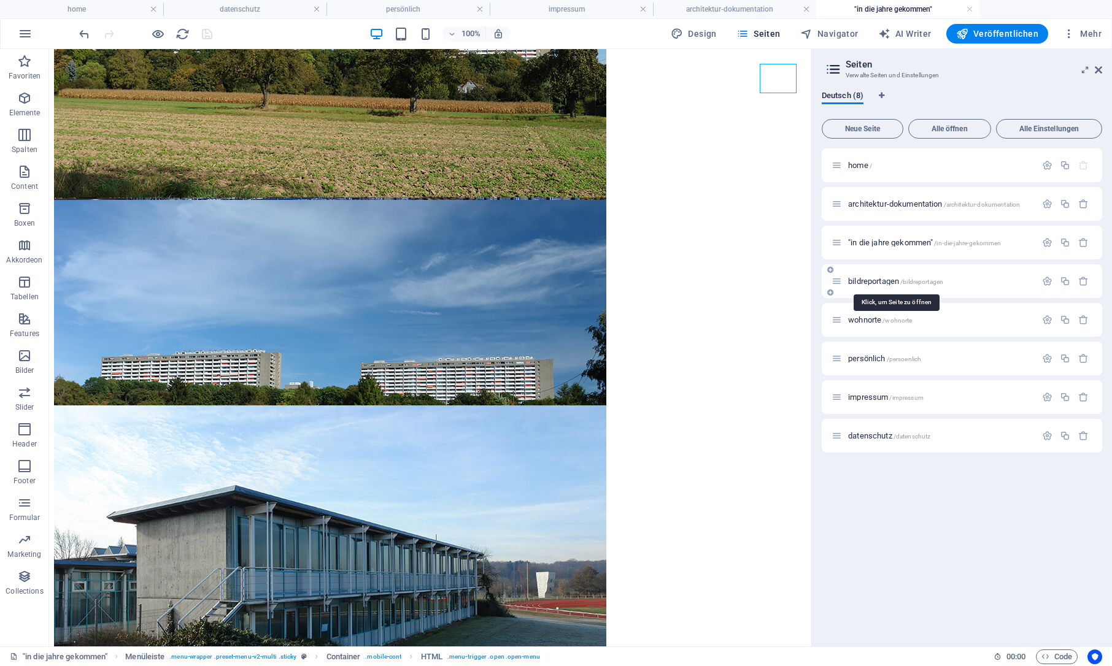
click at [878, 283] on span "bildreportagen /bildreportagen" at bounding box center [895, 281] width 95 height 9
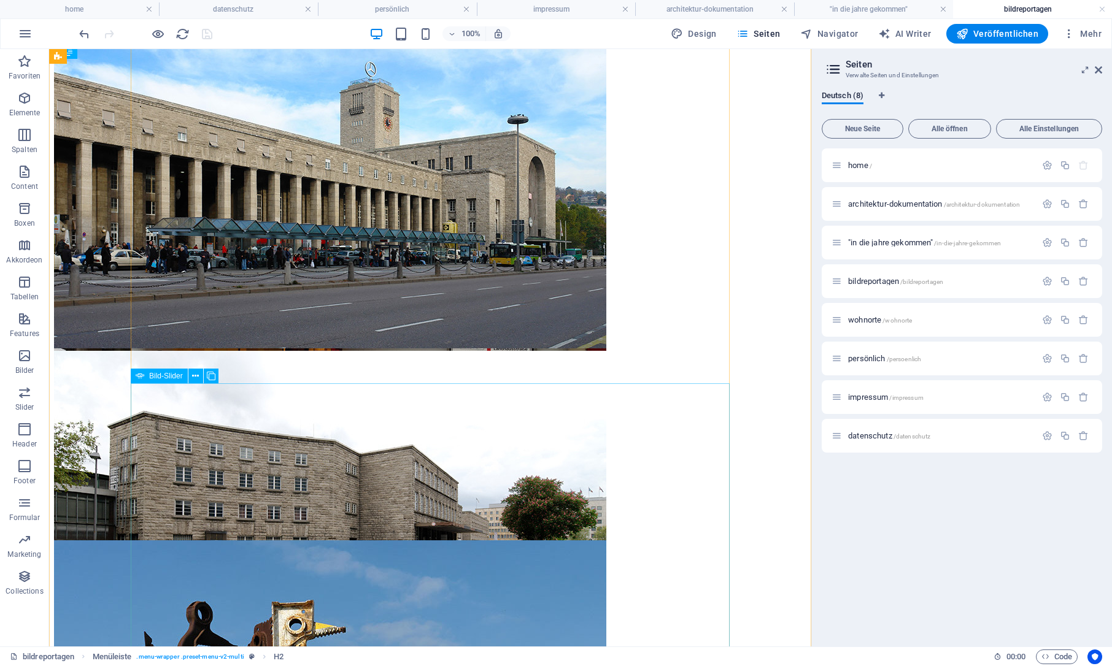
scroll to position [1658, 0]
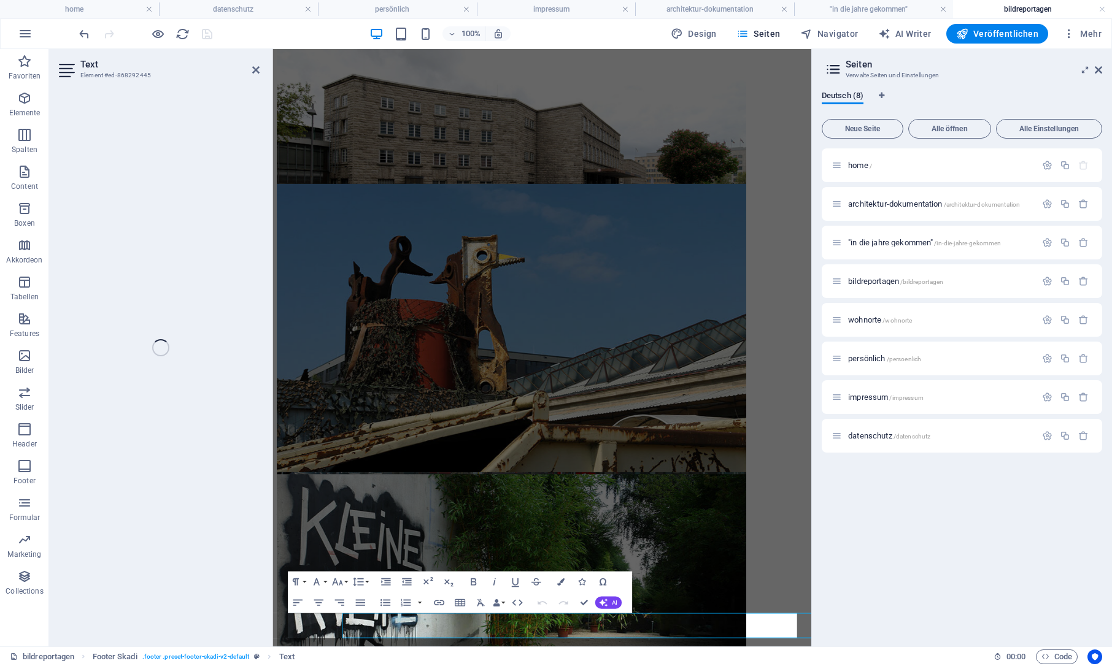
scroll to position [1523, 0]
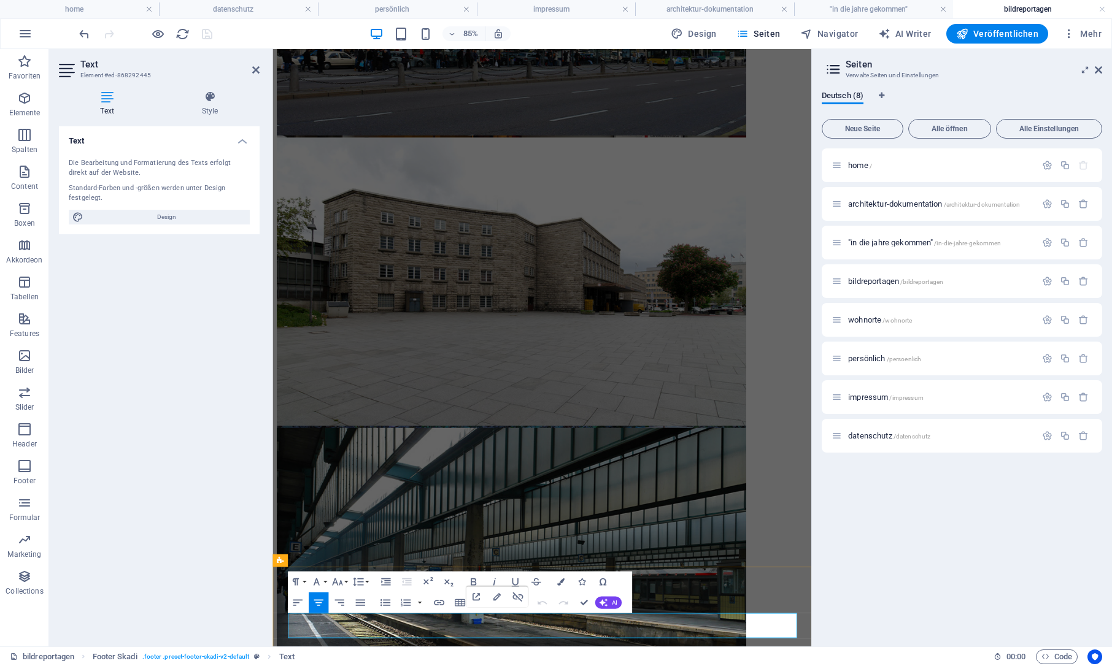
drag, startPoint x: 406, startPoint y: 717, endPoint x: 648, endPoint y: 721, distance: 242.3
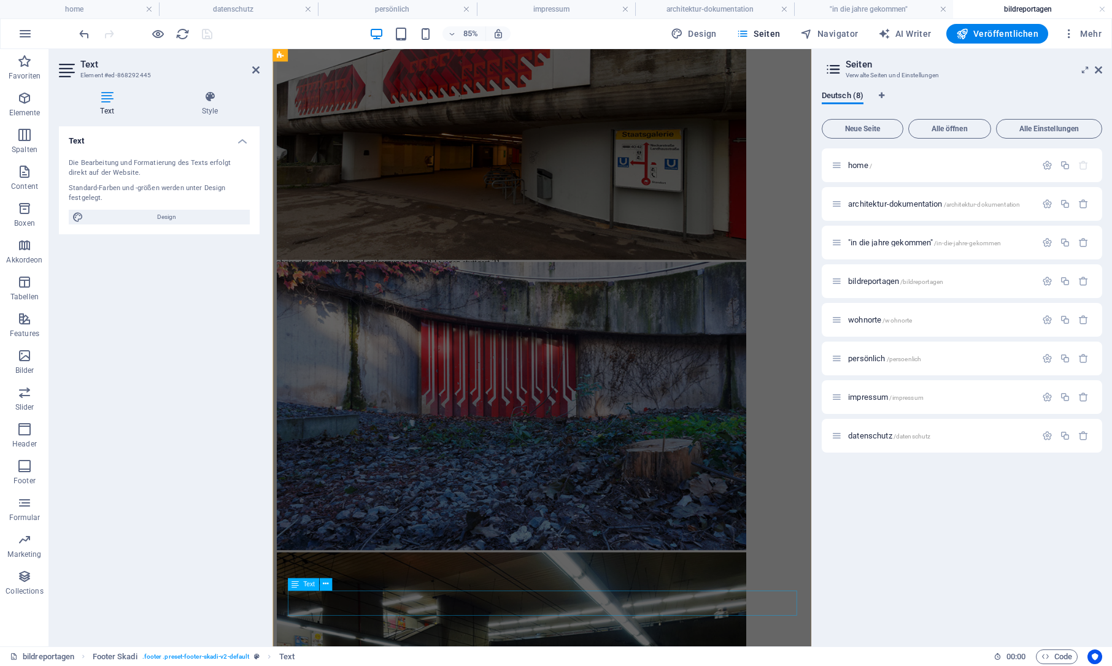
scroll to position [1552, 0]
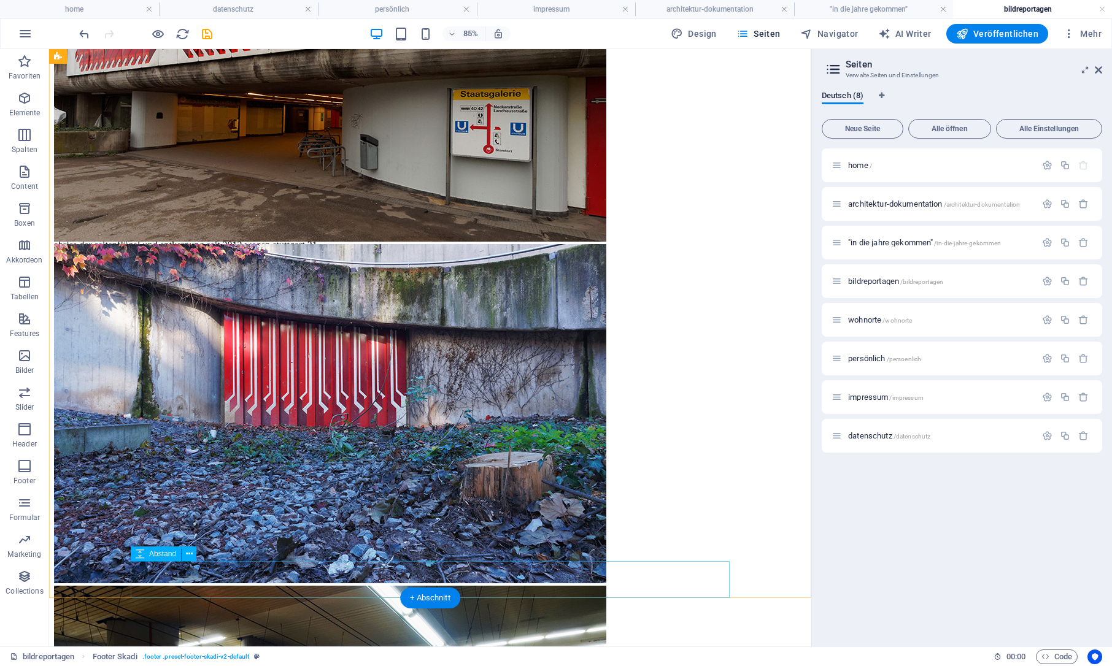
scroll to position [1658, 0]
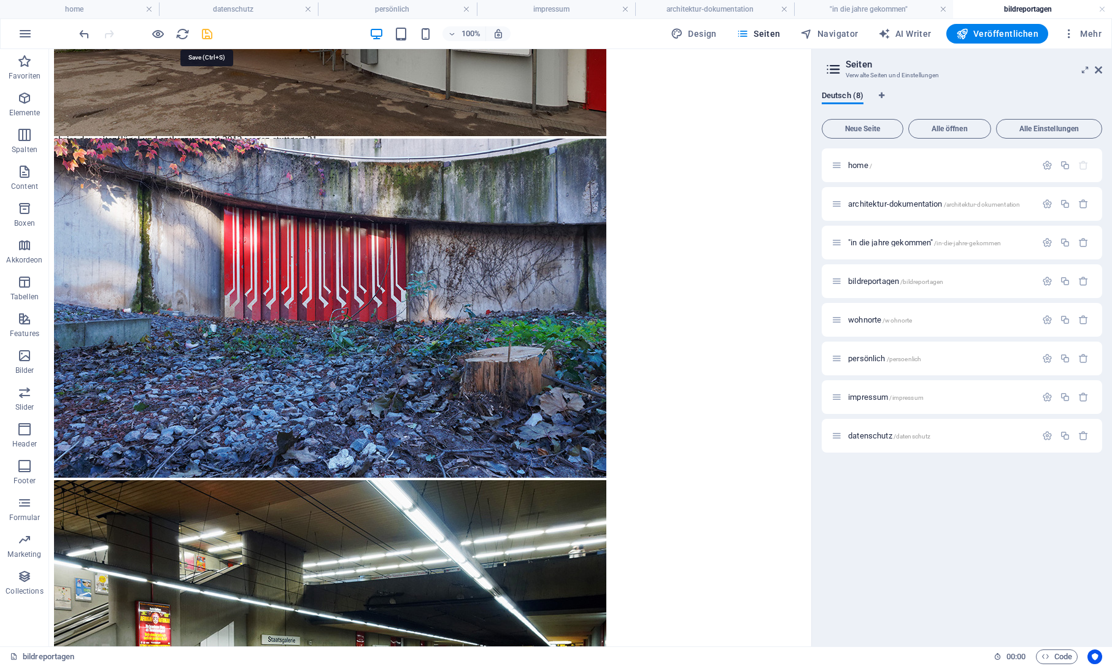
click at [208, 33] on icon "save" at bounding box center [207, 34] width 14 height 14
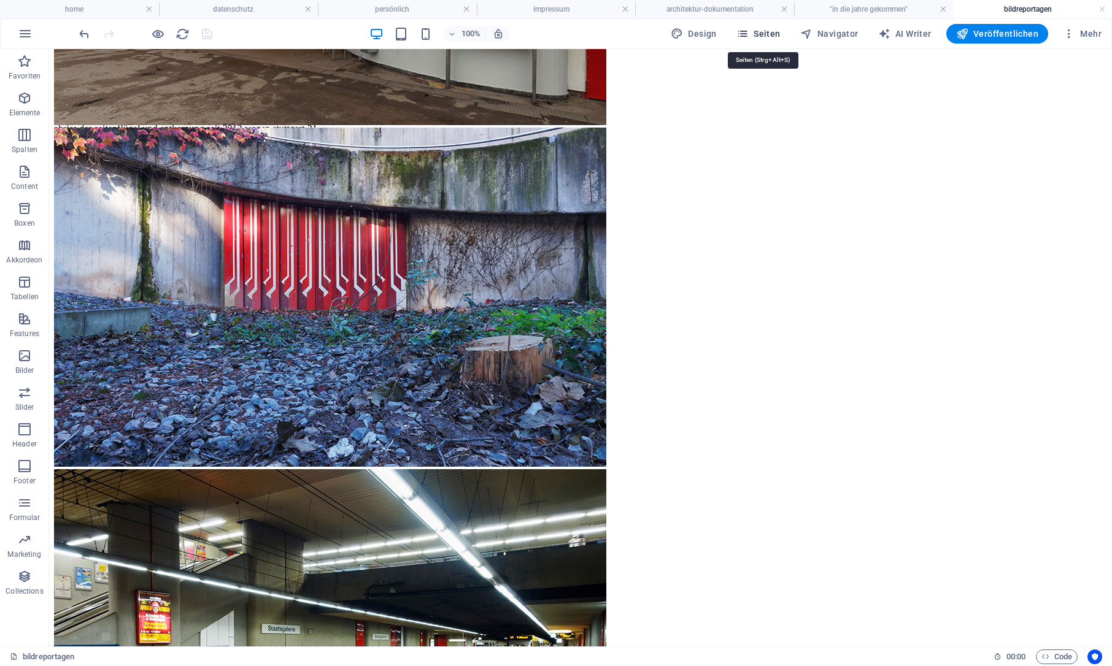
click at [766, 31] on span "Seiten" at bounding box center [758, 34] width 44 height 12
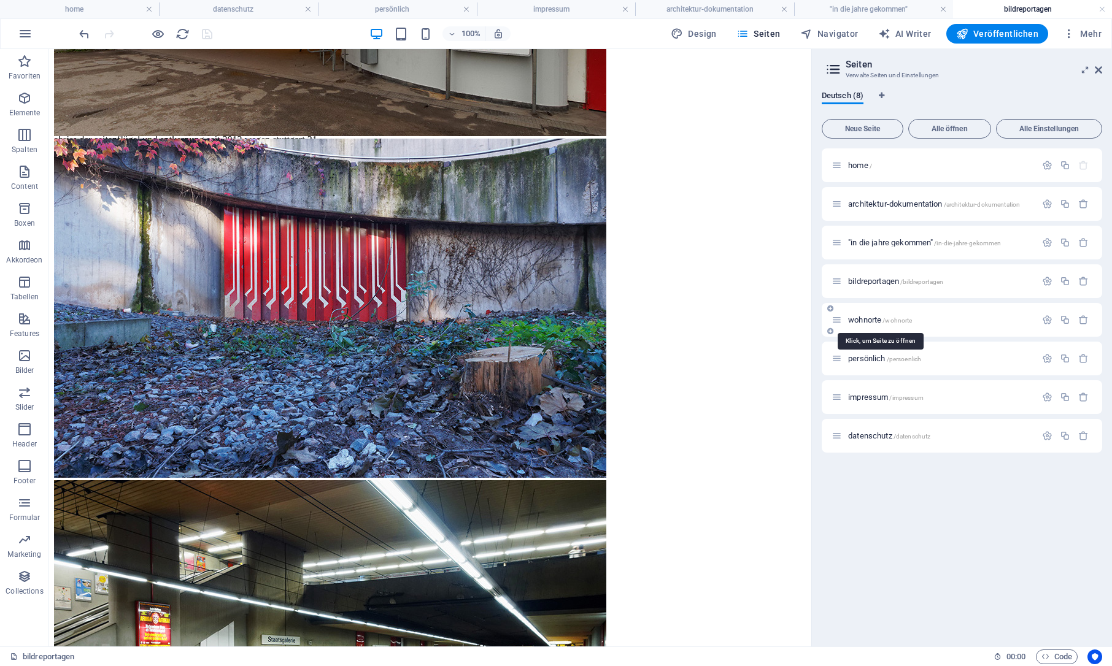
click at [866, 319] on span "wohnorte /wohnorte" at bounding box center [880, 319] width 64 height 9
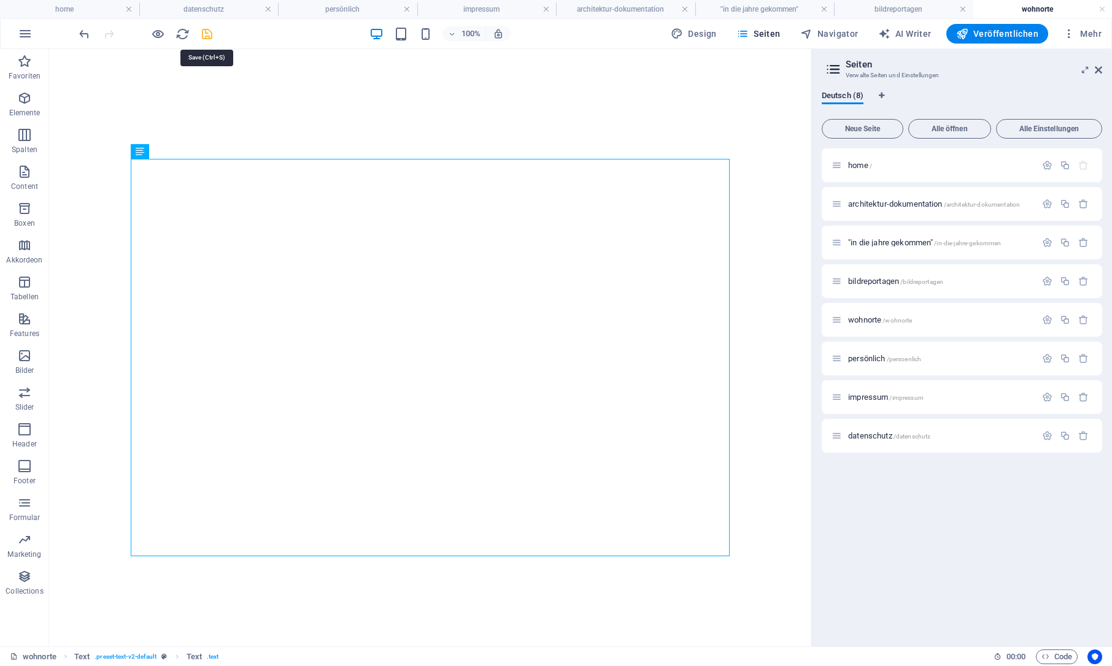
click at [209, 31] on icon "save" at bounding box center [207, 34] width 14 height 14
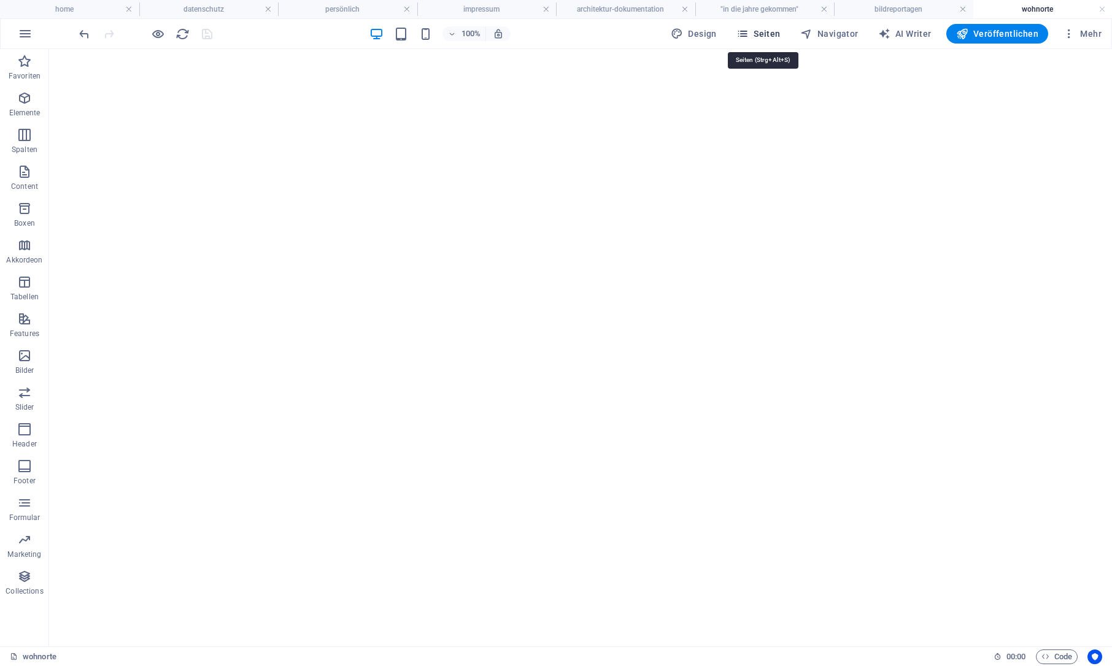
click at [759, 36] on span "Seiten" at bounding box center [758, 34] width 44 height 12
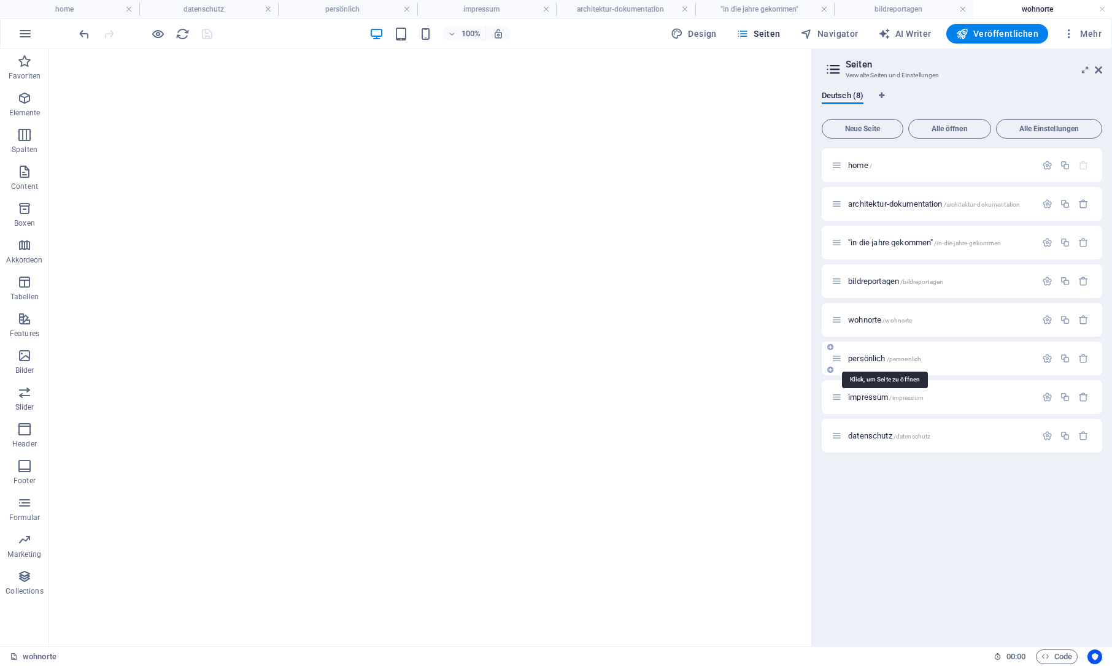
click at [877, 357] on span "persönlich /persoenlich" at bounding box center [884, 358] width 73 height 9
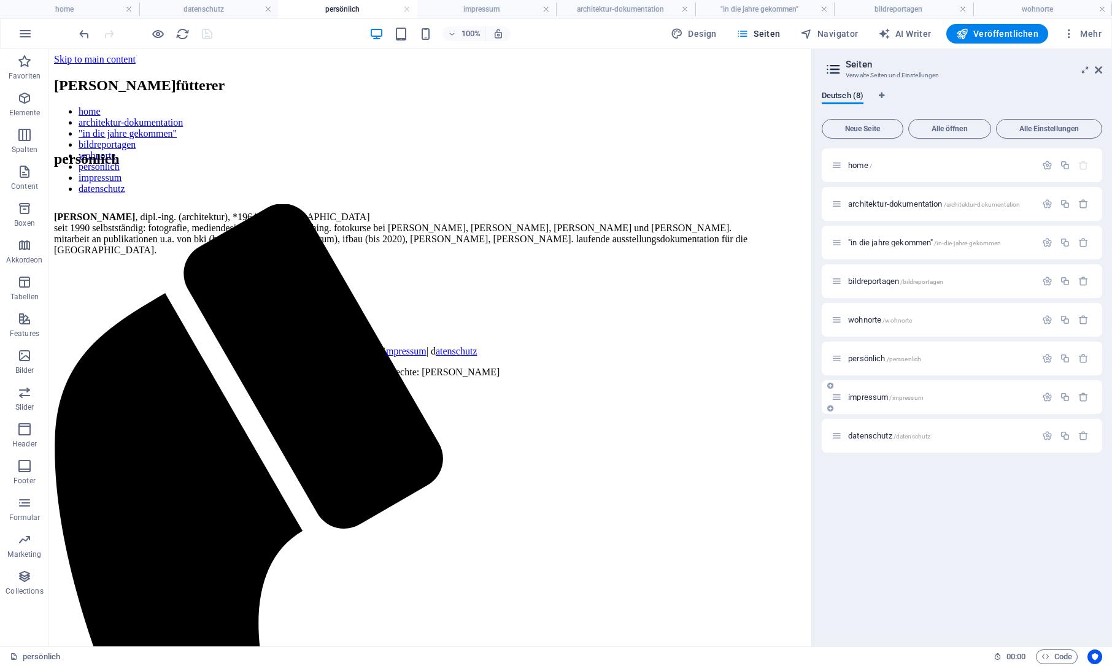
click at [874, 398] on span "impressum /impressum" at bounding box center [885, 397] width 75 height 9
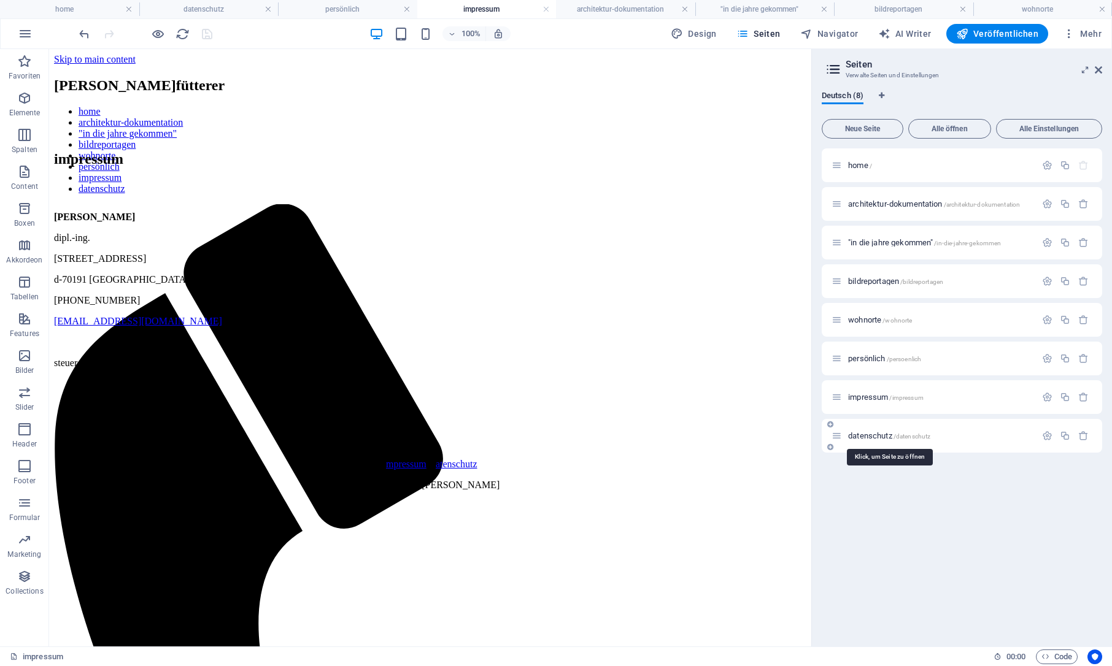
click at [873, 434] on span "datenschutz /datenschutz" at bounding box center [889, 435] width 82 height 9
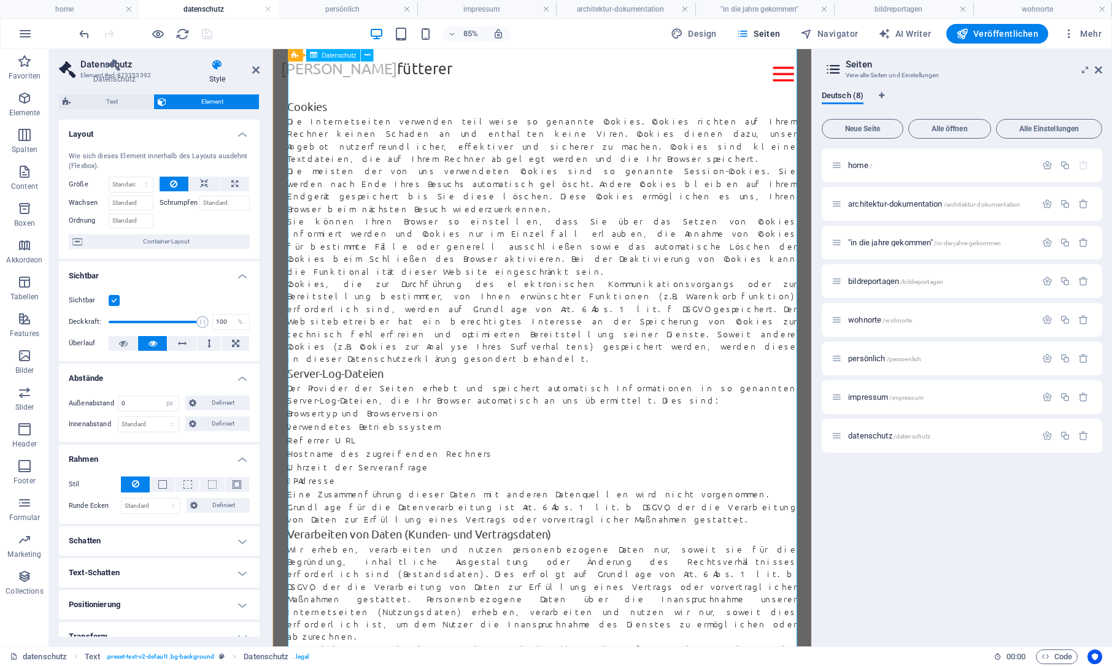
scroll to position [1740, 0]
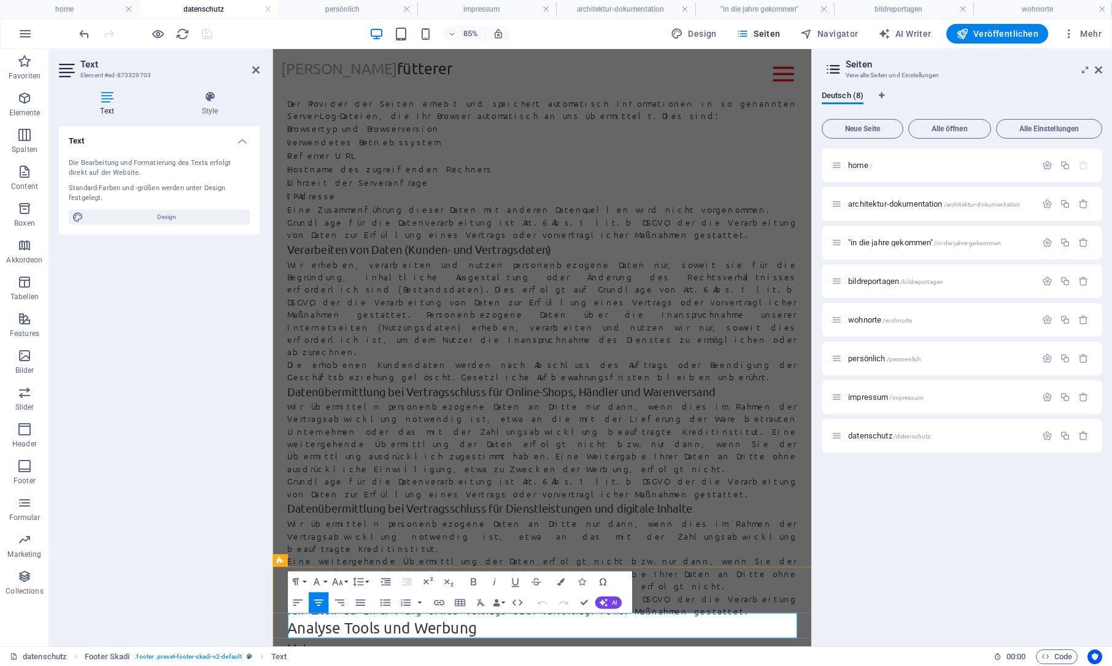
drag, startPoint x: 408, startPoint y: 720, endPoint x: 645, endPoint y: 721, distance: 237.4
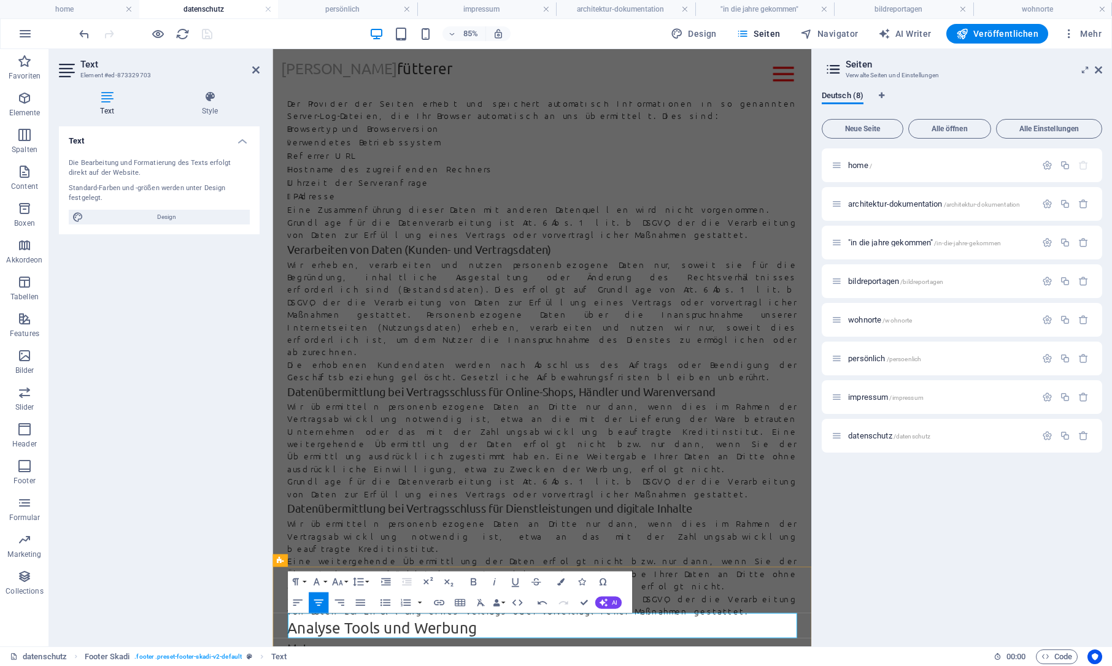
select select "px"
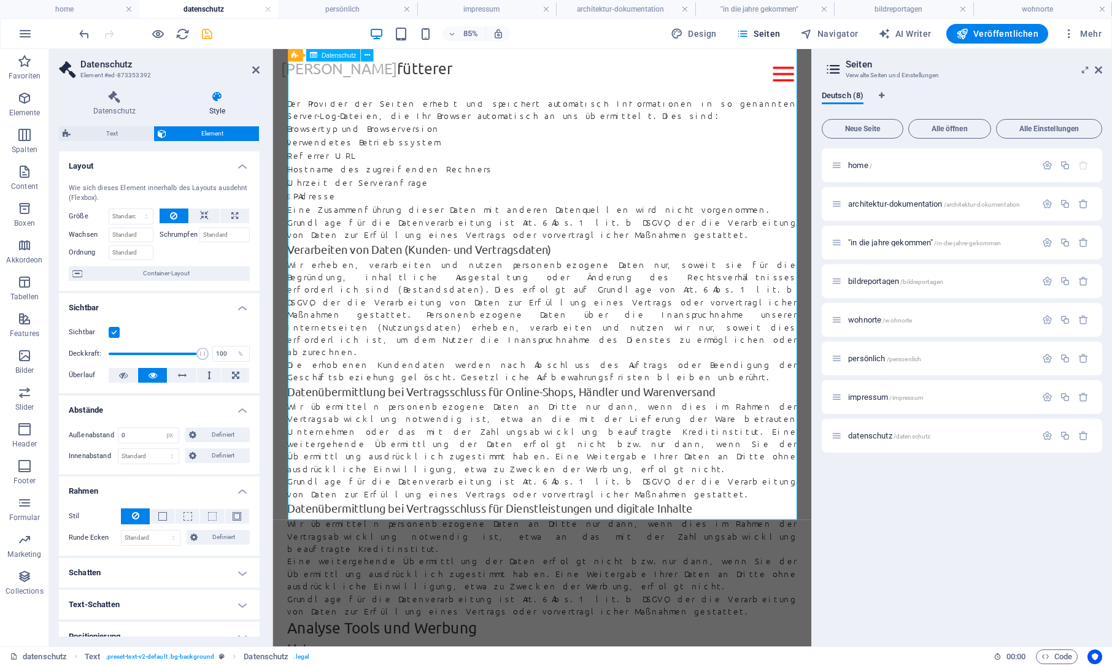
scroll to position [1740, 0]
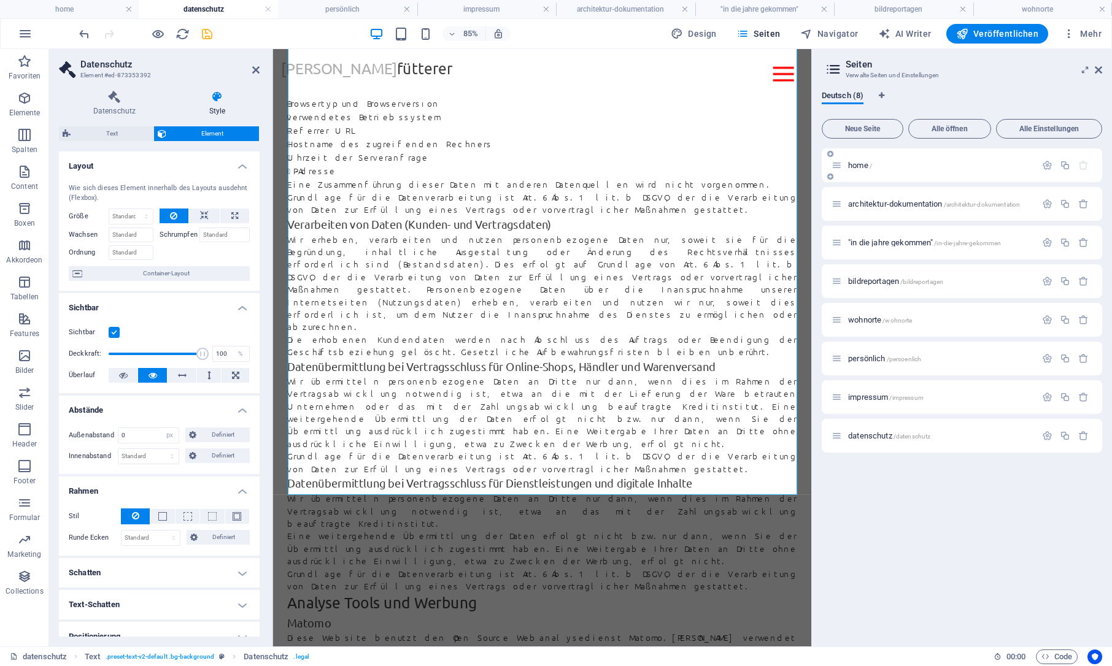
click at [863, 166] on span "home /" at bounding box center [860, 165] width 24 height 9
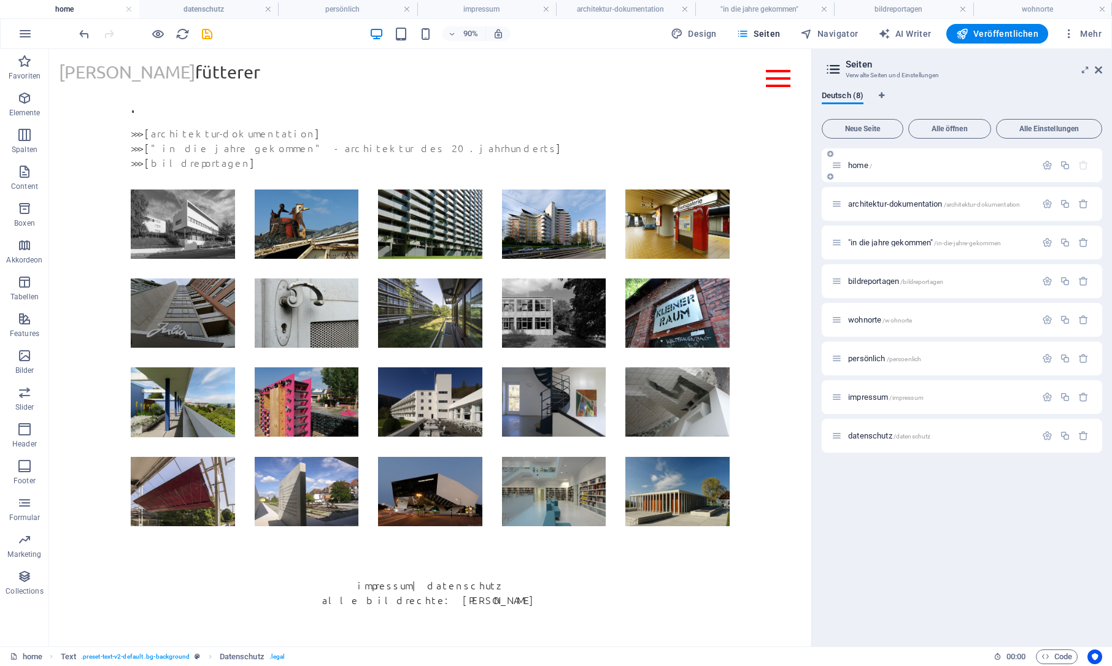
scroll to position [20, 0]
click at [871, 198] on div "architektur-dokumentation /architektur-dokumentation" at bounding box center [933, 204] width 204 height 14
click at [872, 201] on span "architektur-dokumentation /architektur-dokumentation" at bounding box center [934, 203] width 172 height 9
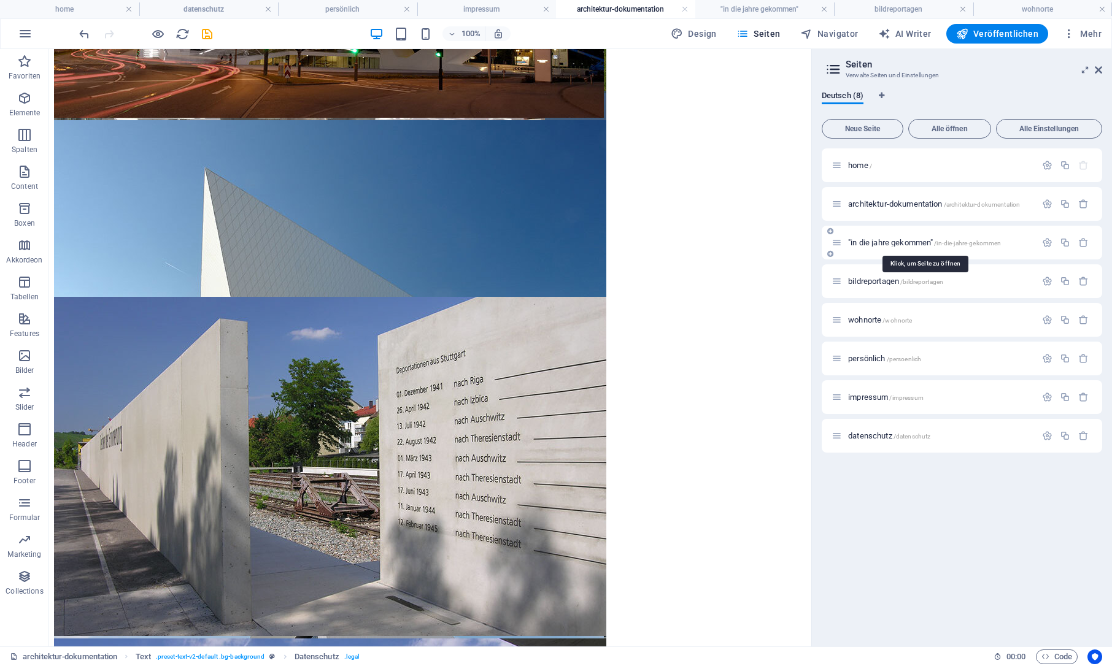
click at [888, 244] on span ""in die jahre gekommen" /in-die-jahre-gekommen" at bounding box center [924, 242] width 153 height 9
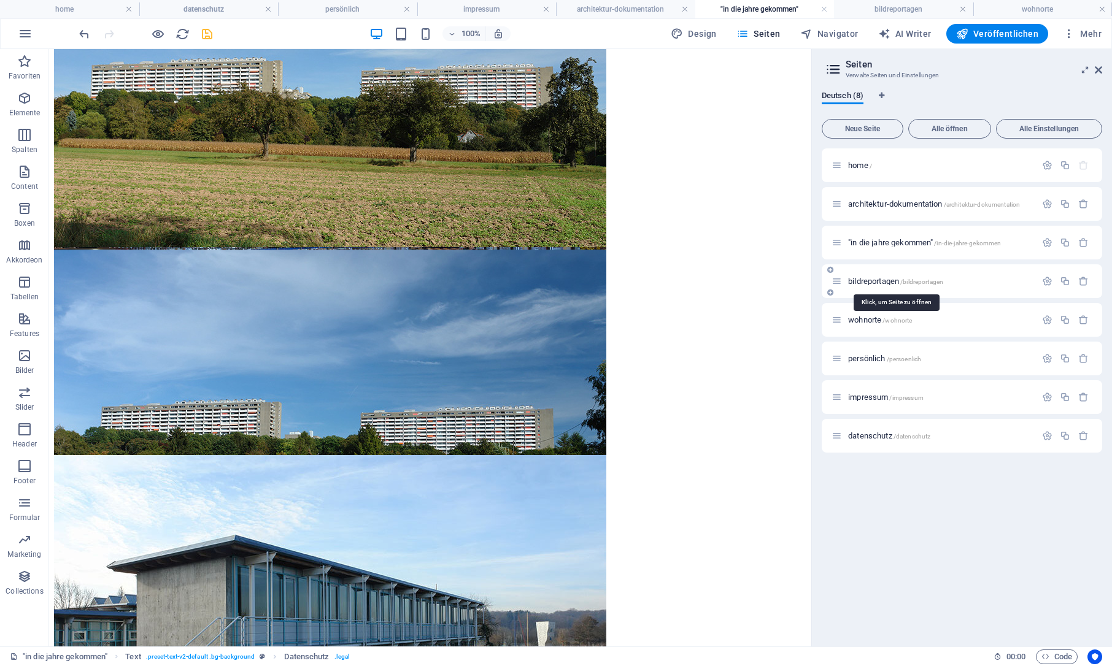
click at [887, 279] on span "bildreportagen /bildreportagen" at bounding box center [895, 281] width 95 height 9
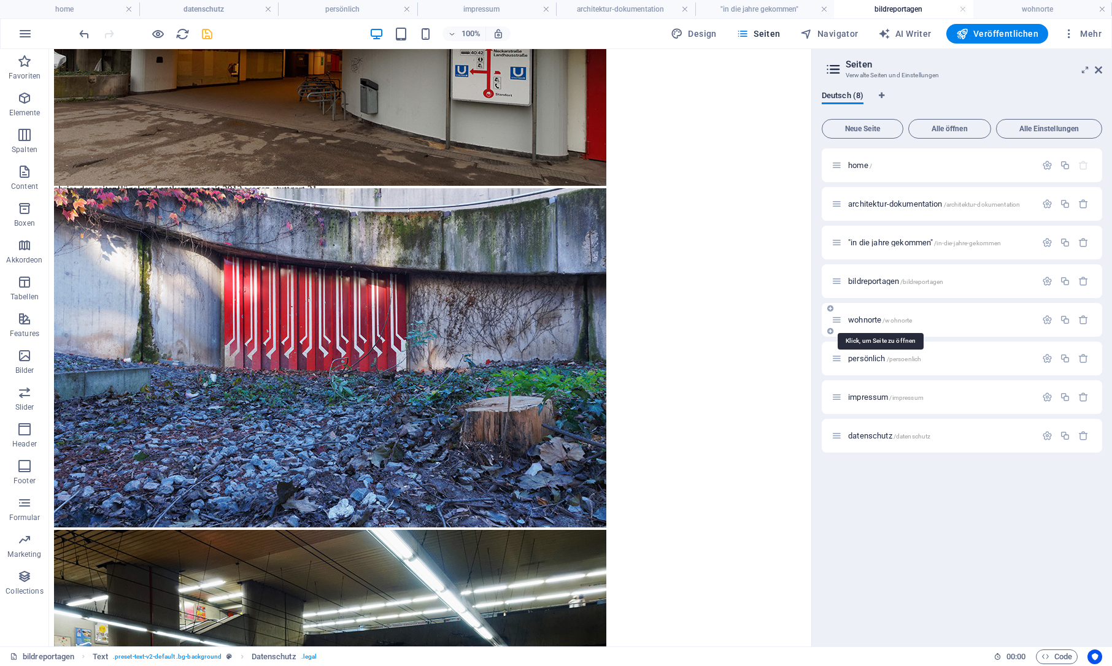
click at [877, 318] on span "wohnorte /wohnorte" at bounding box center [880, 319] width 64 height 9
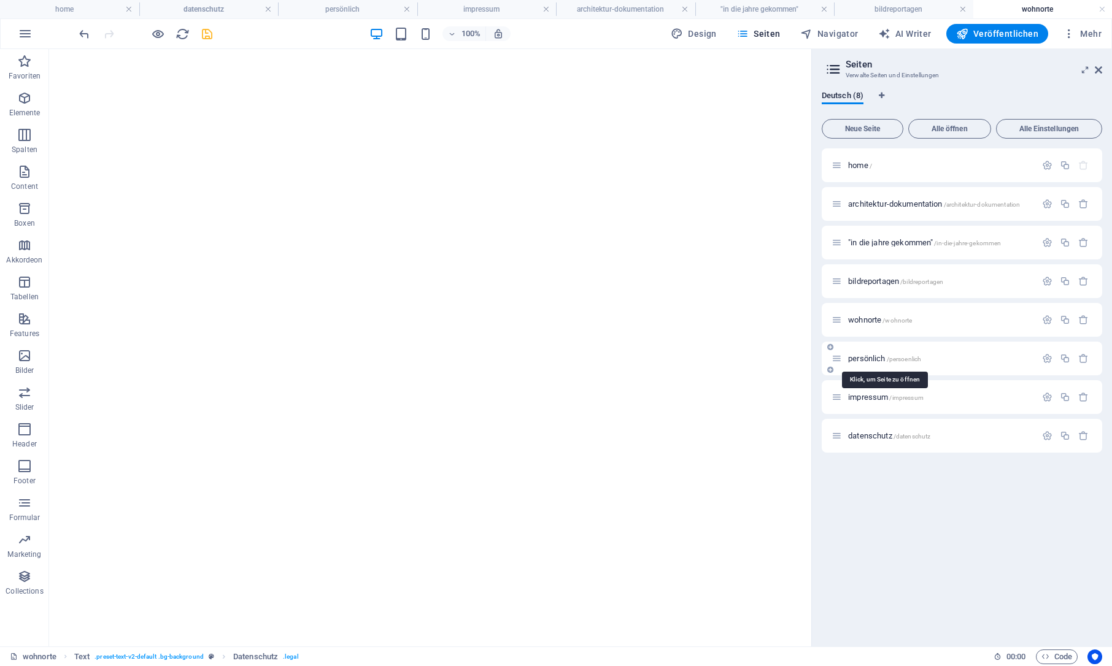
click at [876, 355] on span "persönlich /persoenlich" at bounding box center [884, 358] width 73 height 9
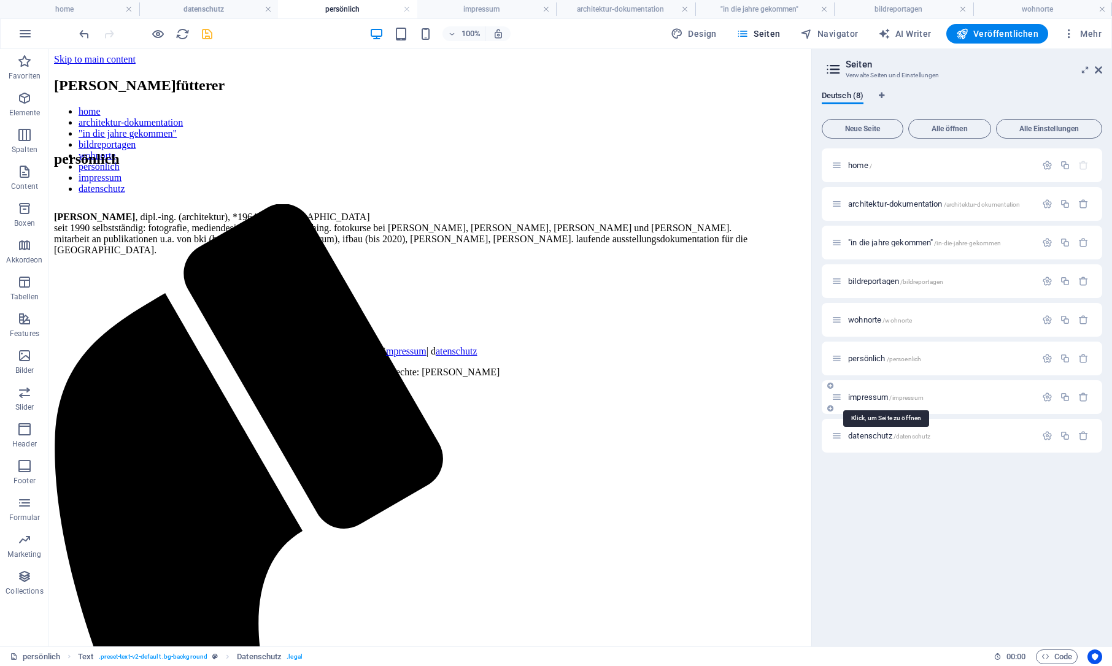
click at [877, 397] on span "impressum /impressum" at bounding box center [885, 397] width 75 height 9
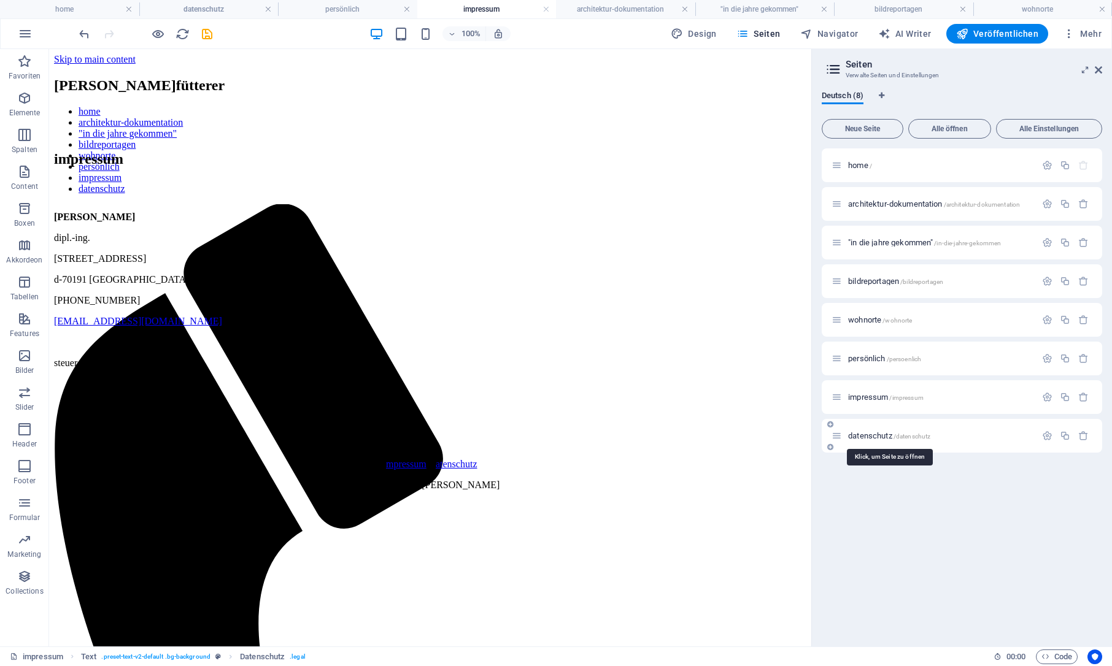
click at [878, 436] on span "datenschutz /datenschutz" at bounding box center [889, 435] width 82 height 9
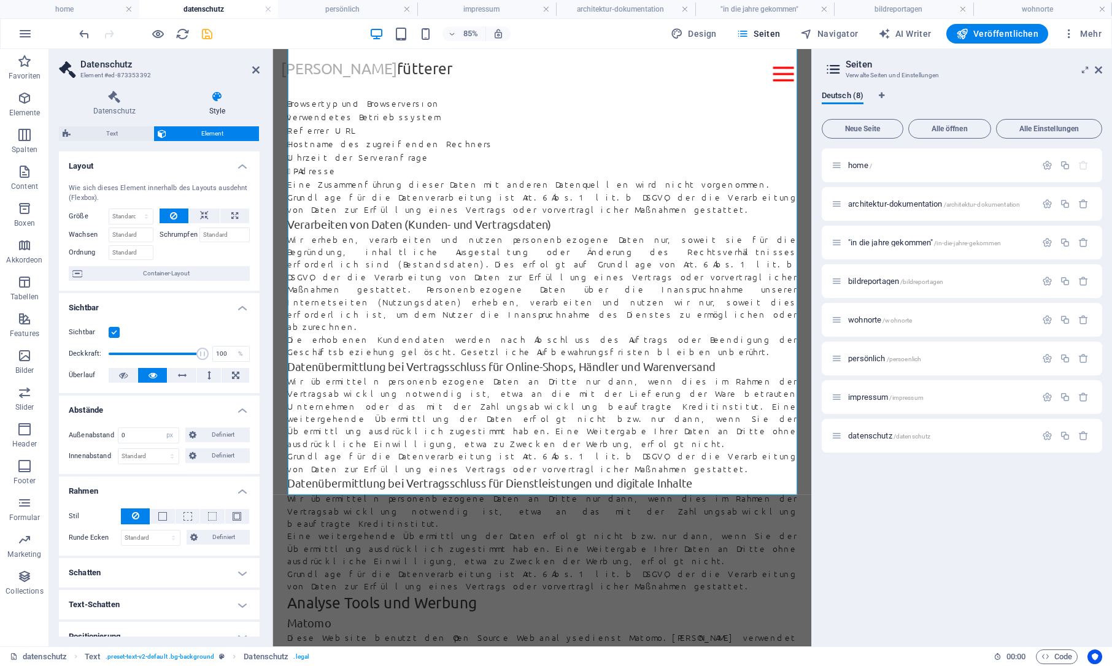
click at [901, 455] on div "home / architektur-dokumentation /architektur-dokumentation "in die jahre gekom…" at bounding box center [961, 392] width 280 height 488
click at [208, 33] on icon "save" at bounding box center [207, 34] width 14 height 14
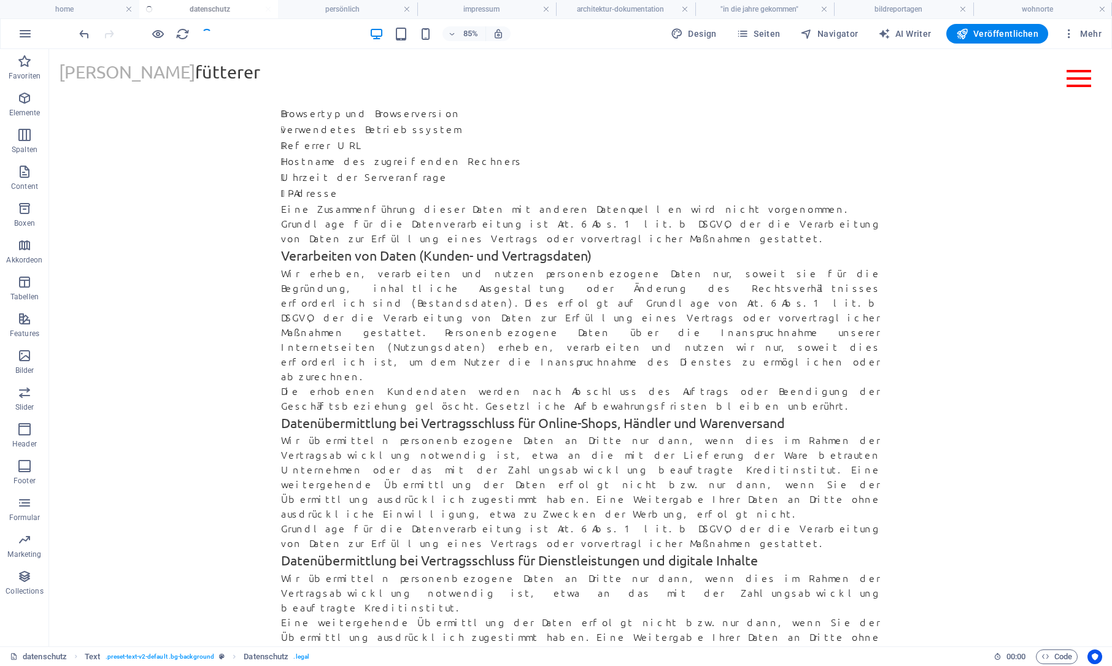
select select "px"
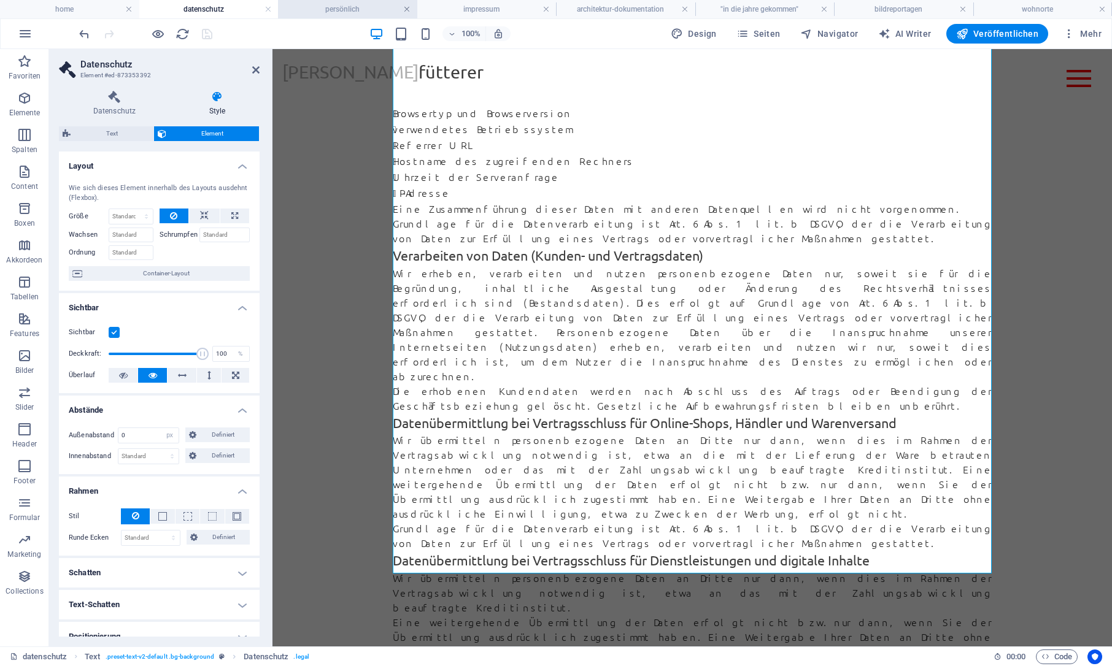
click at [407, 8] on link at bounding box center [406, 10] width 7 height 12
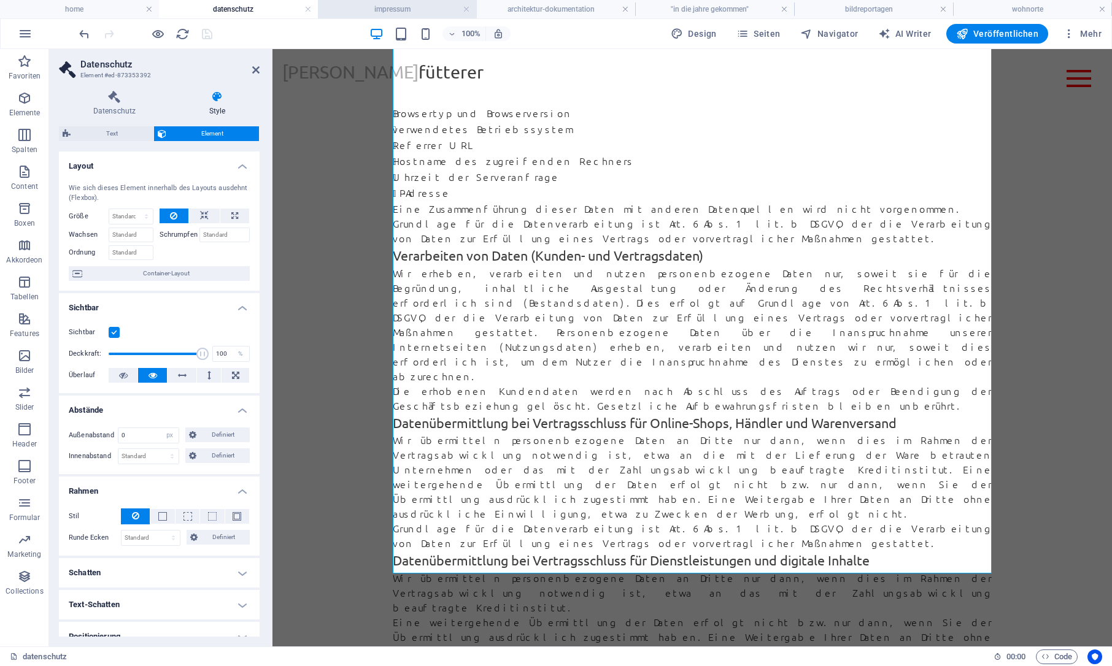
click at [464, 14] on h4 "impressum" at bounding box center [397, 8] width 159 height 13
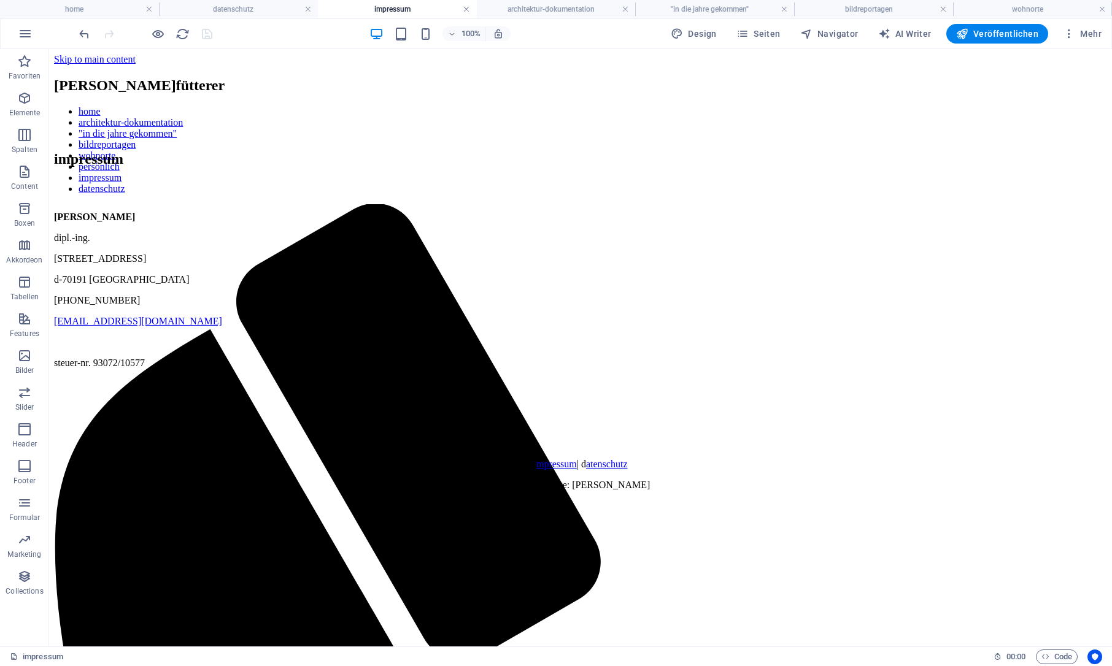
click at [467, 10] on link at bounding box center [466, 10] width 7 height 12
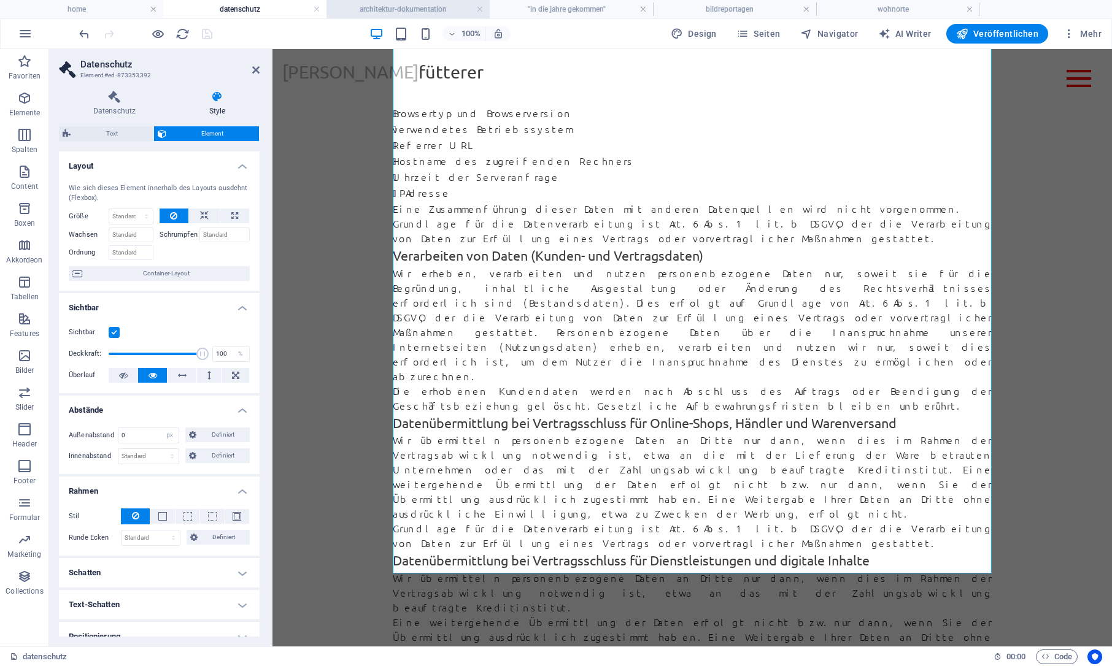
click at [484, 9] on h4 "architektur-dokumentation" at bounding box center [407, 8] width 163 height 13
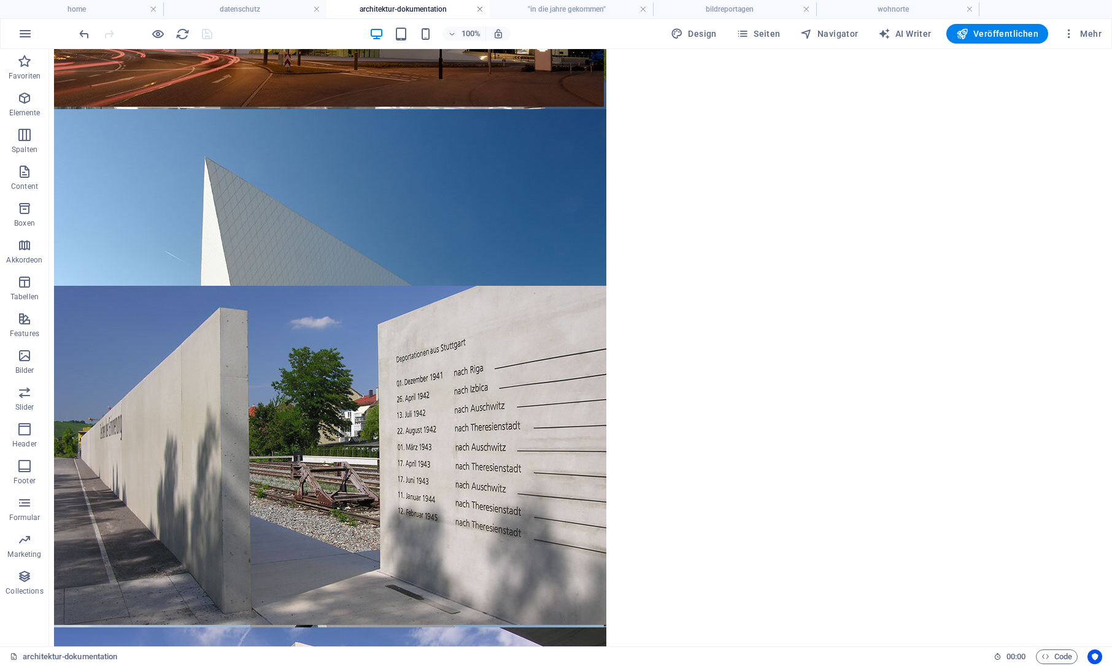
click at [483, 9] on link at bounding box center [479, 10] width 7 height 12
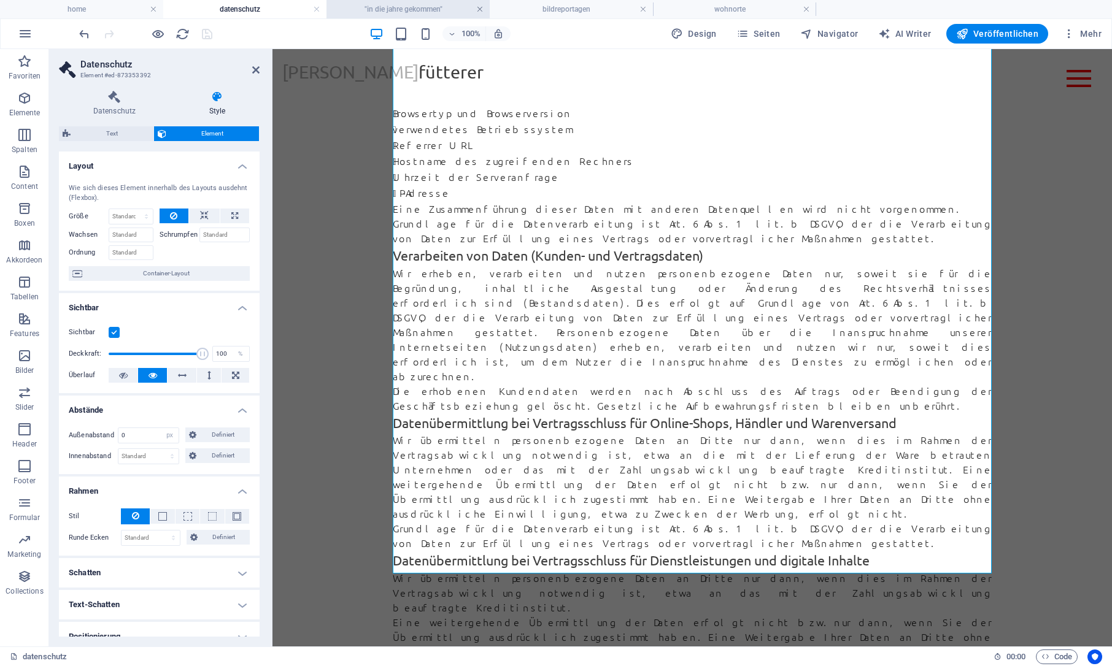
click at [478, 10] on link at bounding box center [479, 10] width 7 height 12
click at [319, 8] on link at bounding box center [316, 10] width 7 height 12
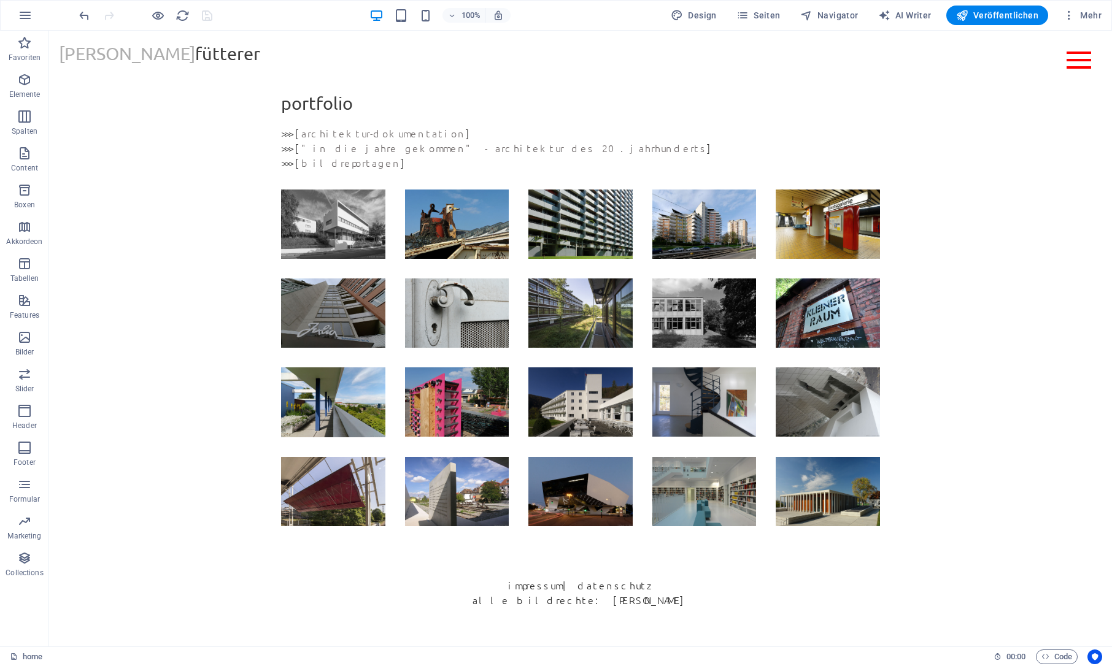
scroll to position [2, 0]
click at [294, 135] on div ">>> [ architektur-dokumentation ] >>> [ "in die jahre gekommen" - architektur d…" at bounding box center [580, 148] width 618 height 64
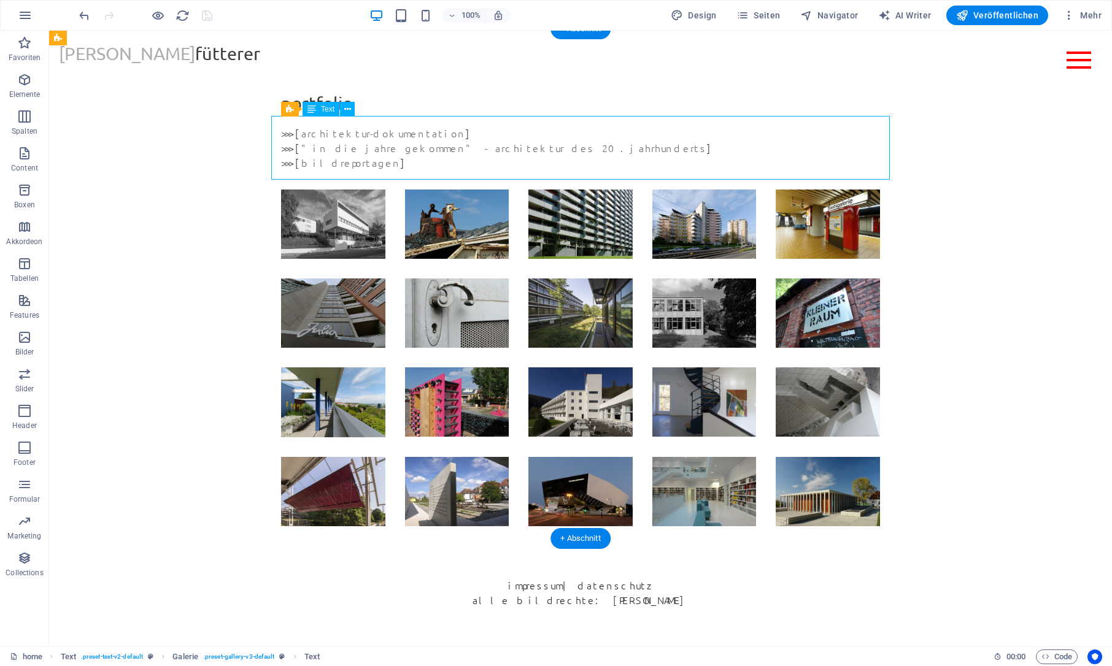
click at [294, 135] on div ">>> [ architektur-dokumentation ] >>> [ "in die jahre gekommen" - architektur d…" at bounding box center [580, 148] width 618 height 64
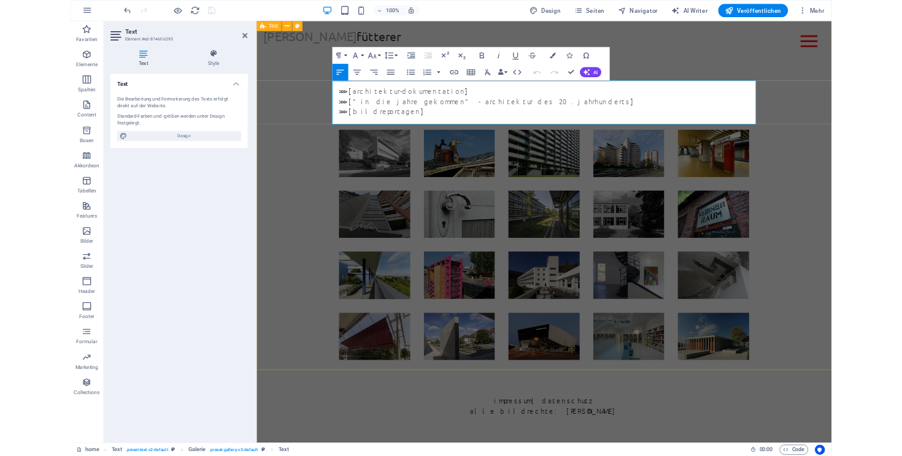
scroll to position [0, 0]
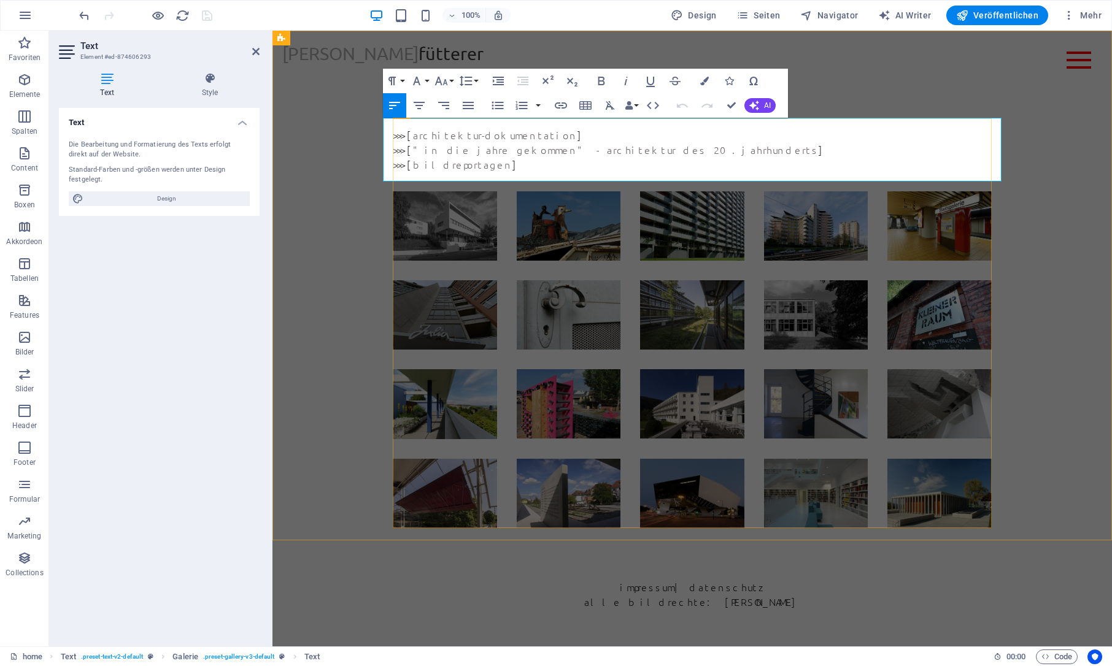
click at [407, 137] on p ">>> [ architektur-dokumentation ]" at bounding box center [692, 135] width 599 height 15
click at [407, 152] on p ">>> [ "in die jahre gekommen" - architektur des 20. jahrhunderts ]" at bounding box center [692, 149] width 599 height 15
click at [408, 164] on p ">>> [ bildreportagen ]" at bounding box center [692, 164] width 599 height 15
click at [399, 134] on p "> [ architektur-dokumentation ]" at bounding box center [692, 135] width 599 height 15
click at [397, 152] on p "> [ "in die jahre gekommen" - architektur des 20. jahrhunderts ]" at bounding box center [692, 149] width 599 height 15
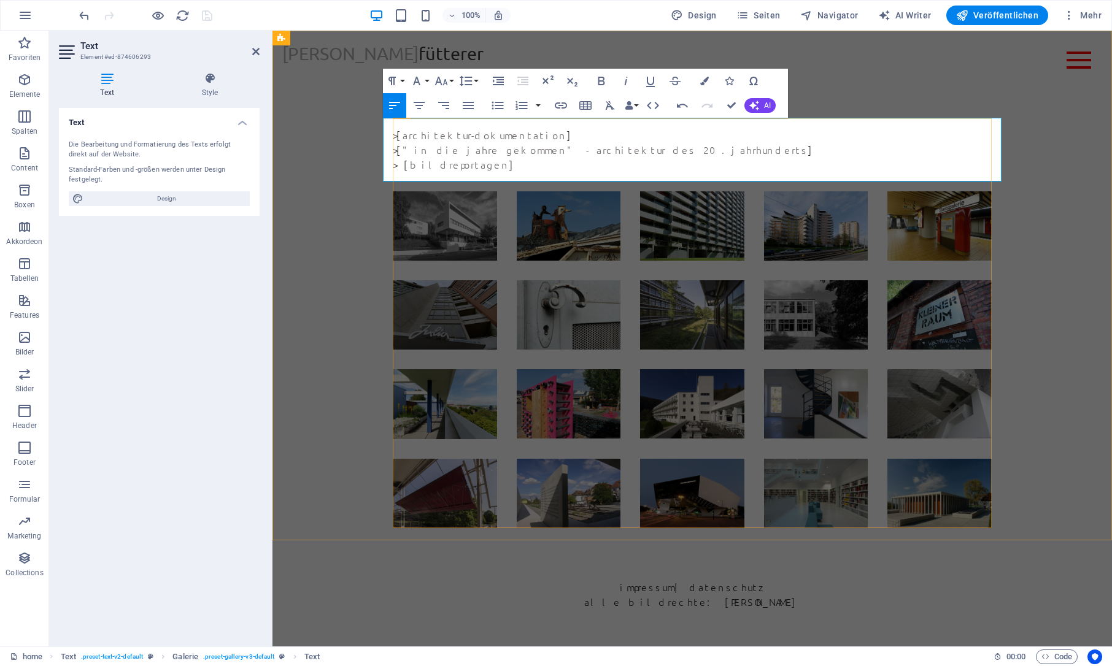
click at [396, 166] on p "> [ bildreportagen ]" at bounding box center [692, 164] width 599 height 15
click at [397, 163] on p "> [ bildreportagen ]" at bounding box center [692, 164] width 599 height 15
click at [529, 171] on p "> [ bildreportagen ]" at bounding box center [692, 164] width 599 height 15
click at [359, 332] on div "portfolio > [ architektur-dokumentation ] > [ "in die jahre gekommen" - archite…" at bounding box center [691, 286] width 839 height 510
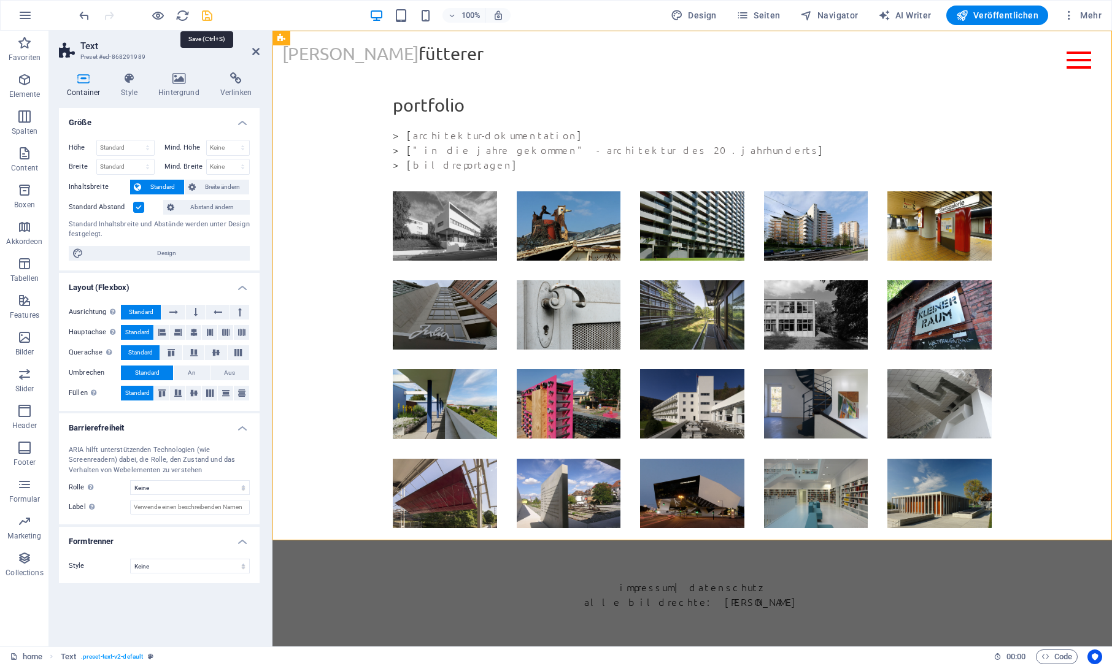
click at [207, 17] on icon "save" at bounding box center [207, 16] width 14 height 14
